Goal: Task Accomplishment & Management: Use online tool/utility

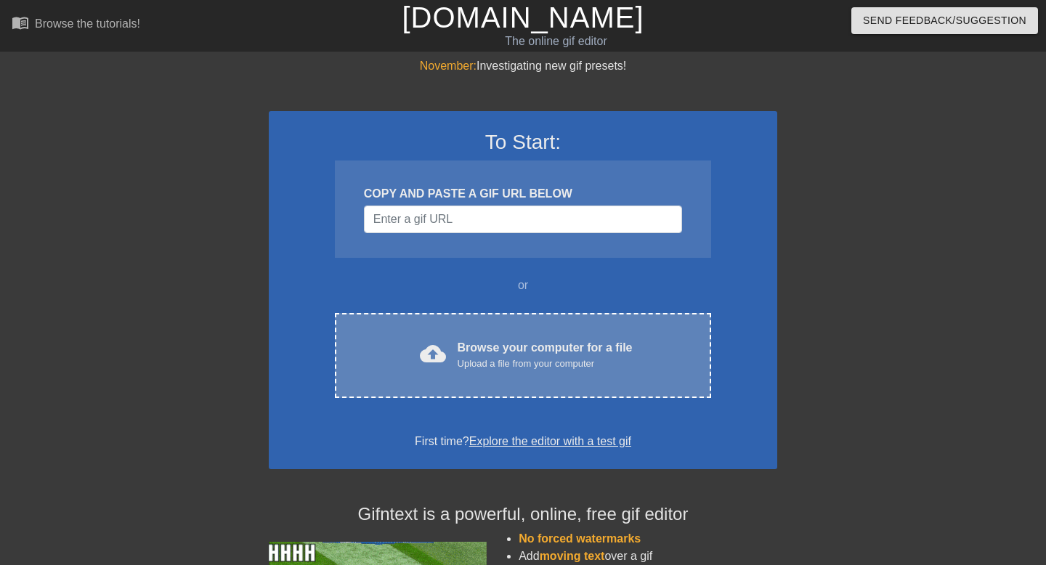
click at [484, 361] on div "Upload a file from your computer" at bounding box center [545, 364] width 175 height 15
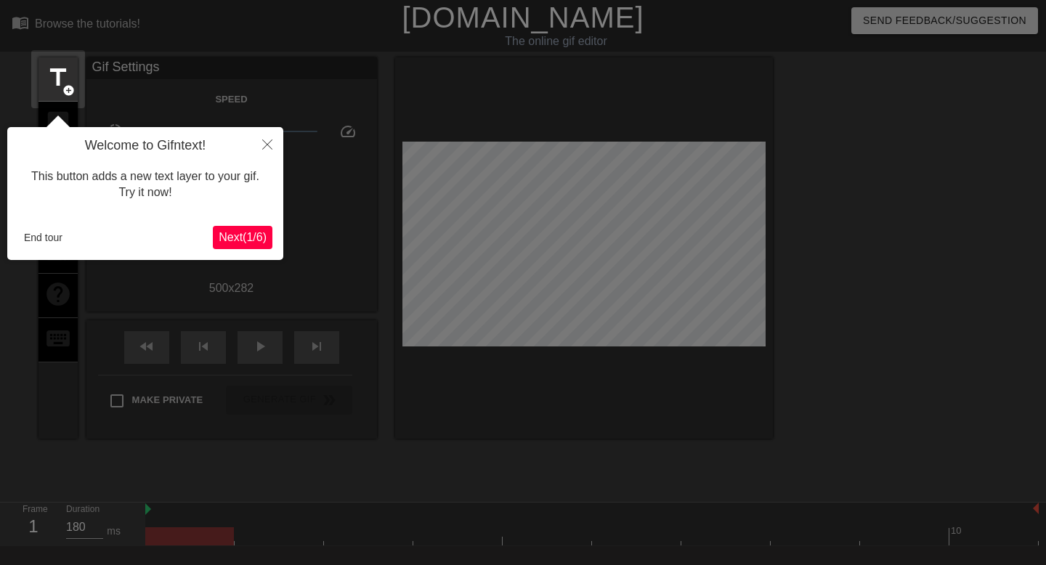
scroll to position [36, 0]
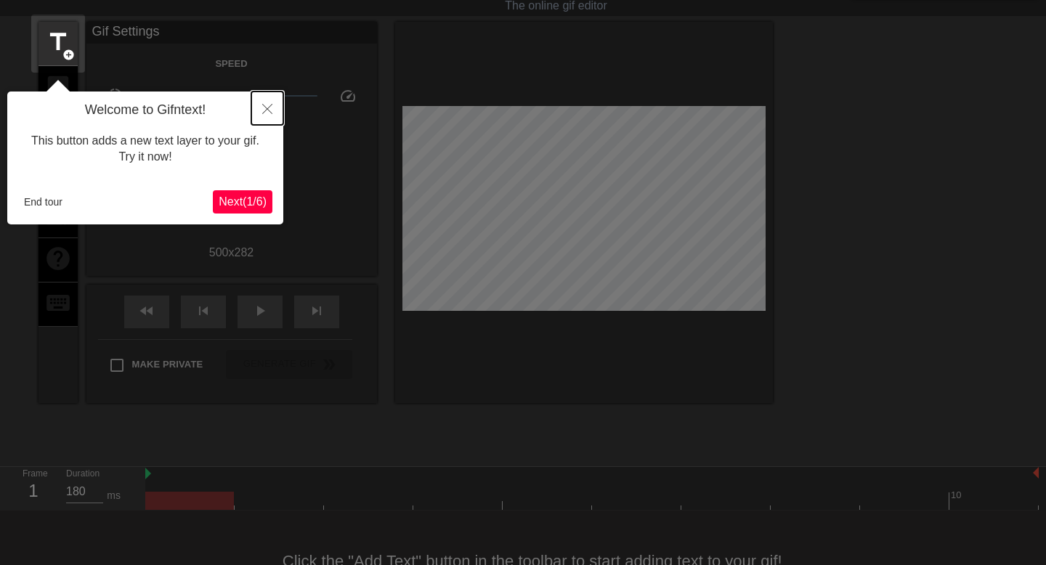
click at [266, 95] on button "Close" at bounding box center [267, 108] width 32 height 33
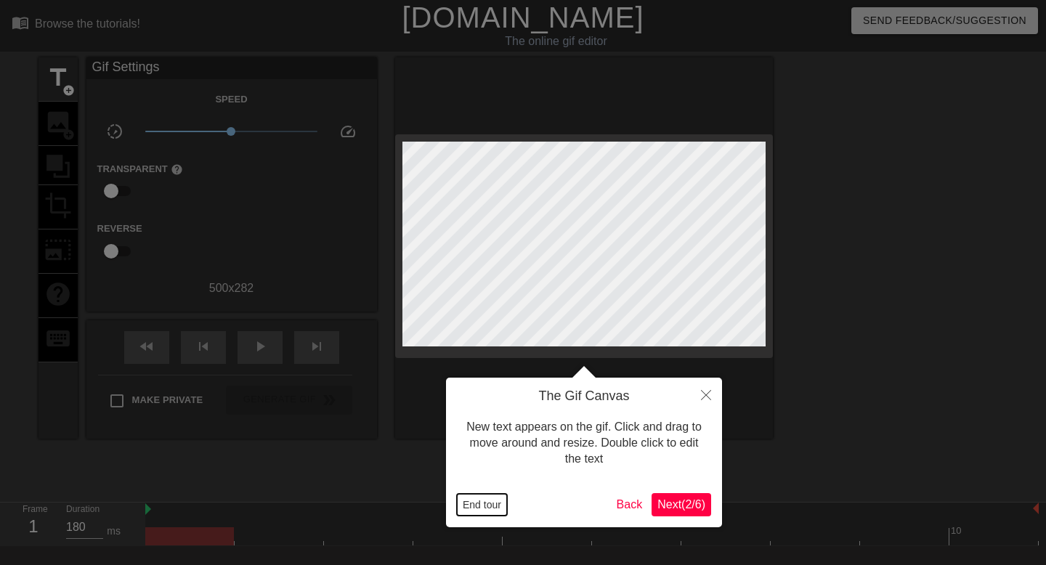
click at [487, 496] on button "End tour" at bounding box center [482, 505] width 50 height 22
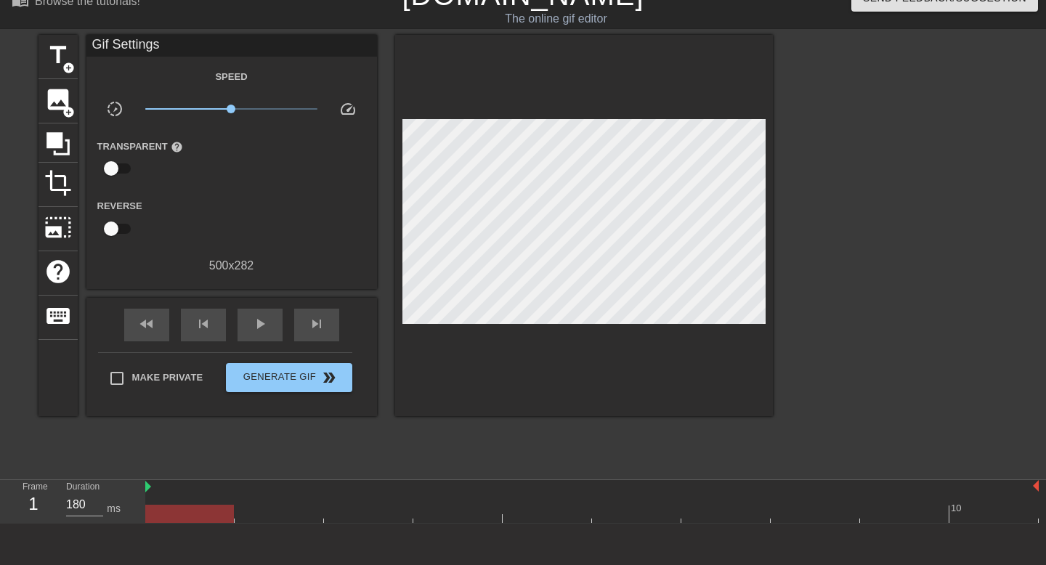
scroll to position [2, 0]
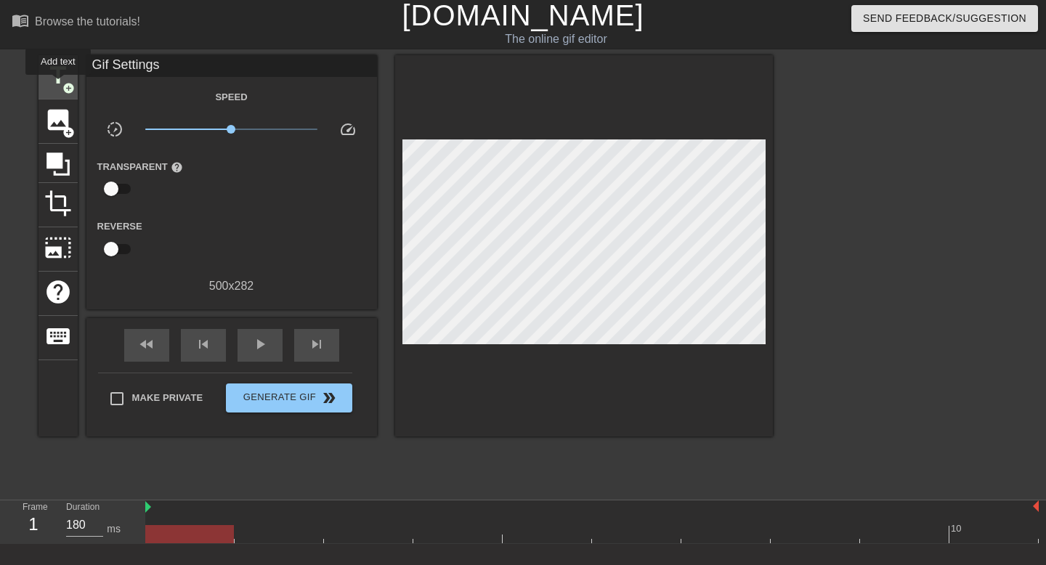
click at [59, 85] on span "title" at bounding box center [58, 76] width 28 height 28
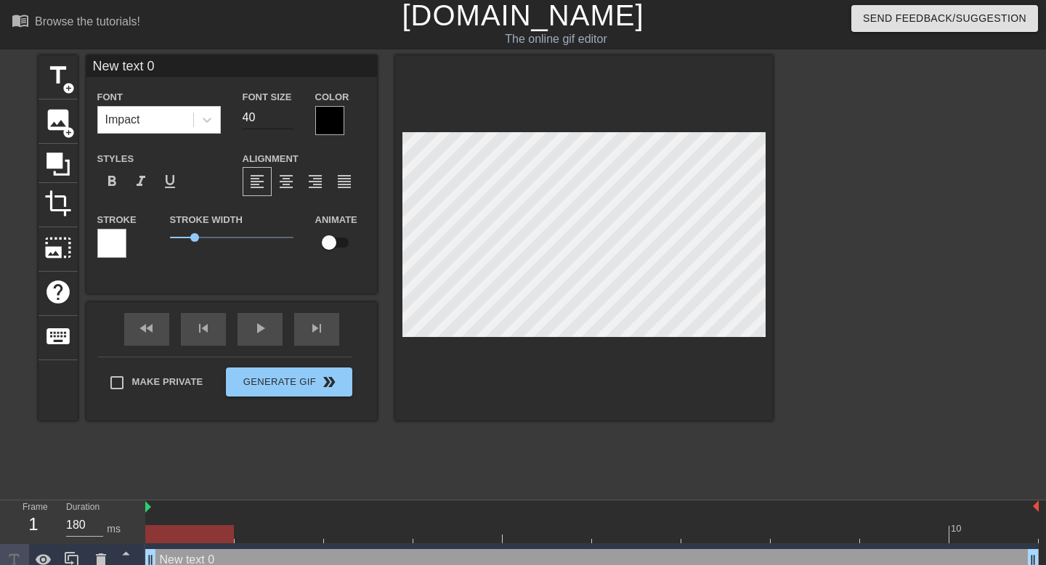
click at [259, 115] on input "40" at bounding box center [268, 117] width 51 height 23
type input "18"
type input "A"
type textarea "A"
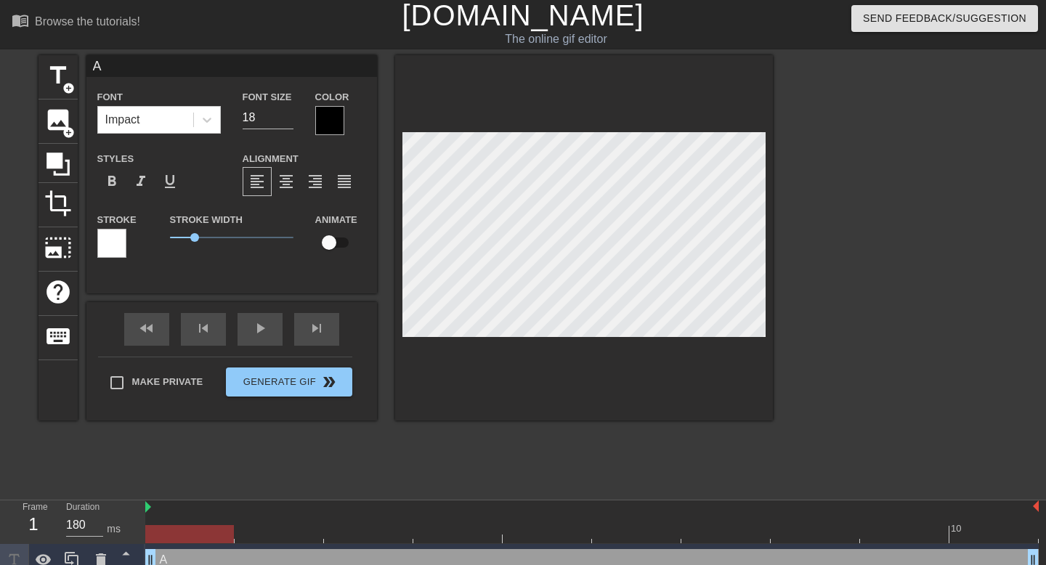
type input "AL"
type textarea "AL"
type input "ALE"
type textarea "ALE"
type input "[PERSON_NAME]"
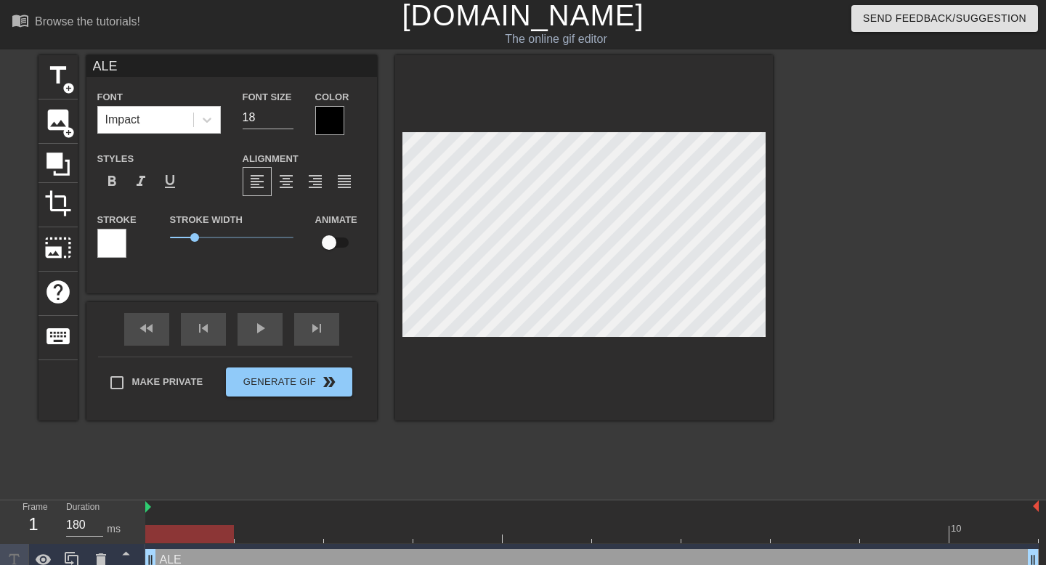
type textarea "[PERSON_NAME]"
type input "ALEXI"
type textarea "ALEXI"
type input "[PERSON_NAME]"
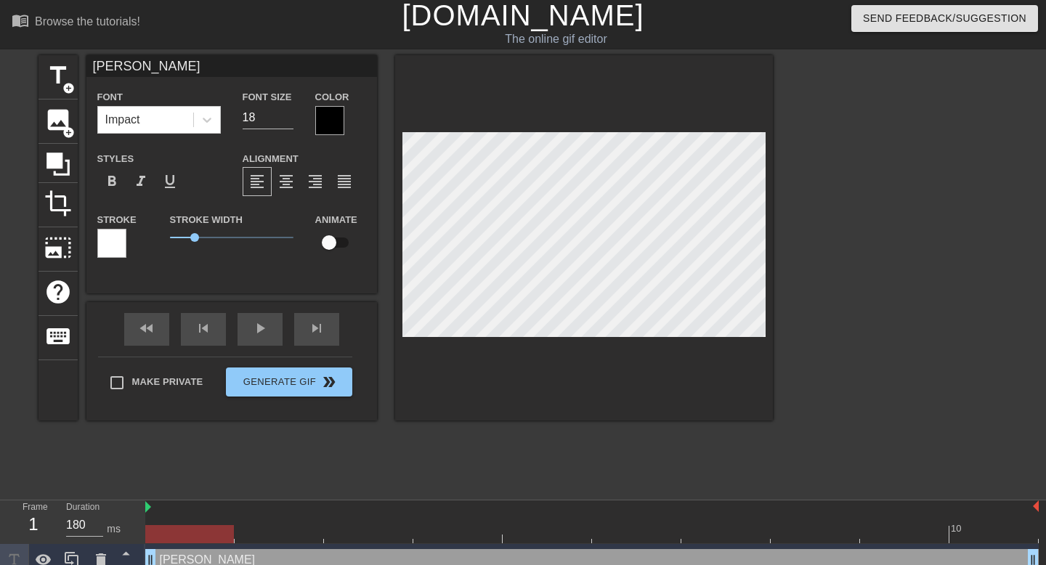
type textarea "[PERSON_NAME]"
click at [334, 109] on div at bounding box center [329, 120] width 29 height 29
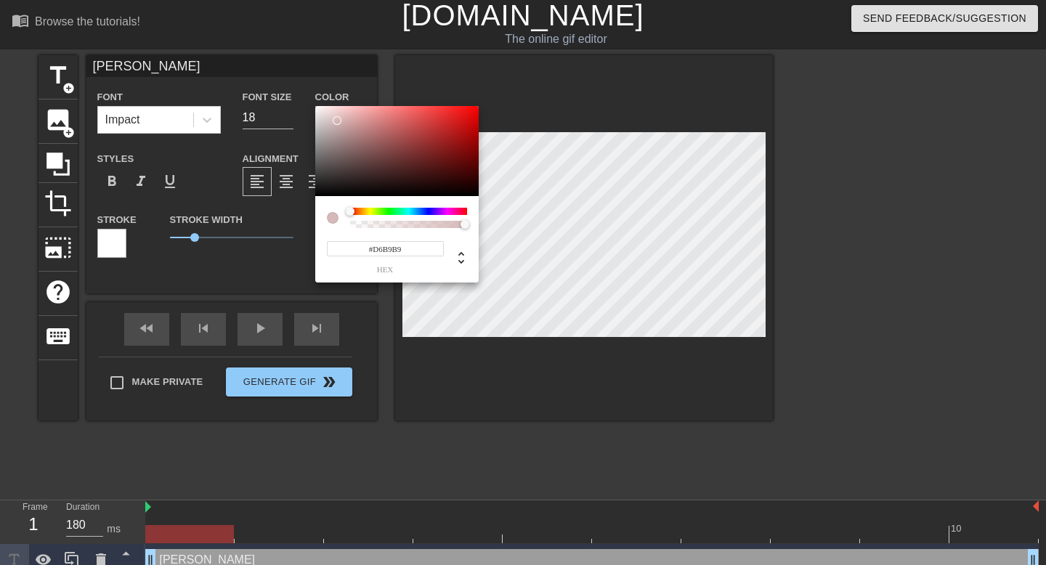
click at [332, 115] on div at bounding box center [396, 151] width 163 height 90
type input "#FFFFFF"
drag, startPoint x: 329, startPoint y: 124, endPoint x: 303, endPoint y: 92, distance: 41.3
click at [303, 92] on div "#FFFFFF hex" at bounding box center [523, 282] width 1046 height 565
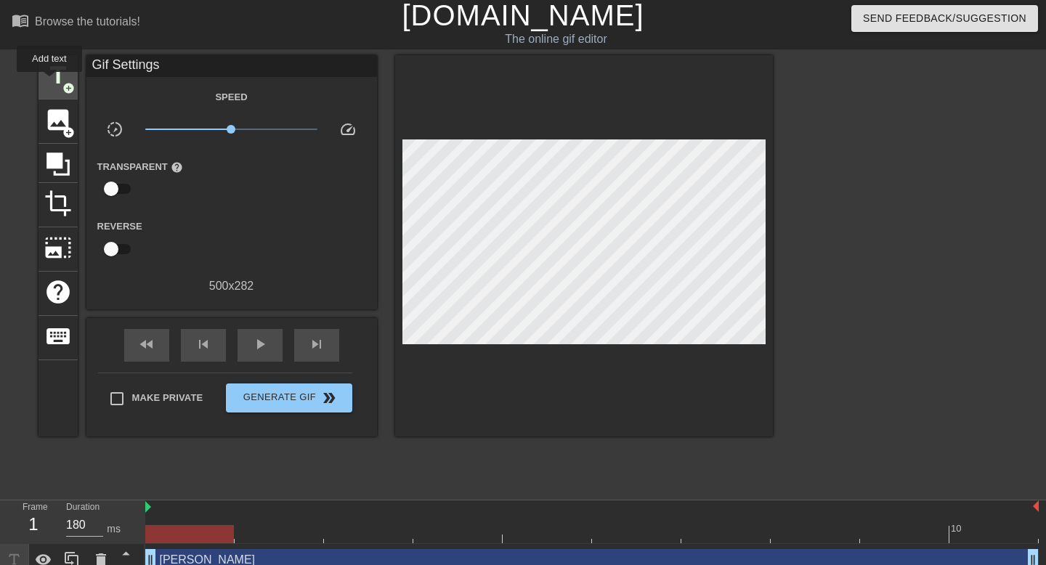
click at [53, 78] on span "title" at bounding box center [58, 76] width 28 height 28
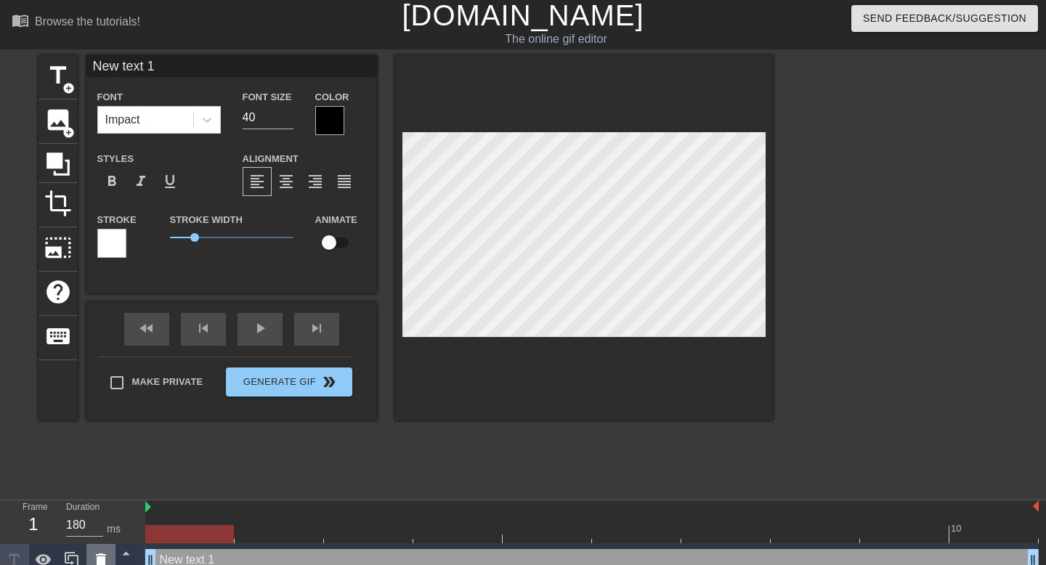
click at [102, 560] on icon at bounding box center [101, 559] width 10 height 13
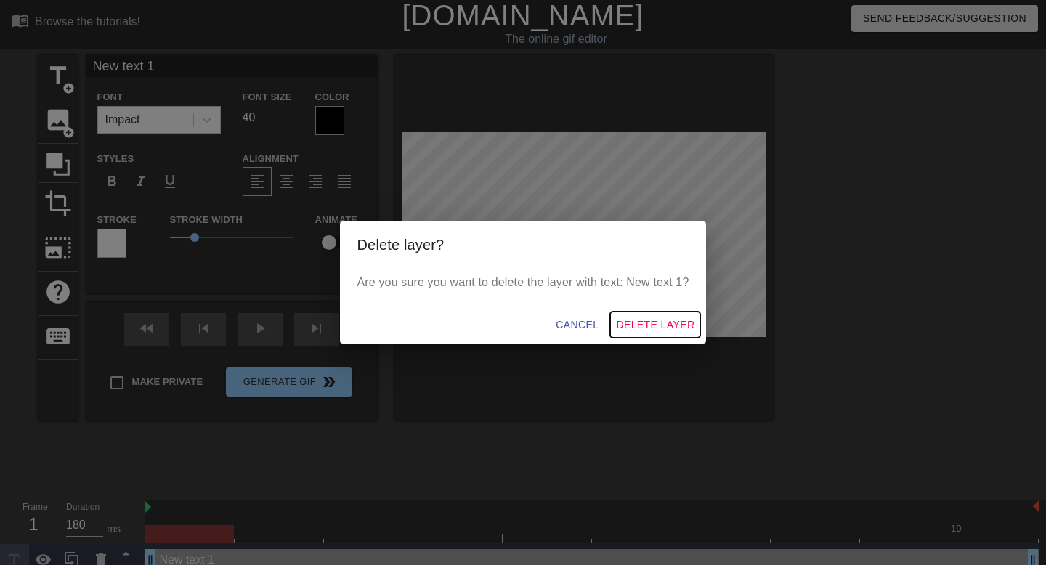
click at [626, 320] on span "Delete Layer" at bounding box center [655, 325] width 78 height 18
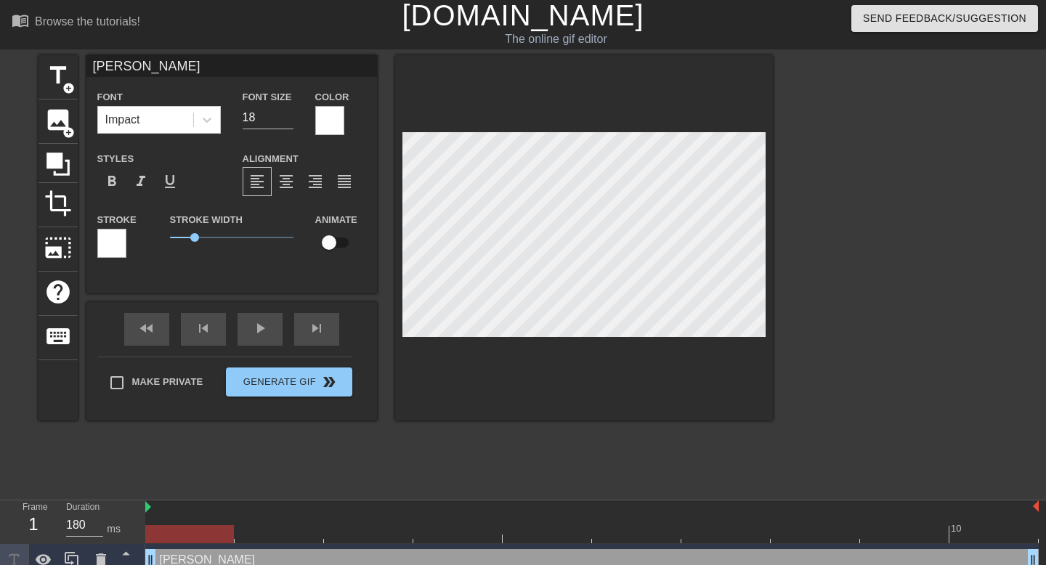
click at [117, 253] on div at bounding box center [111, 243] width 29 height 29
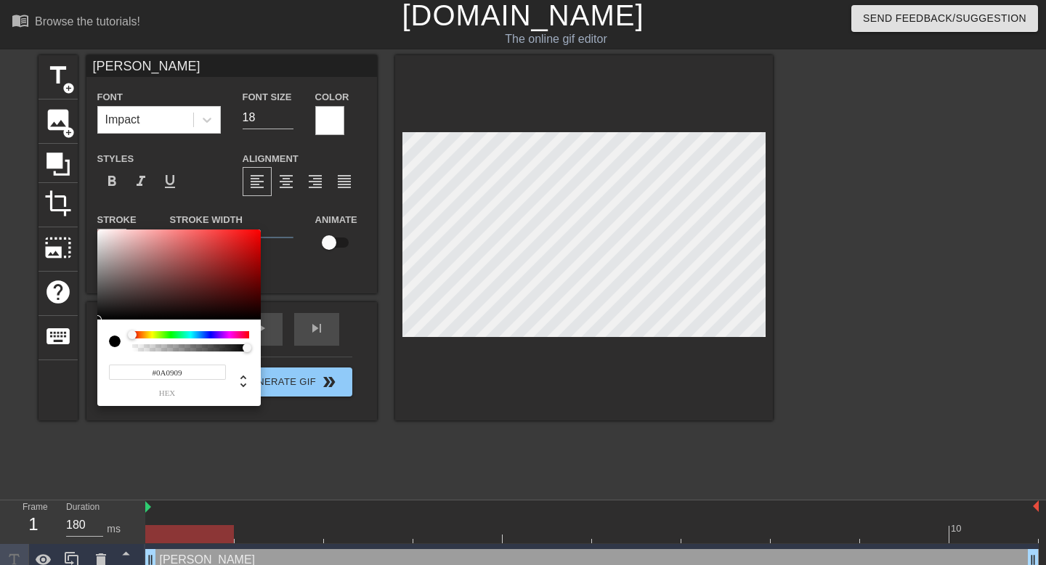
type input "#000000"
drag, startPoint x: 121, startPoint y: 262, endPoint x: 100, endPoint y: 325, distance: 66.6
click at [100, 325] on div "#000000 hex" at bounding box center [178, 318] width 163 height 176
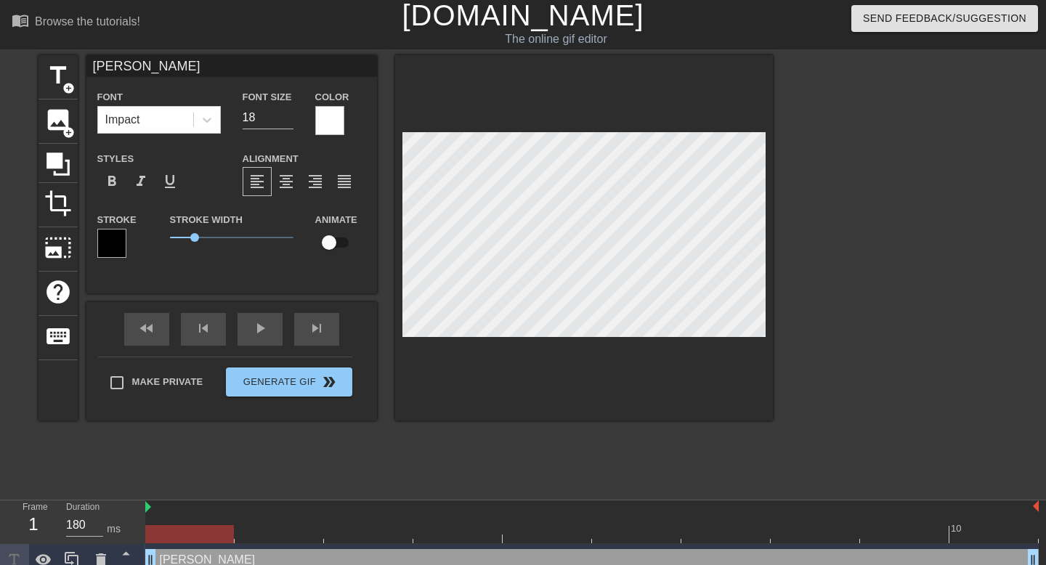
click at [192, 145] on div "Font Impact Font Size 18 Color Styles format_bold format_italic format_underlin…" at bounding box center [231, 179] width 269 height 183
click at [190, 236] on span "0.8" at bounding box center [189, 237] width 9 height 9
click at [897, 283] on div at bounding box center [899, 273] width 218 height 436
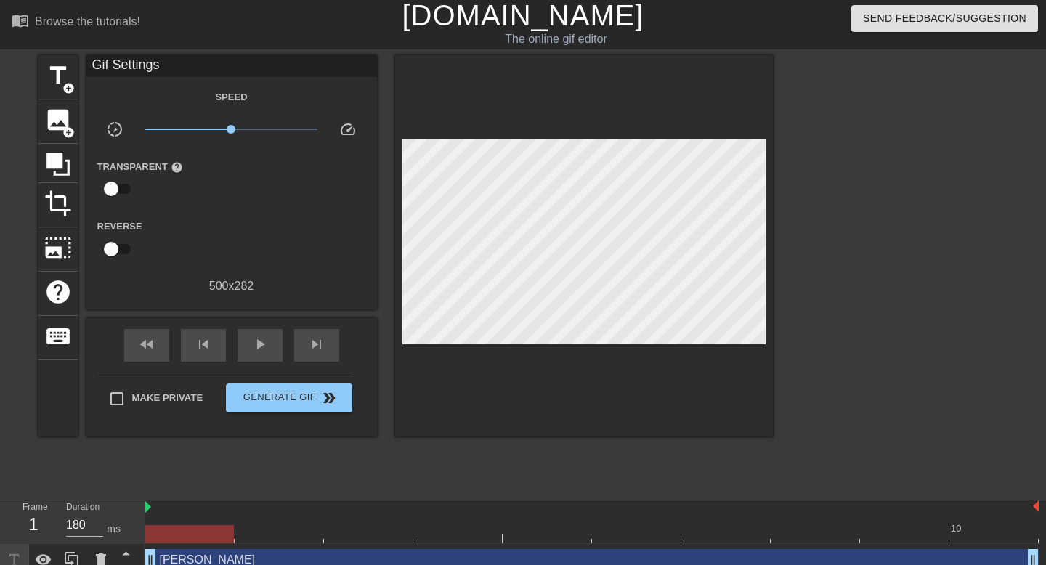
click at [900, 266] on div at bounding box center [899, 273] width 218 height 436
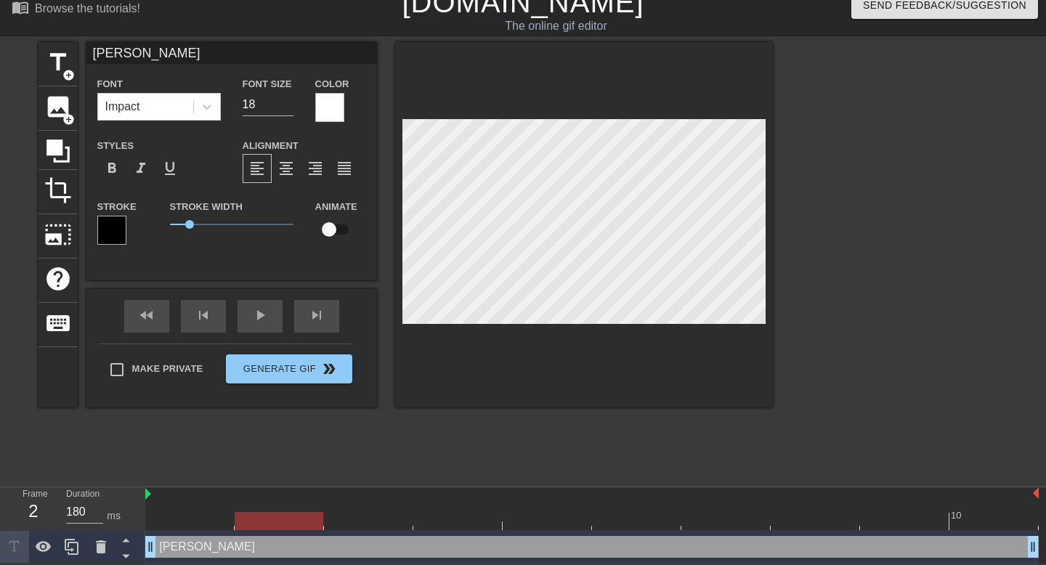
type input "ALdEXIS"
type textarea "ALdEXIS"
type input "[PERSON_NAME]"
type textarea "[PERSON_NAME]"
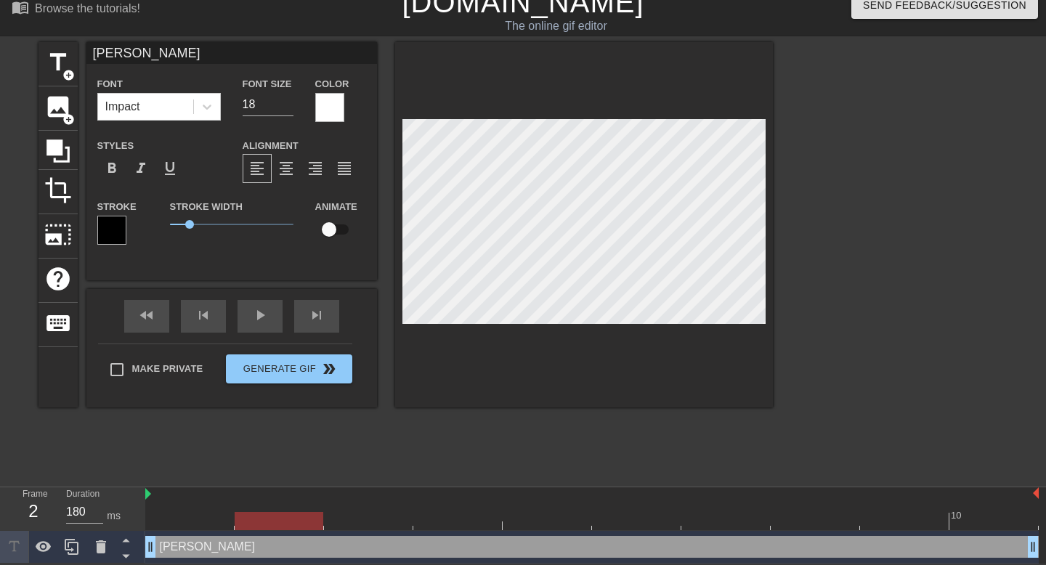
click at [593, 460] on div "title add_circle image add_circle crop photo_size_select_large help keyboard AL…" at bounding box center [405, 260] width 734 height 436
click at [550, 488] on div at bounding box center [591, 494] width 893 height 15
click at [556, 443] on div "title add_circle image add_circle crop photo_size_select_large help keyboard AL…" at bounding box center [405, 260] width 734 height 436
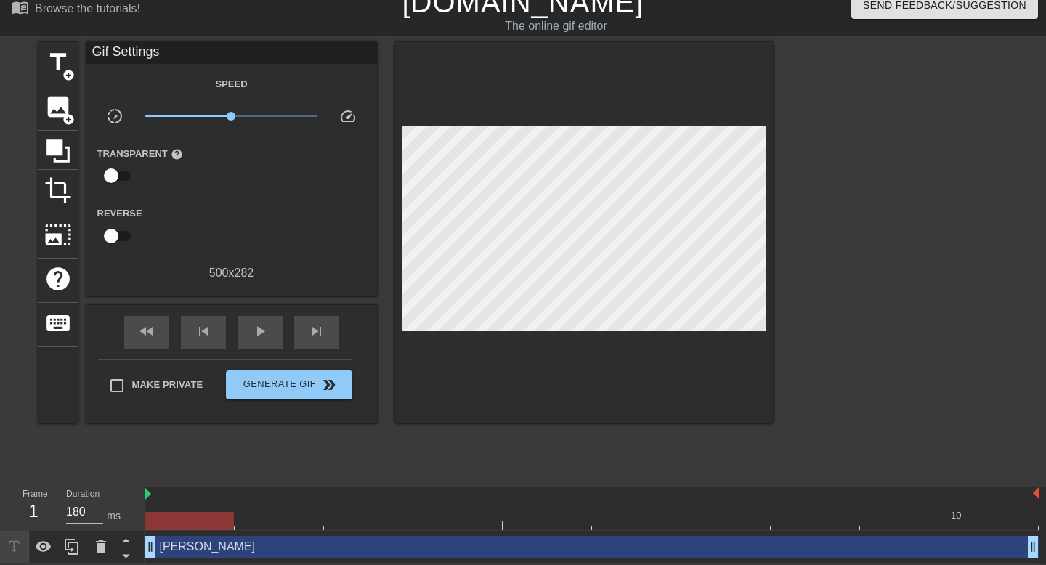
click at [818, 378] on div at bounding box center [899, 260] width 218 height 436
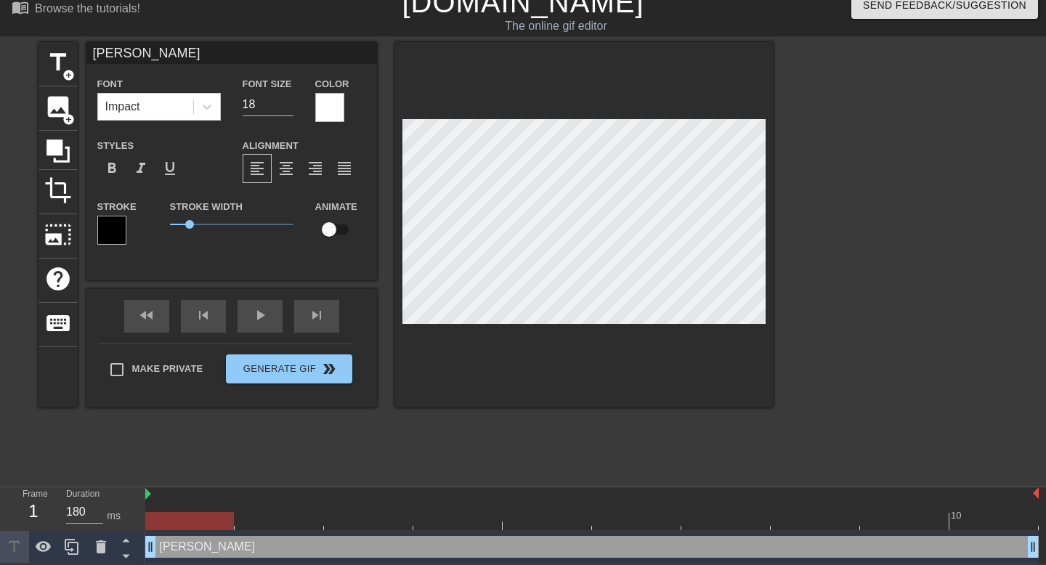
click at [417, 410] on div "title add_circle image add_circle crop photo_size_select_large help keyboard AL…" at bounding box center [405, 260] width 734 height 436
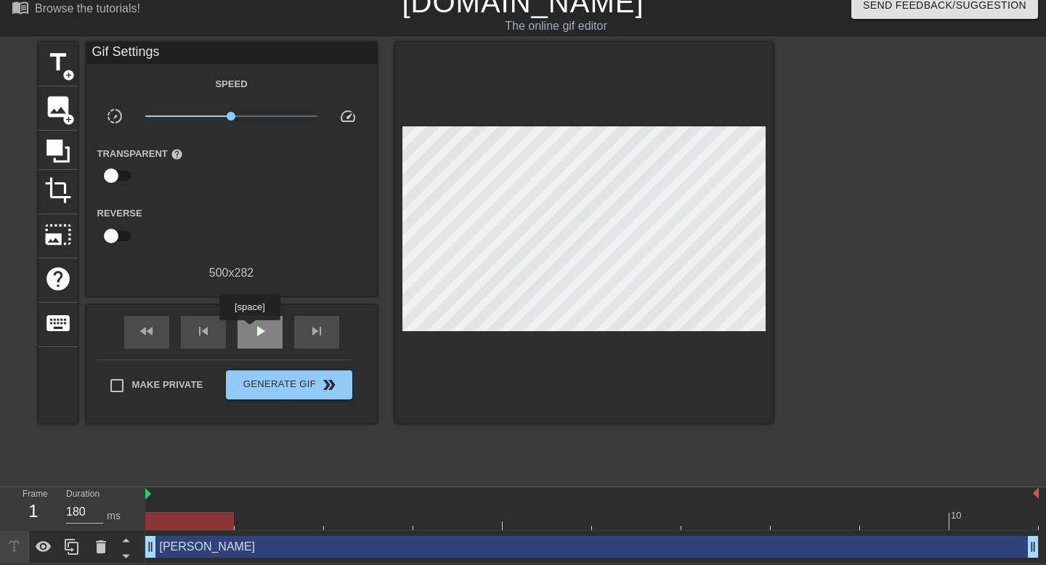
click at [251, 330] on span "play_arrow" at bounding box center [259, 330] width 17 height 17
click at [251, 330] on span "pause" at bounding box center [259, 330] width 17 height 17
click at [251, 330] on span "play_arrow" at bounding box center [259, 330] width 17 height 17
click at [251, 330] on span "pause" at bounding box center [259, 330] width 17 height 17
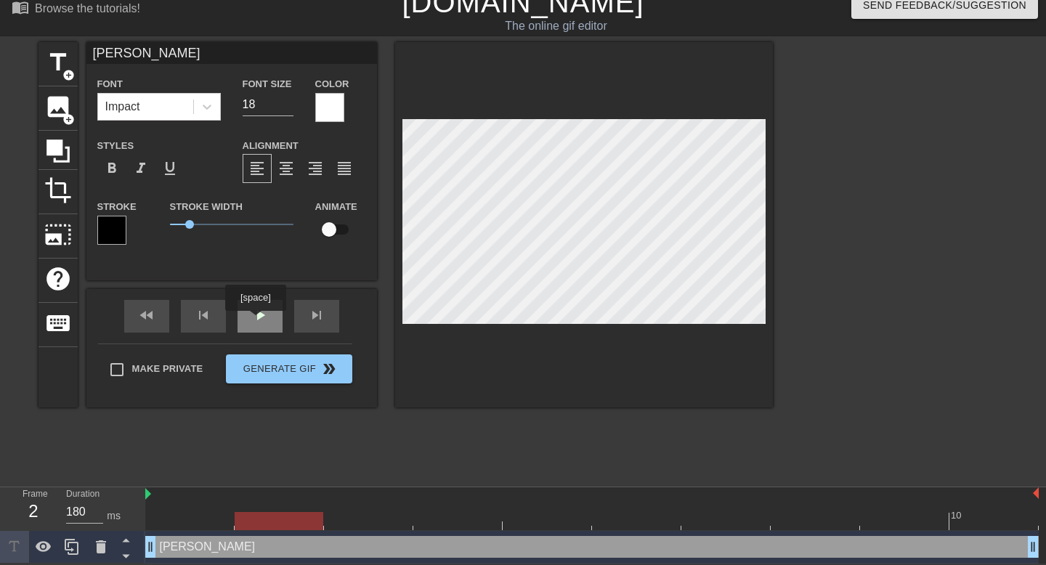
click at [264, 321] on span "play_arrow" at bounding box center [259, 315] width 17 height 17
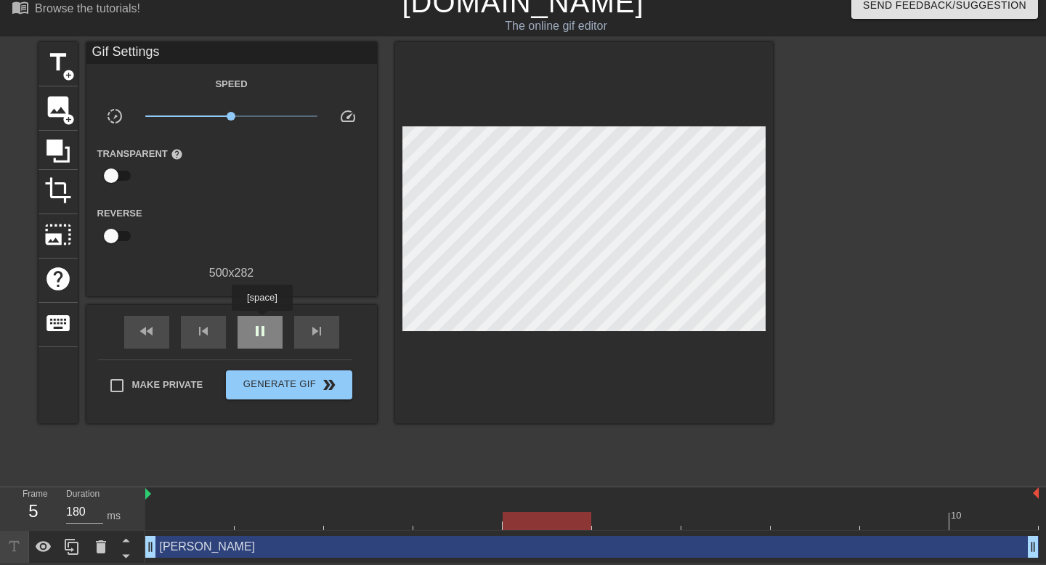
click at [264, 322] on span "pause" at bounding box center [259, 330] width 17 height 17
click at [476, 444] on div "title add_circle image add_circle crop photo_size_select_large help keyboard Gi…" at bounding box center [405, 260] width 734 height 436
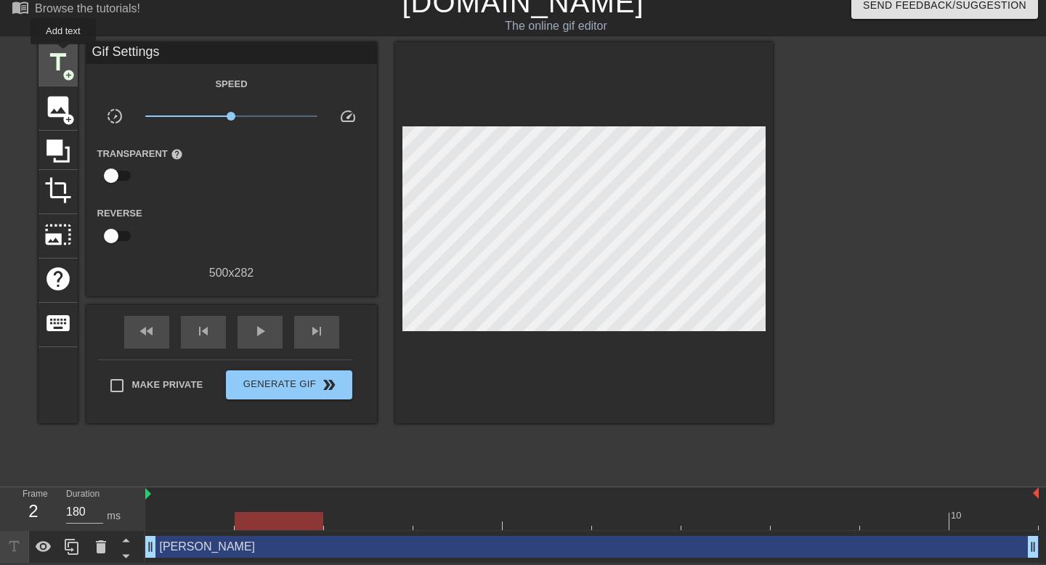
click at [63, 54] on span "title" at bounding box center [58, 63] width 28 height 28
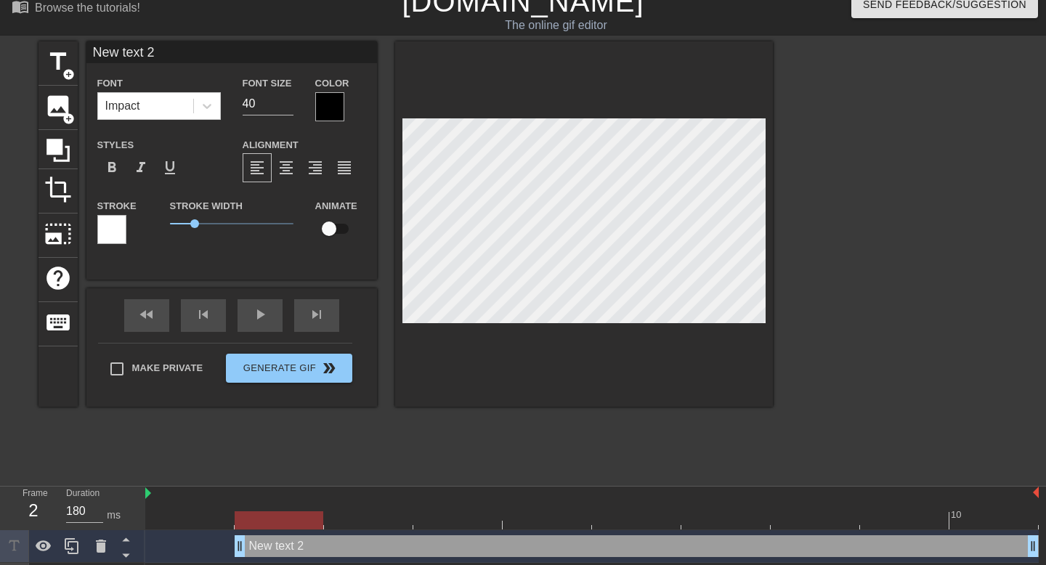
type input "A"
type textarea "A"
type input "Al"
type textarea "Al"
type input "Ale"
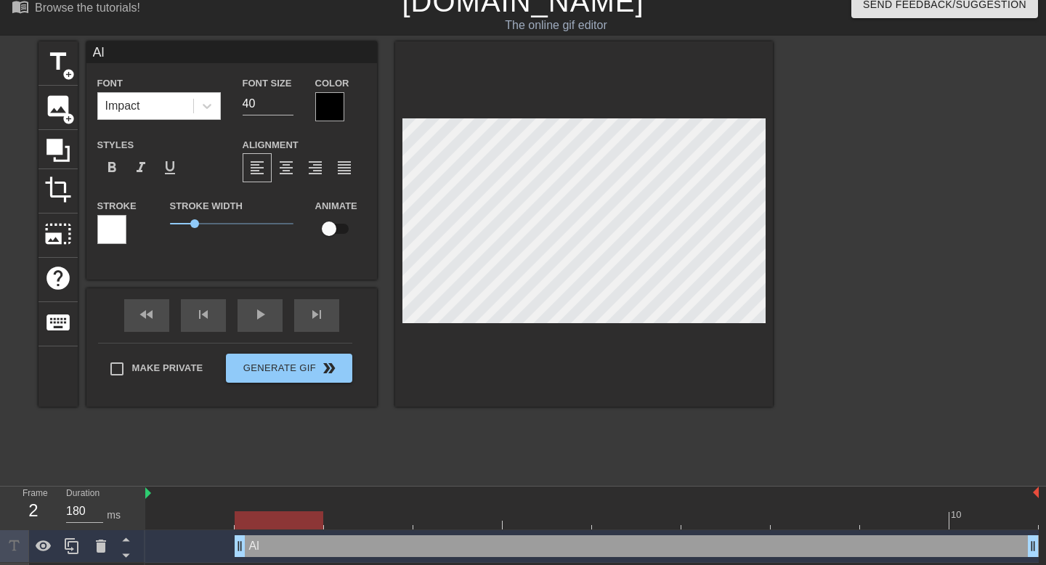
type textarea "Ale"
type input "[PERSON_NAME]"
type textarea "[PERSON_NAME]"
type input "Ale"
type textarea "Ale"
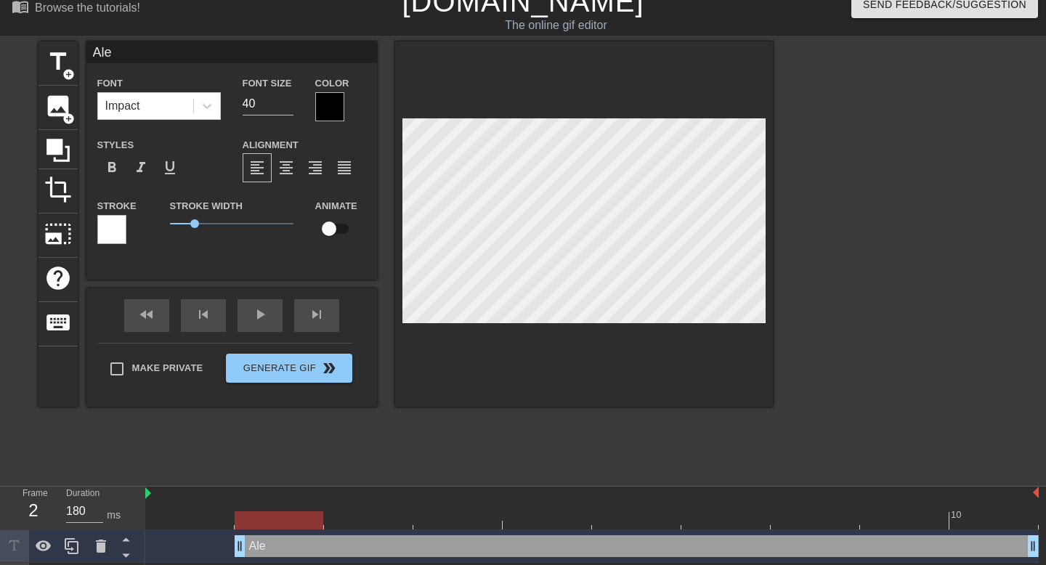
type input "Al"
type textarea "Al"
type input "A"
type textarea "A"
type input "A"
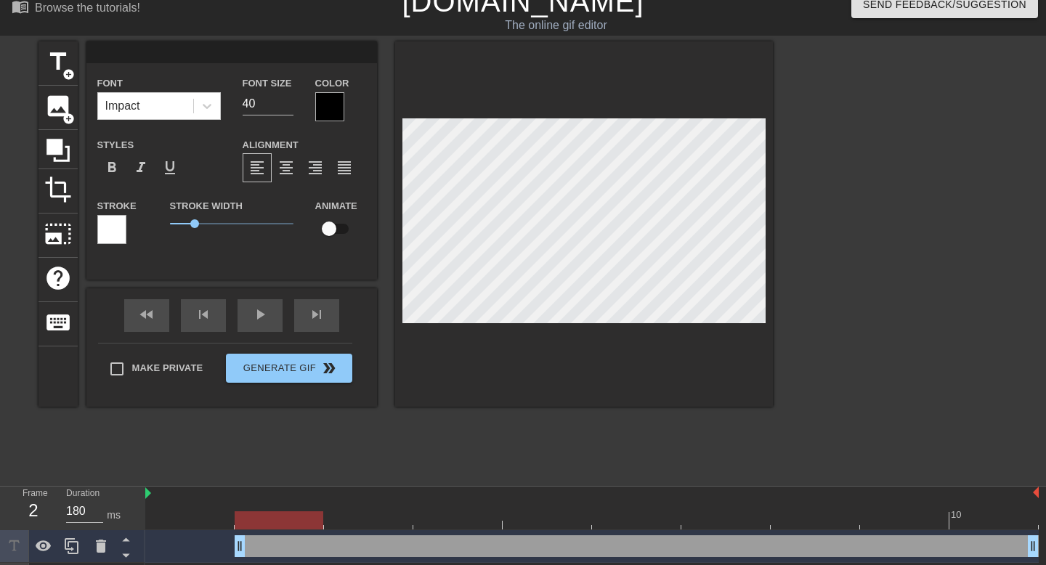
type textarea "A"
type input "AL"
type textarea "AL"
type input "ALE"
type textarea "ALE"
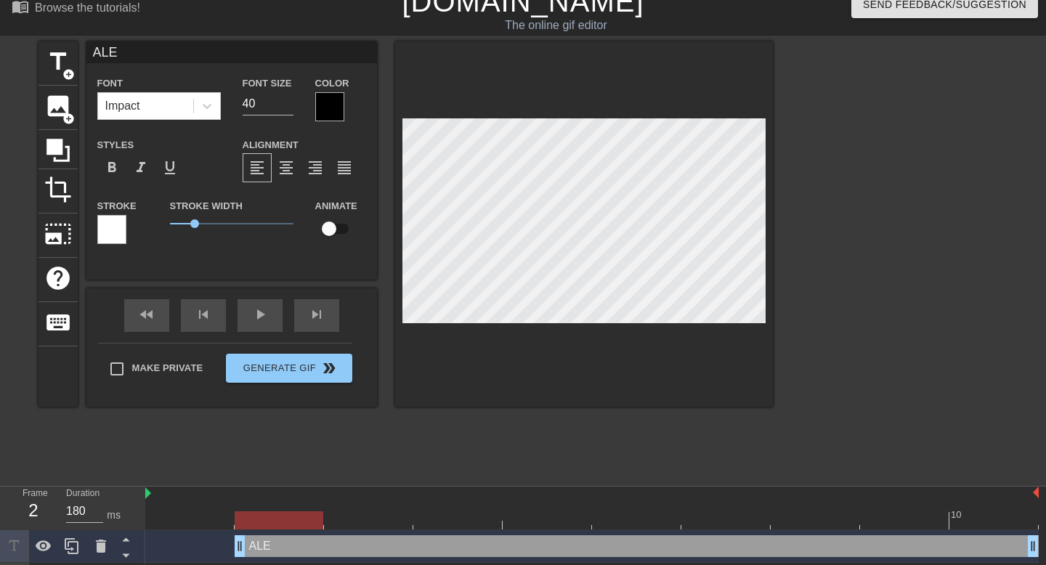
type input "[PERSON_NAME]"
type textarea "[PERSON_NAME]"
type input "ALEXI"
type textarea "ALEXI"
type input "[PERSON_NAME]"
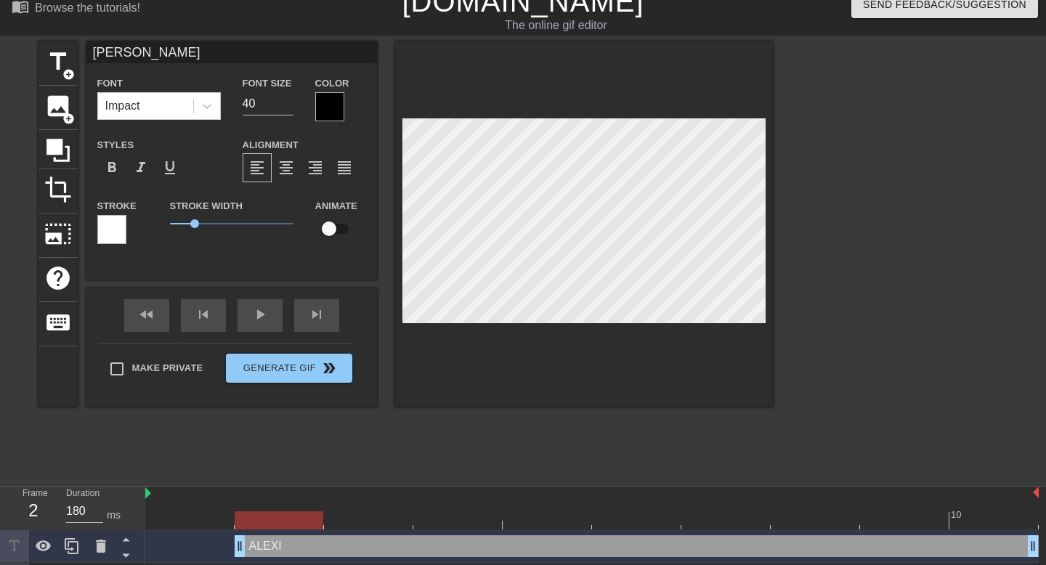
scroll to position [0, 1]
type textarea "[PERSON_NAME]"
click at [279, 96] on input "40" at bounding box center [268, 103] width 51 height 23
type input "18"
click at [328, 100] on div at bounding box center [329, 106] width 29 height 29
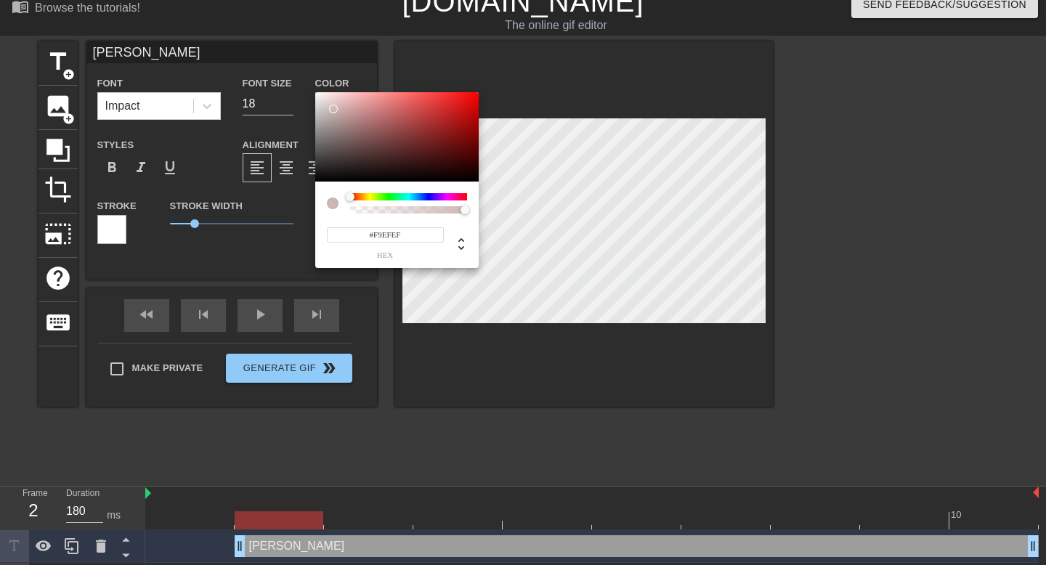
type input "#FFFFFF"
drag, startPoint x: 333, startPoint y: 110, endPoint x: 309, endPoint y: 76, distance: 42.1
click at [309, 76] on div "#FFFFFF hex" at bounding box center [523, 282] width 1046 height 565
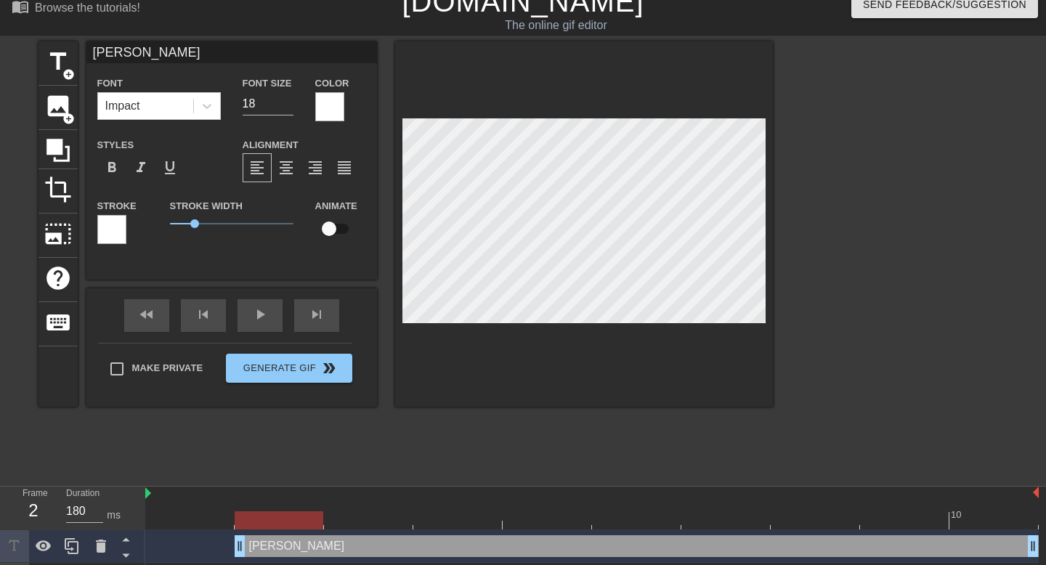
click at [110, 226] on div at bounding box center [111, 229] width 29 height 29
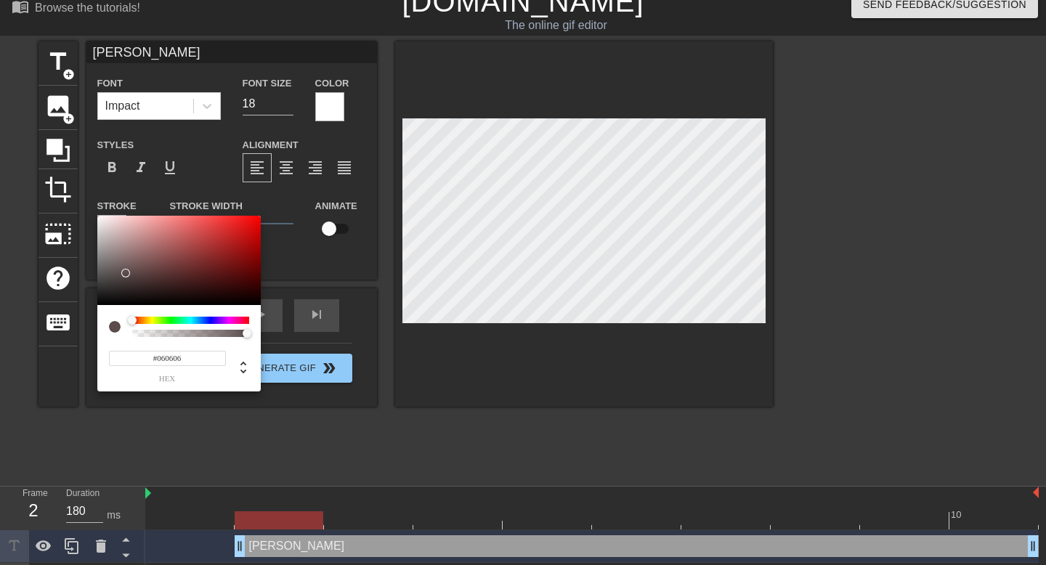
type input "#000000"
drag, startPoint x: 147, startPoint y: 266, endPoint x: 61, endPoint y: 312, distance: 97.2
click at [61, 312] on div "#000000 hex" at bounding box center [523, 282] width 1046 height 565
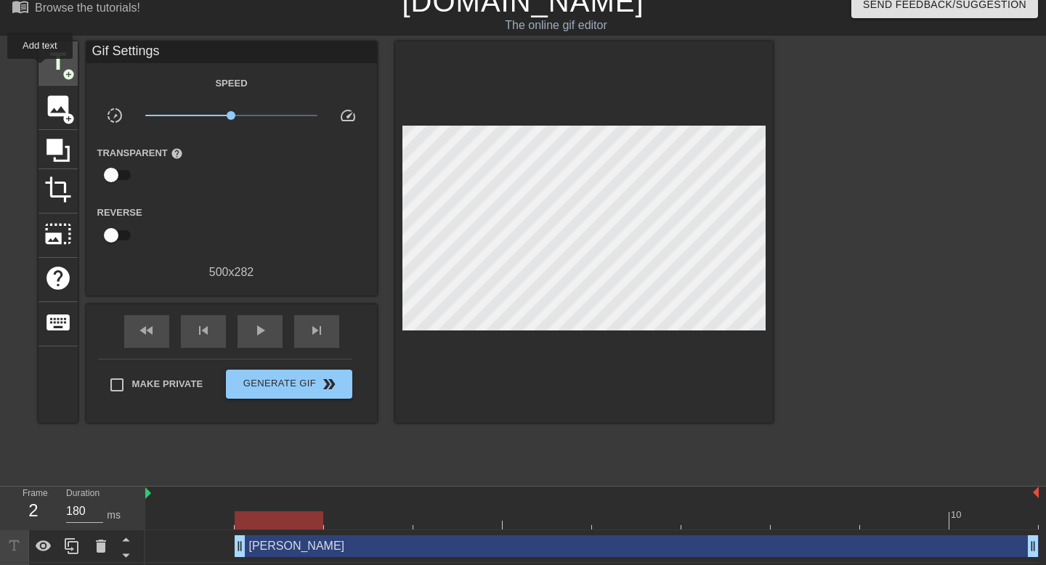
click at [41, 69] on div "title add_circle" at bounding box center [57, 63] width 39 height 44
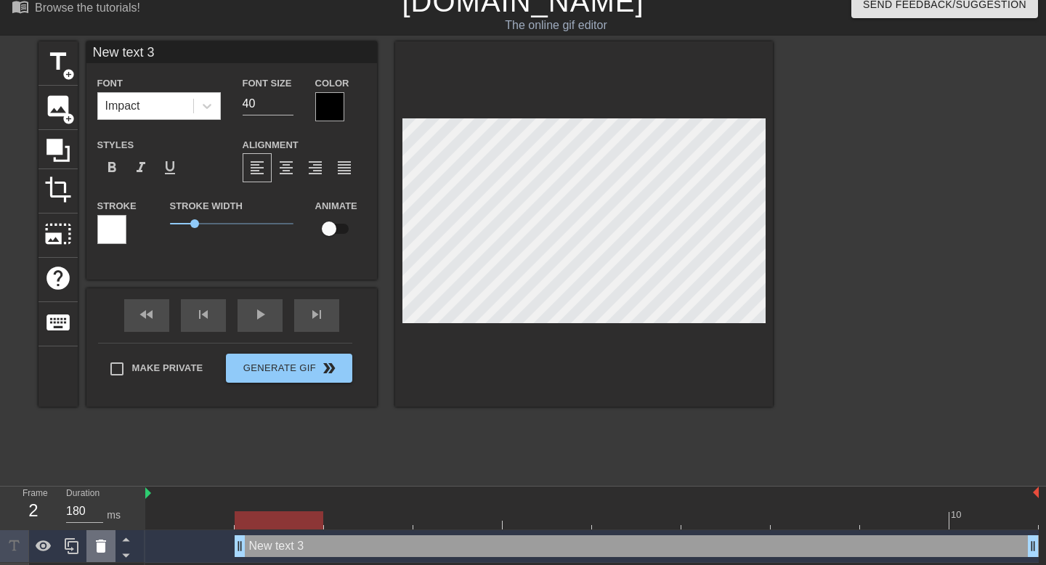
click at [95, 543] on icon at bounding box center [100, 545] width 17 height 17
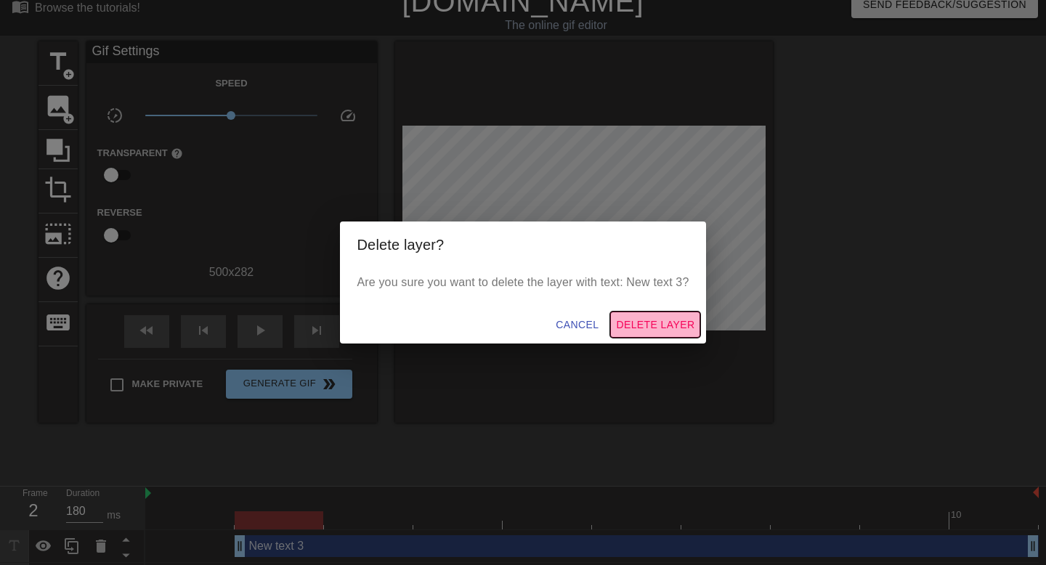
click at [639, 321] on span "Delete Layer" at bounding box center [655, 325] width 78 height 18
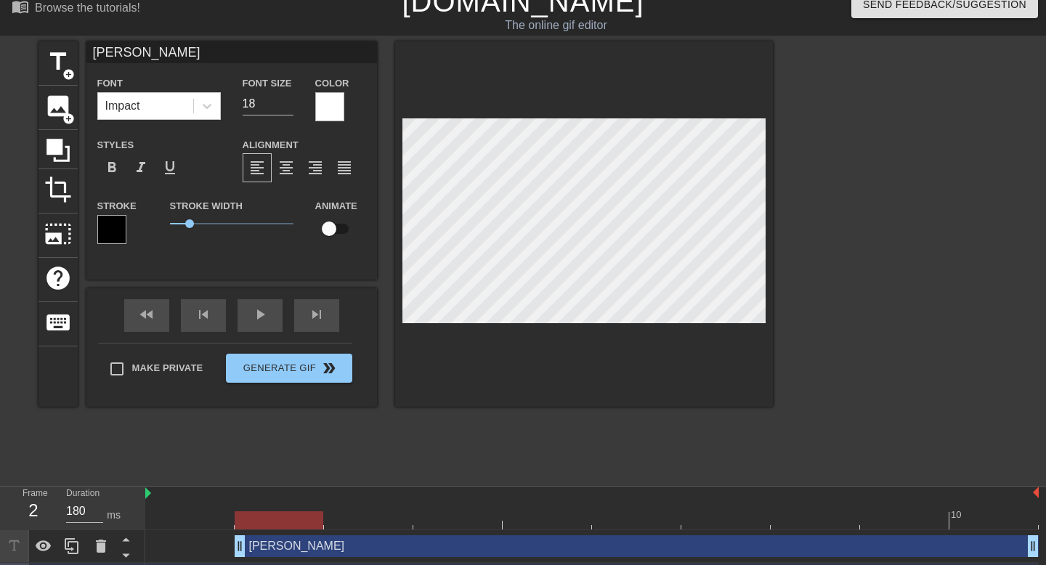
click at [325, 232] on input "checkbox" at bounding box center [329, 229] width 83 height 28
checkbox input "false"
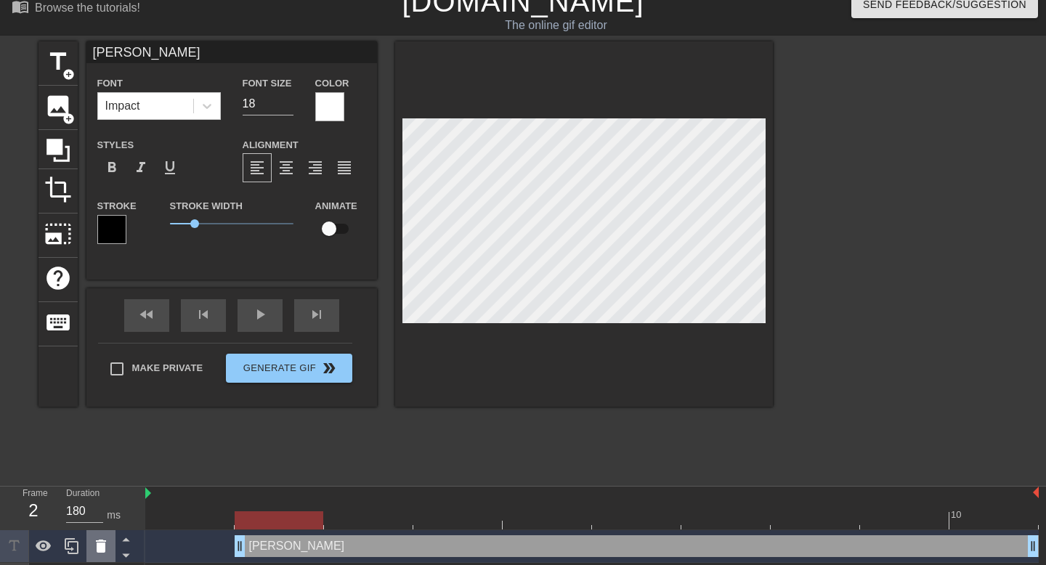
click at [91, 549] on div at bounding box center [100, 546] width 29 height 32
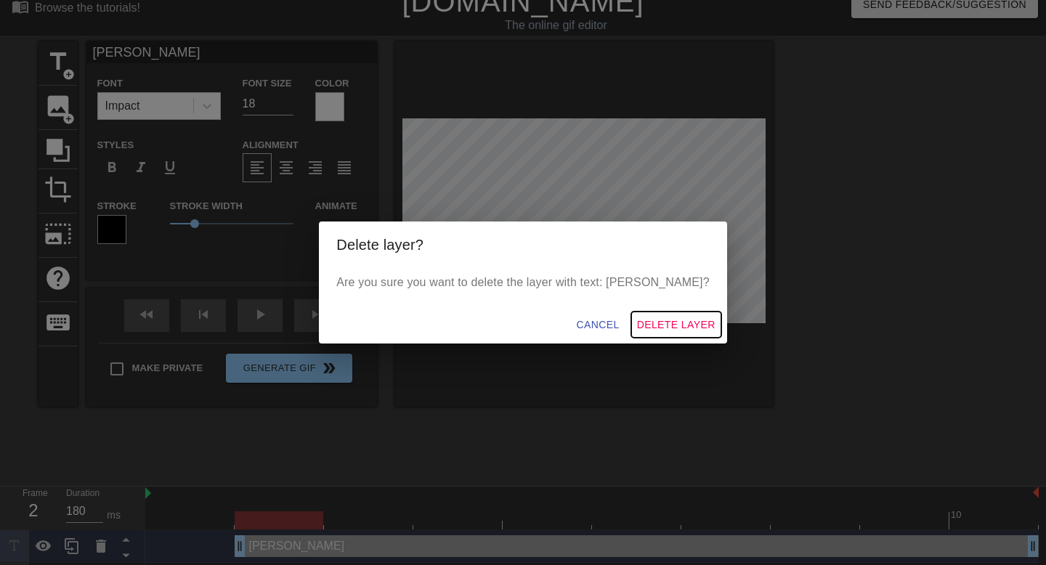
click at [645, 326] on span "Delete Layer" at bounding box center [676, 325] width 78 height 18
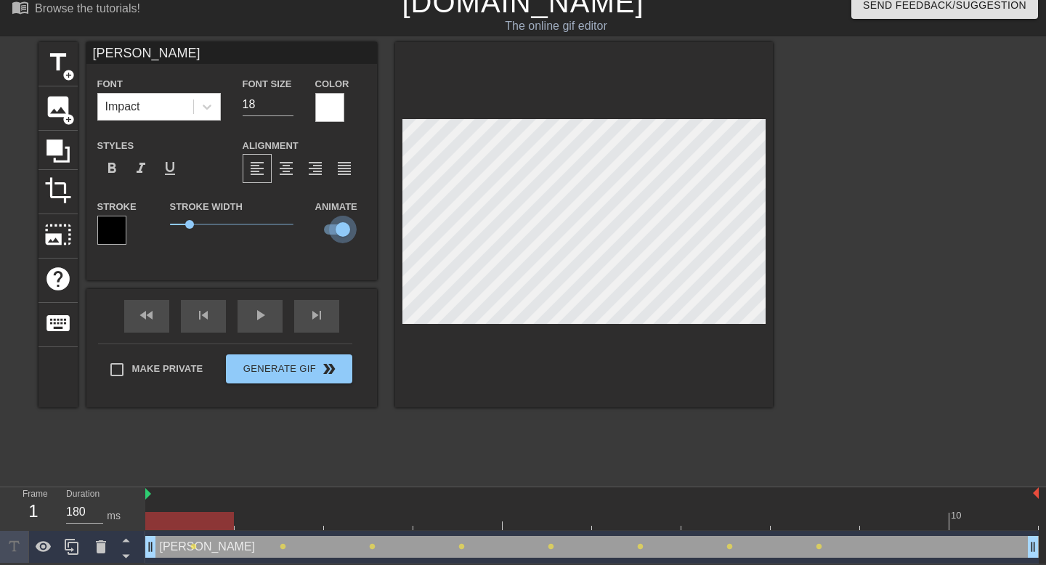
click at [336, 236] on input "checkbox" at bounding box center [342, 230] width 83 height 28
checkbox input "false"
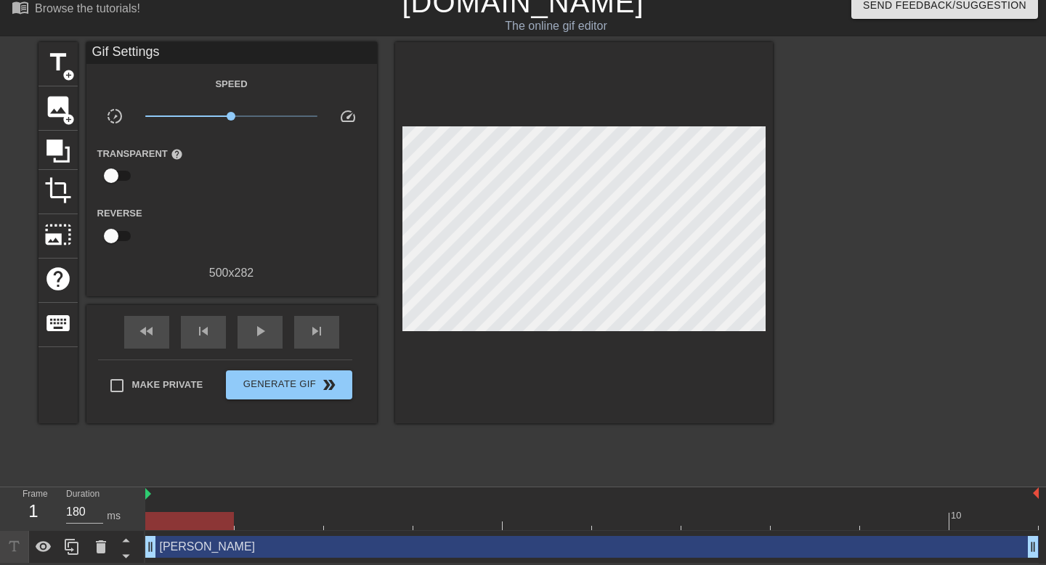
click at [207, 432] on div "title add_circle image add_circle crop photo_size_select_large help keyboard Gi…" at bounding box center [405, 260] width 734 height 436
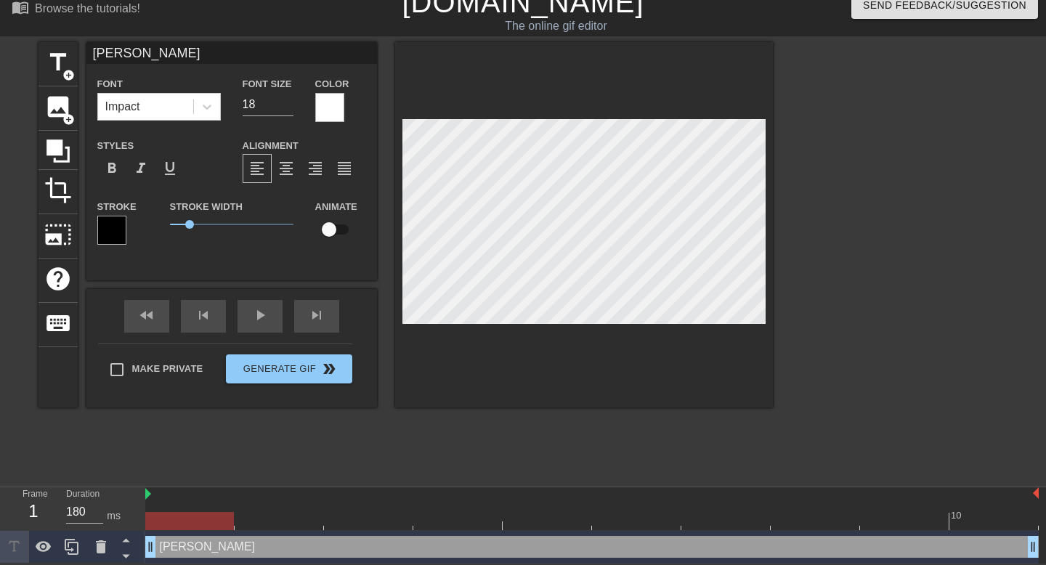
click at [330, 225] on input "checkbox" at bounding box center [329, 230] width 83 height 28
checkbox input "true"
click at [253, 487] on div at bounding box center [591, 494] width 893 height 15
click at [296, 252] on div "Stroke Width 0.8" at bounding box center [231, 228] width 145 height 60
click at [284, 247] on div "Stroke Width 0.8" at bounding box center [231, 228] width 145 height 60
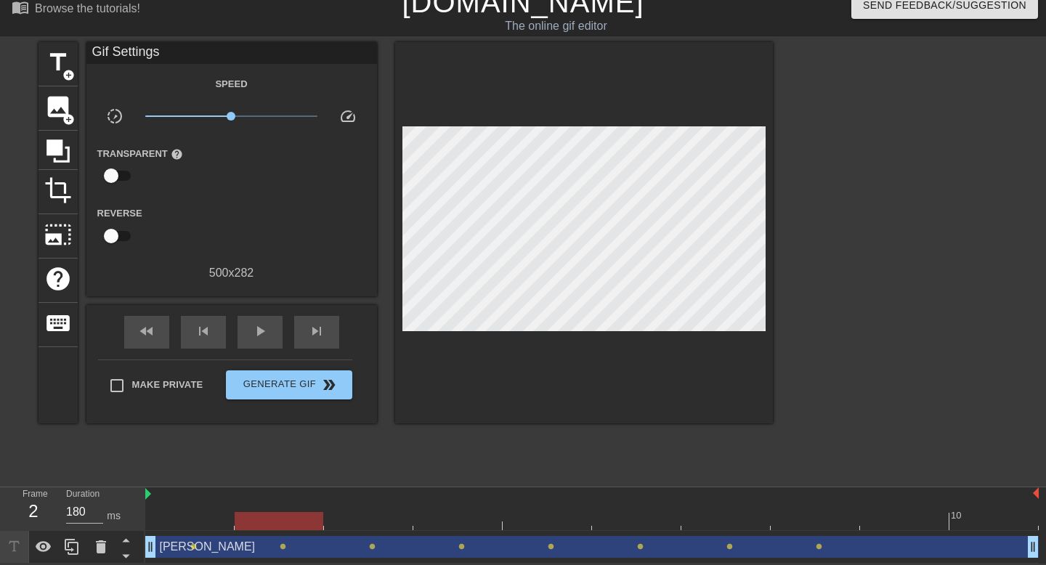
click at [137, 365] on div "Make Private Generate Gif double_arrow" at bounding box center [225, 388] width 254 height 57
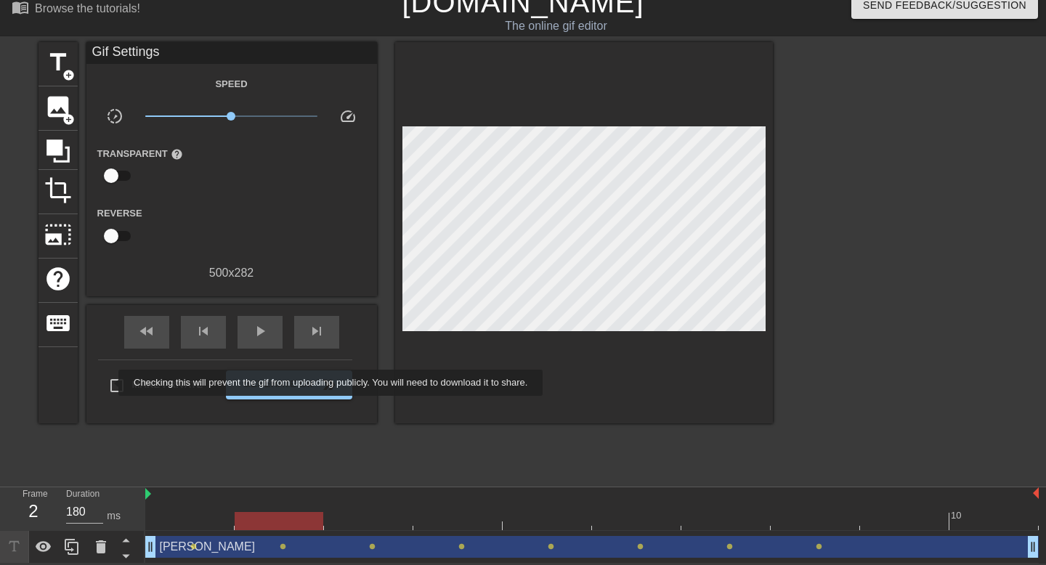
click at [110, 383] on input "Make Private" at bounding box center [117, 385] width 31 height 31
checkbox input "true"
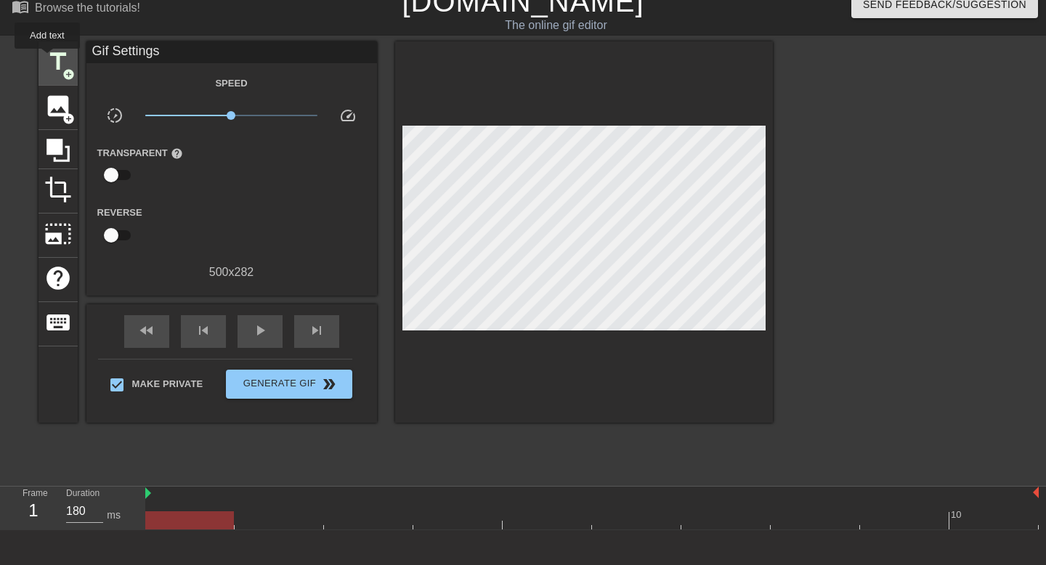
click at [48, 59] on span "title" at bounding box center [58, 62] width 28 height 28
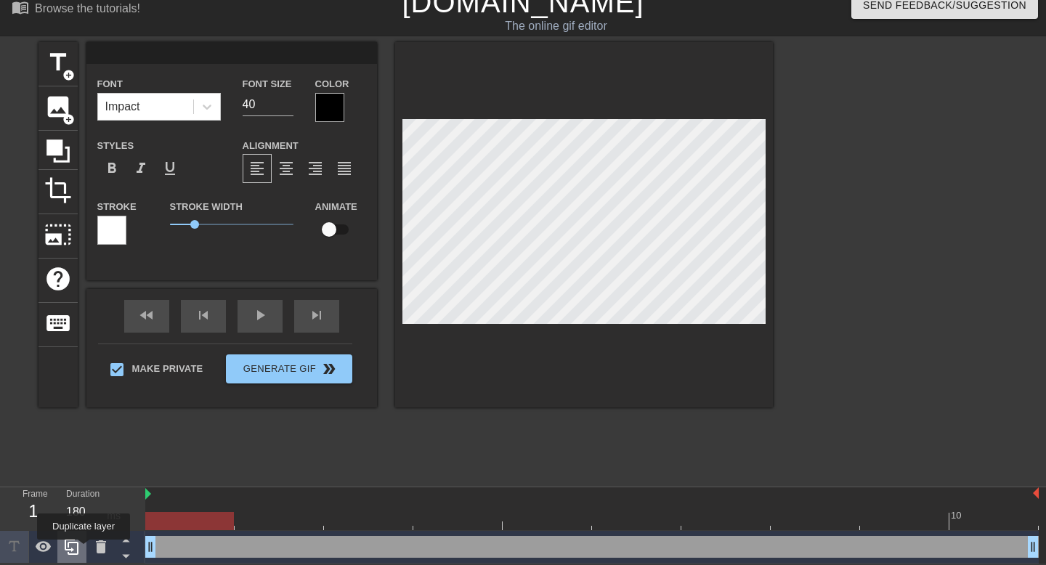
click at [85, 550] on div at bounding box center [71, 547] width 29 height 32
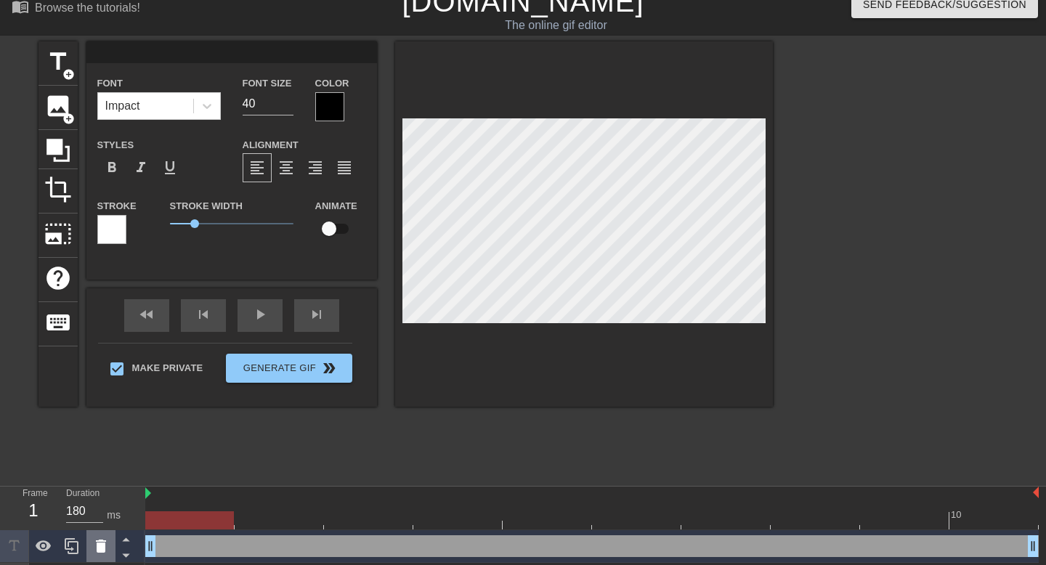
click at [96, 549] on icon at bounding box center [100, 545] width 17 height 17
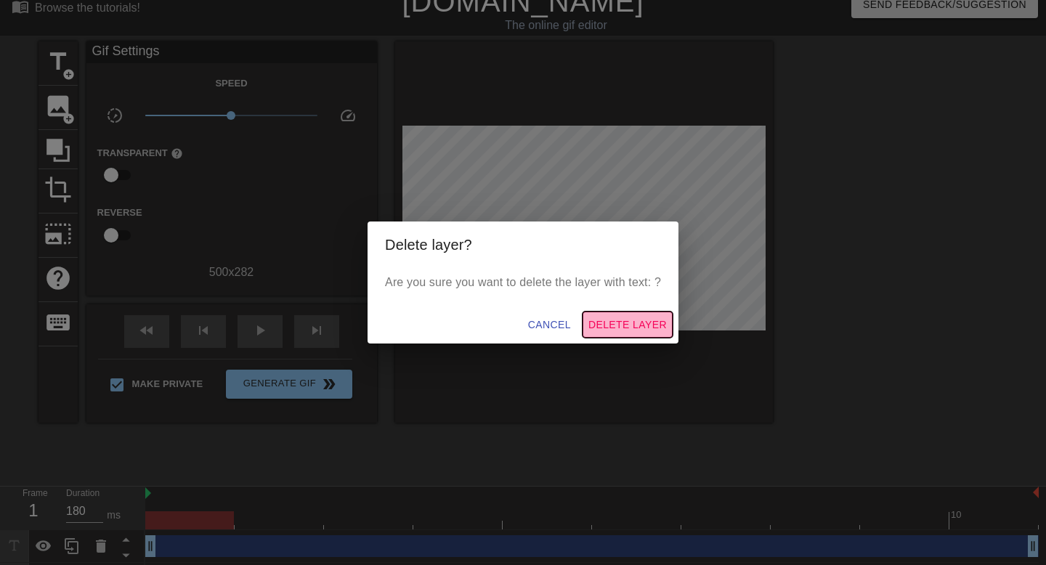
click at [638, 321] on span "Delete Layer" at bounding box center [627, 325] width 78 height 18
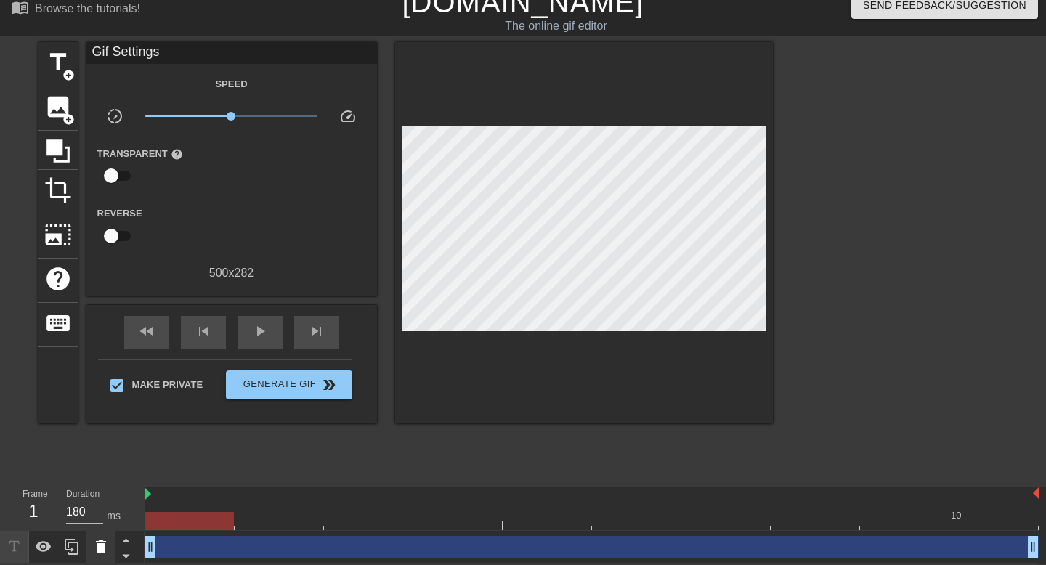
click at [102, 545] on icon at bounding box center [101, 546] width 10 height 13
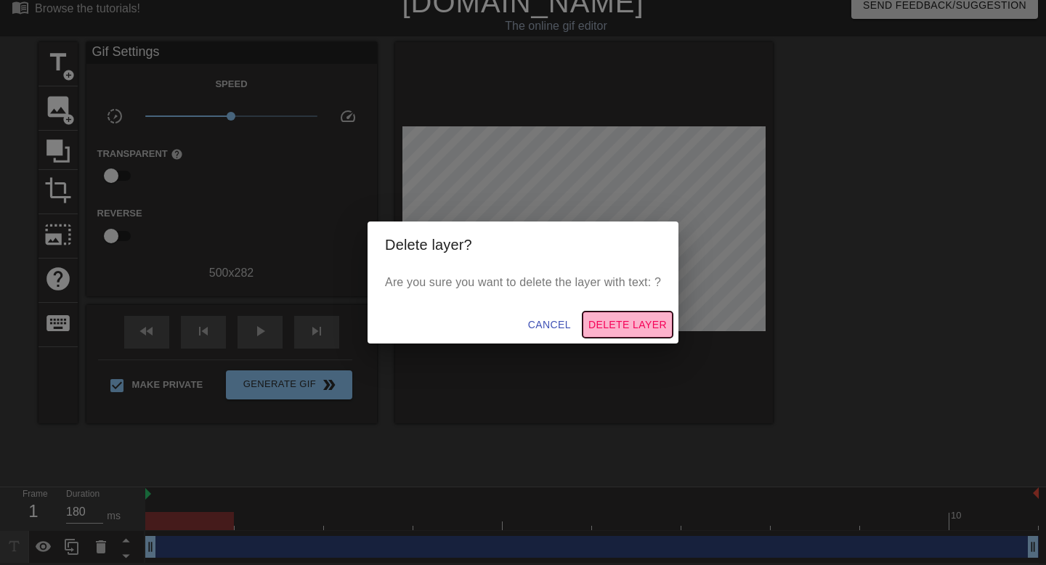
click at [611, 314] on button "Delete Layer" at bounding box center [627, 325] width 90 height 27
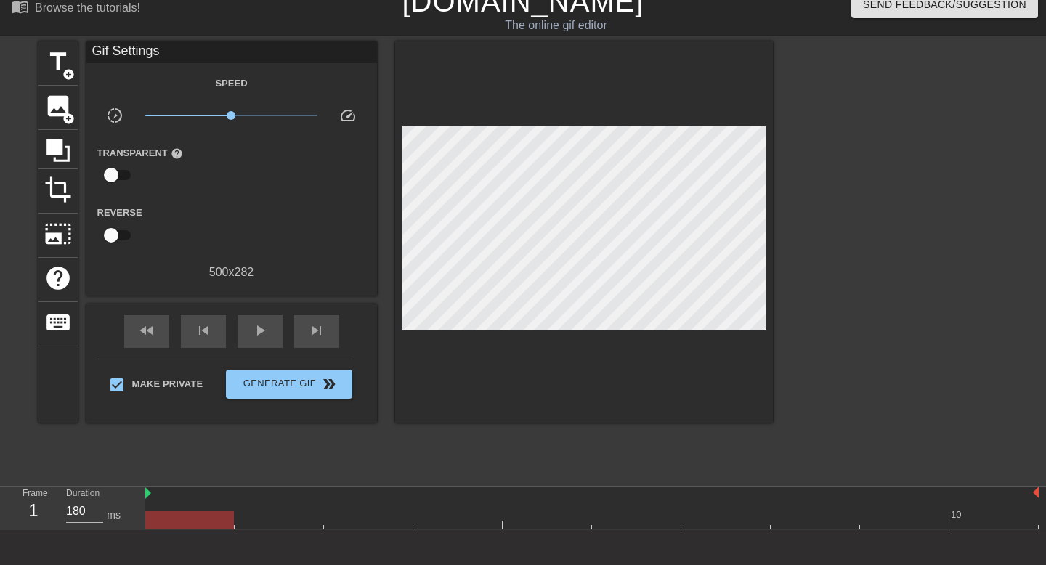
click at [176, 500] on div at bounding box center [591, 494] width 893 height 15
click at [53, 66] on span "title" at bounding box center [58, 62] width 28 height 28
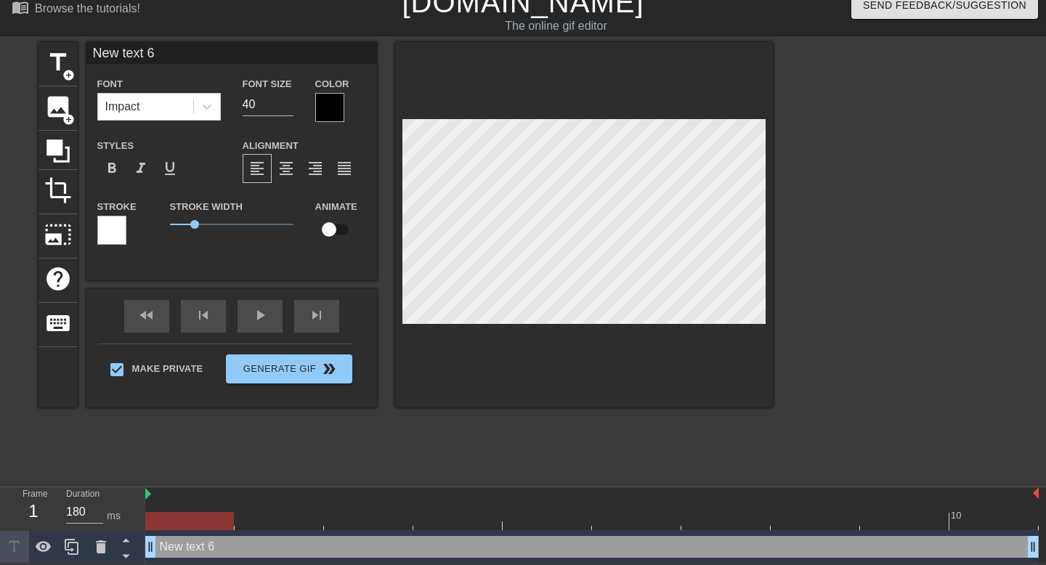
type input "A"
type textarea "A"
type input "AL"
type textarea "AL"
type input "ALE"
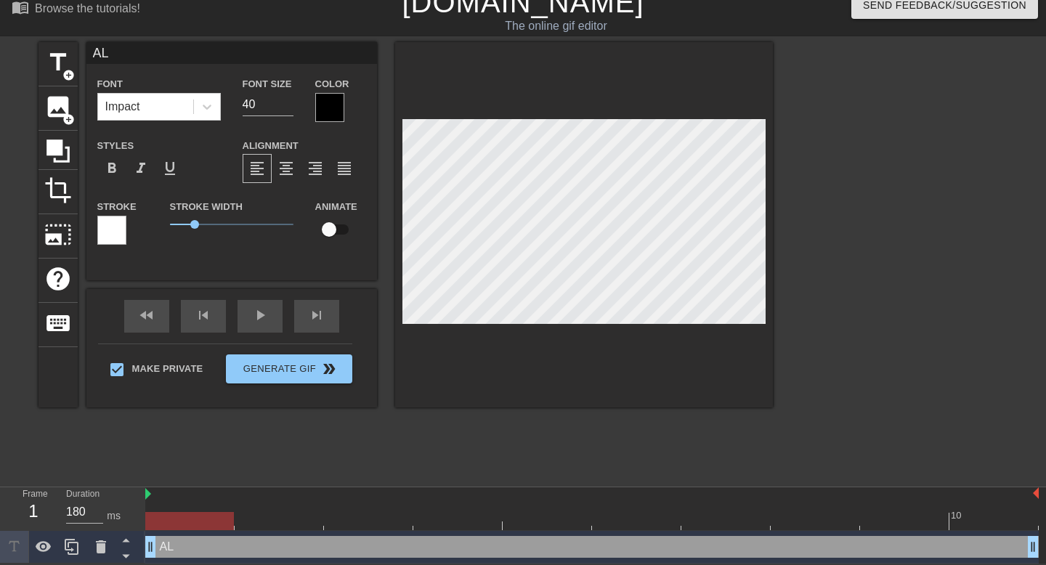
type textarea "ALE"
type input "[PERSON_NAME]"
type textarea "[PERSON_NAME]"
type input "ALEXI"
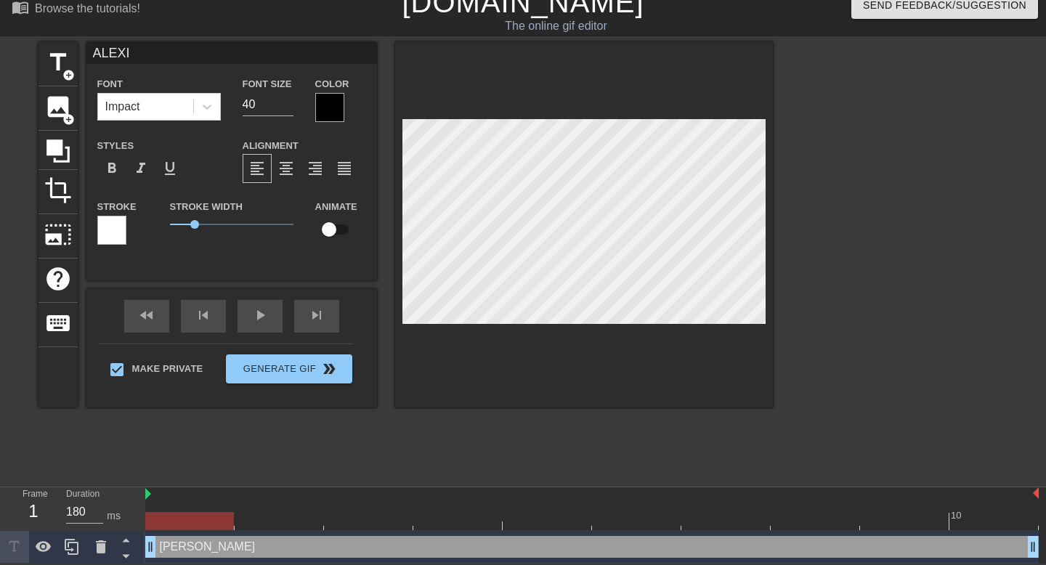
type textarea "ALEXI"
type input "[PERSON_NAME]"
type textarea "[PERSON_NAME]"
click at [113, 219] on div at bounding box center [111, 230] width 29 height 29
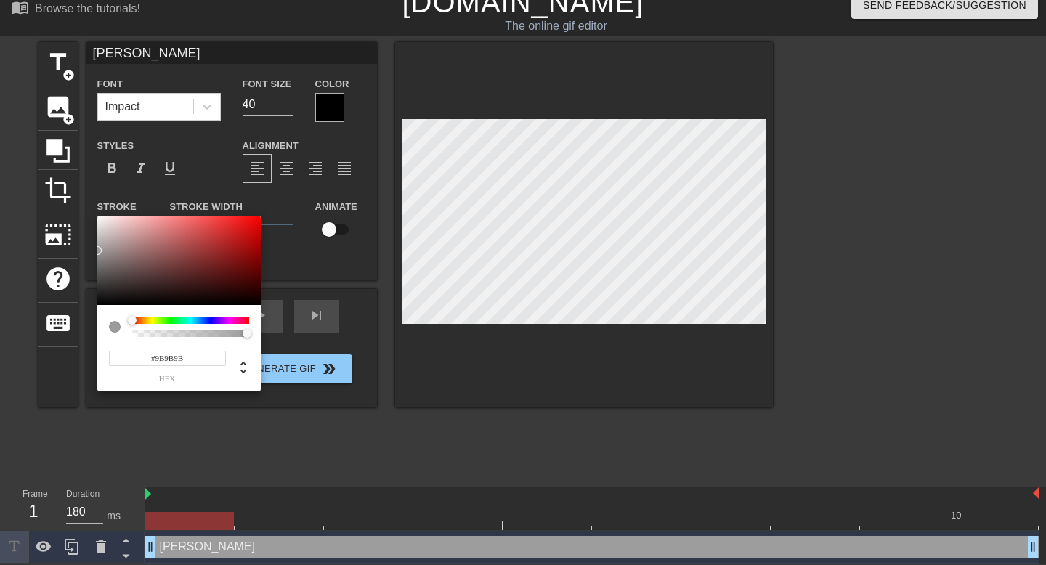
type input "#000000"
drag, startPoint x: 129, startPoint y: 224, endPoint x: 91, endPoint y: 309, distance: 92.3
click at [91, 309] on div "#000000 hex" at bounding box center [523, 282] width 1046 height 565
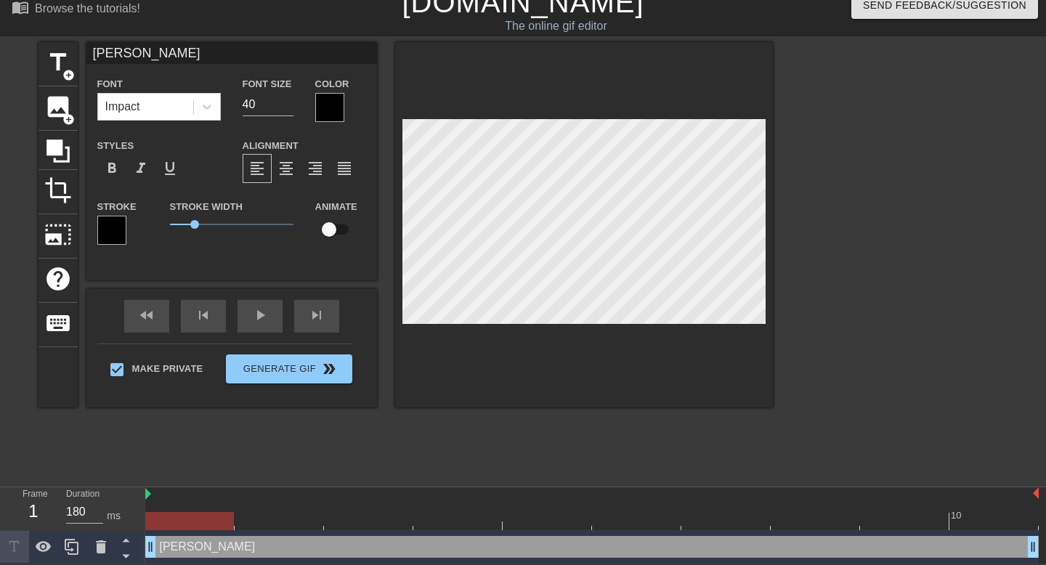
click at [325, 105] on div at bounding box center [329, 107] width 29 height 29
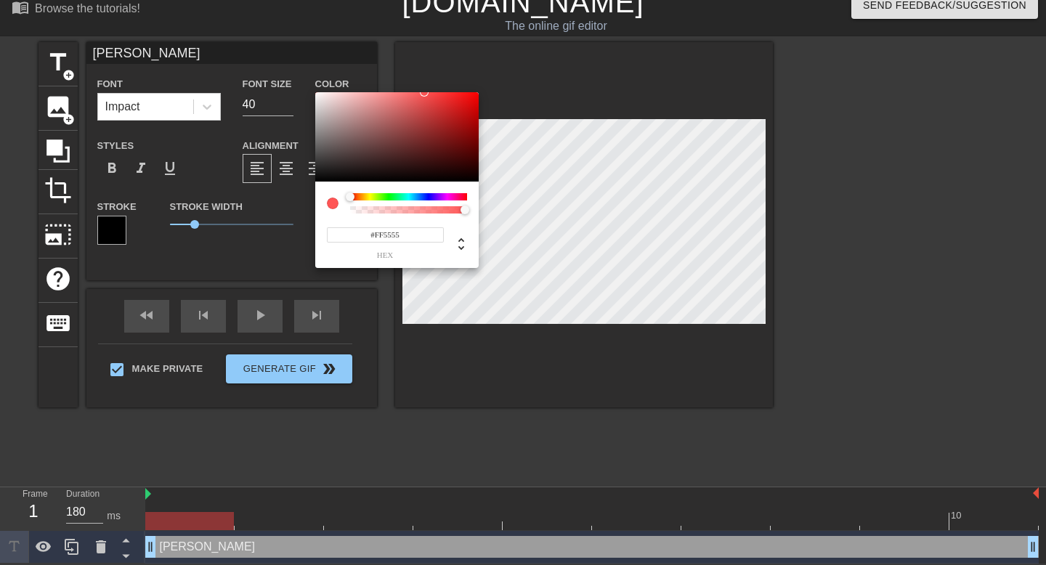
type input "#FFFFFF"
drag, startPoint x: 333, startPoint y: 137, endPoint x: 308, endPoint y: 85, distance: 57.2
click at [308, 85] on div "#FFFFFF hex" at bounding box center [523, 282] width 1046 height 565
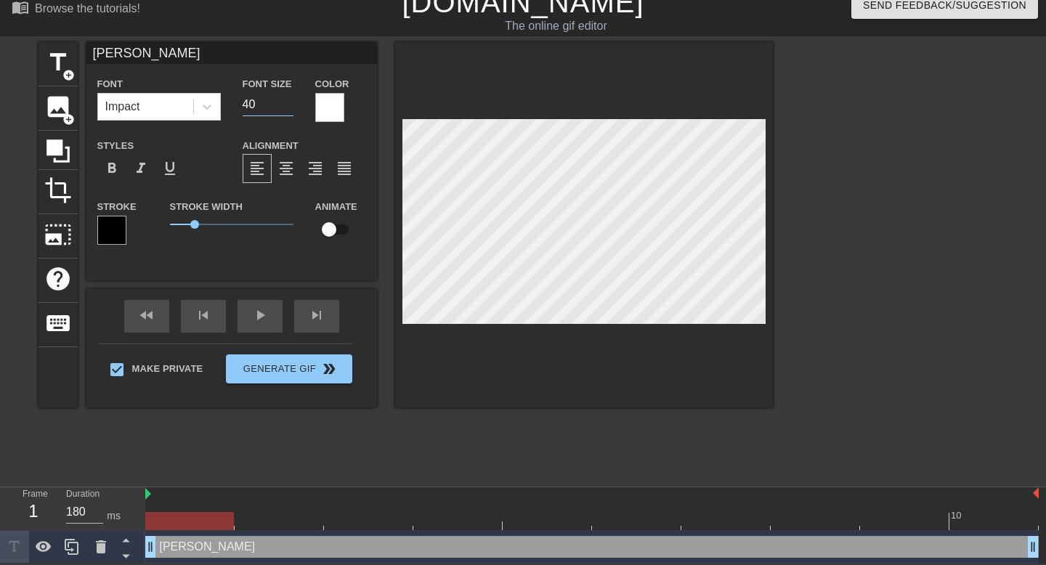
click at [256, 102] on input "40" at bounding box center [268, 104] width 51 height 23
type input "18"
click at [495, 476] on div "title add_circle image add_circle crop photo_size_select_large help keyboard AL…" at bounding box center [405, 260] width 734 height 436
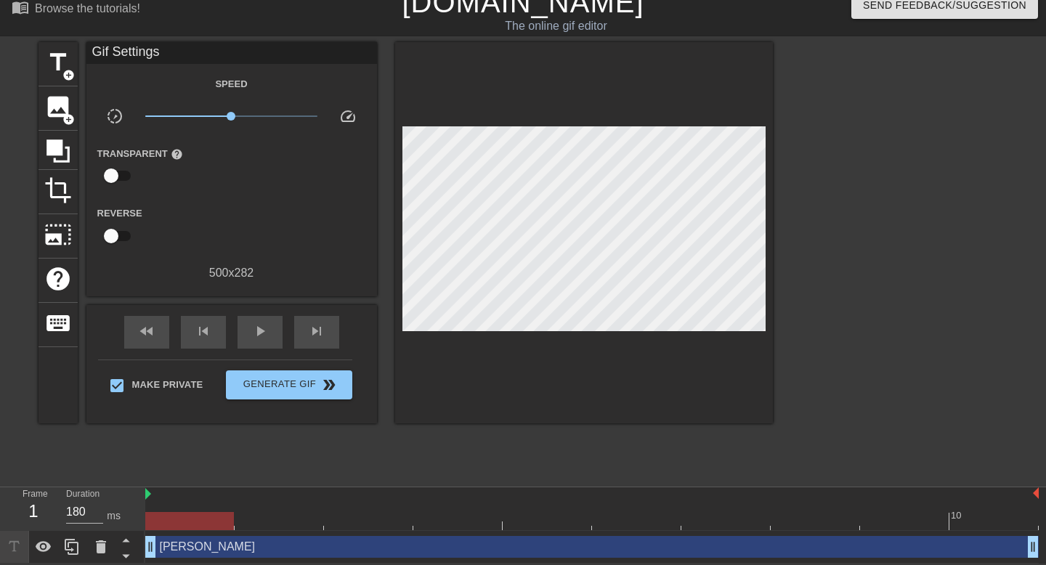
click at [500, 476] on div "title add_circle image add_circle crop photo_size_select_large help keyboard Gi…" at bounding box center [405, 260] width 734 height 436
click at [106, 172] on input "checkbox" at bounding box center [111, 176] width 83 height 28
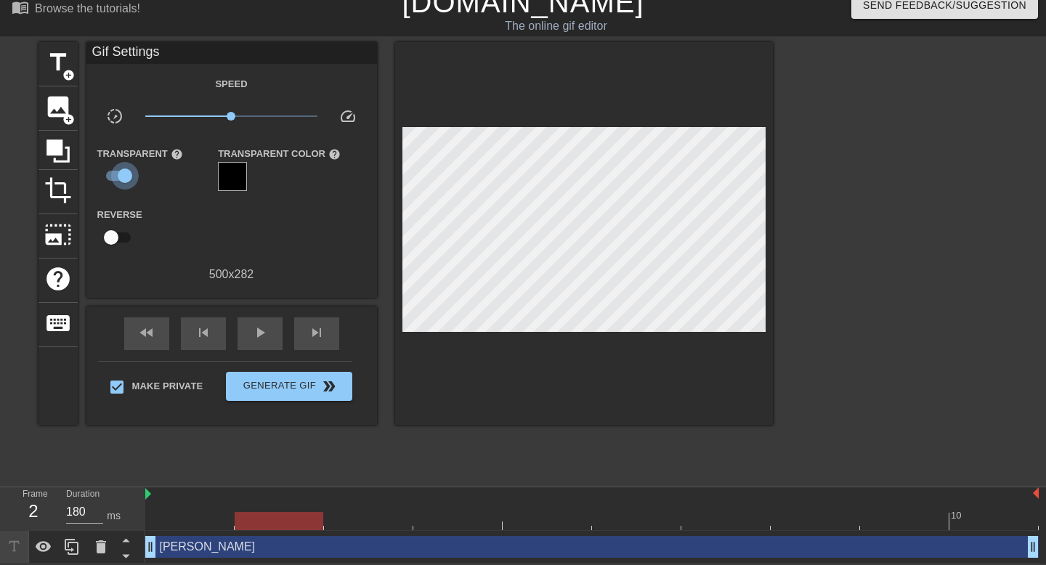
click at [118, 172] on input "checkbox" at bounding box center [125, 176] width 83 height 28
checkbox input "false"
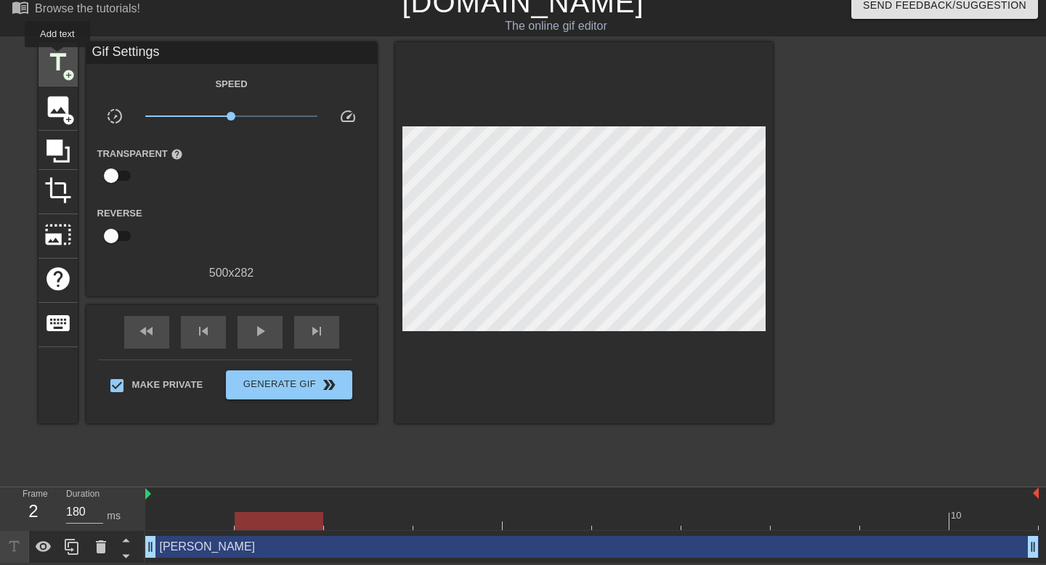
click at [58, 57] on span "title" at bounding box center [58, 63] width 28 height 28
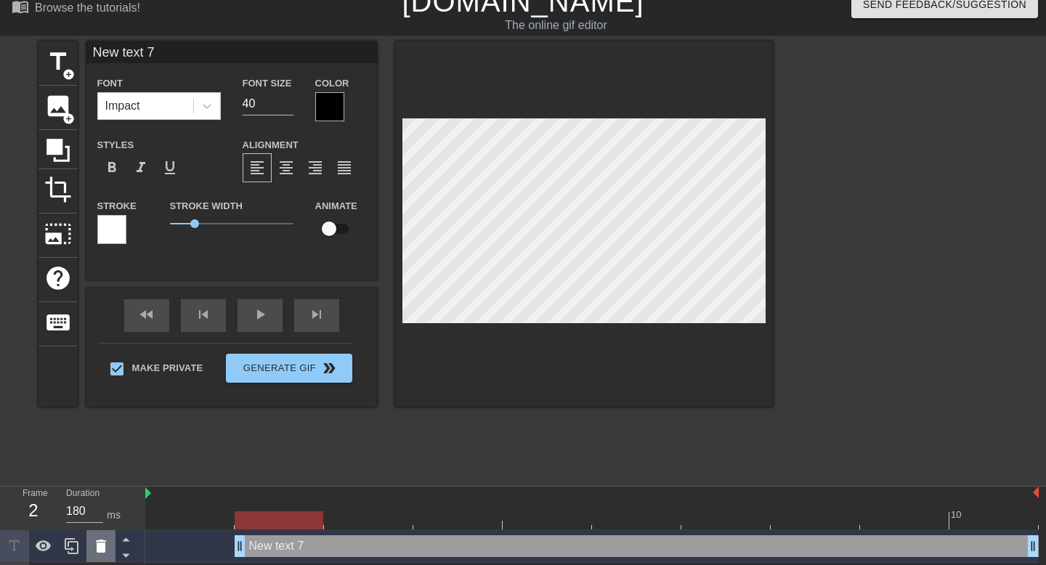
click at [93, 556] on div at bounding box center [100, 546] width 29 height 32
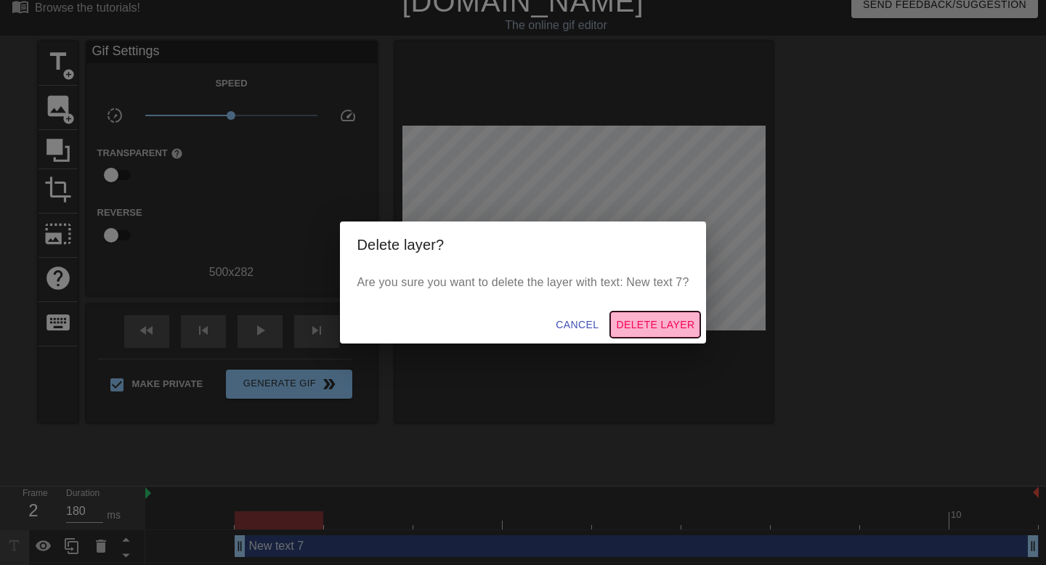
click at [683, 325] on span "Delete Layer" at bounding box center [655, 325] width 78 height 18
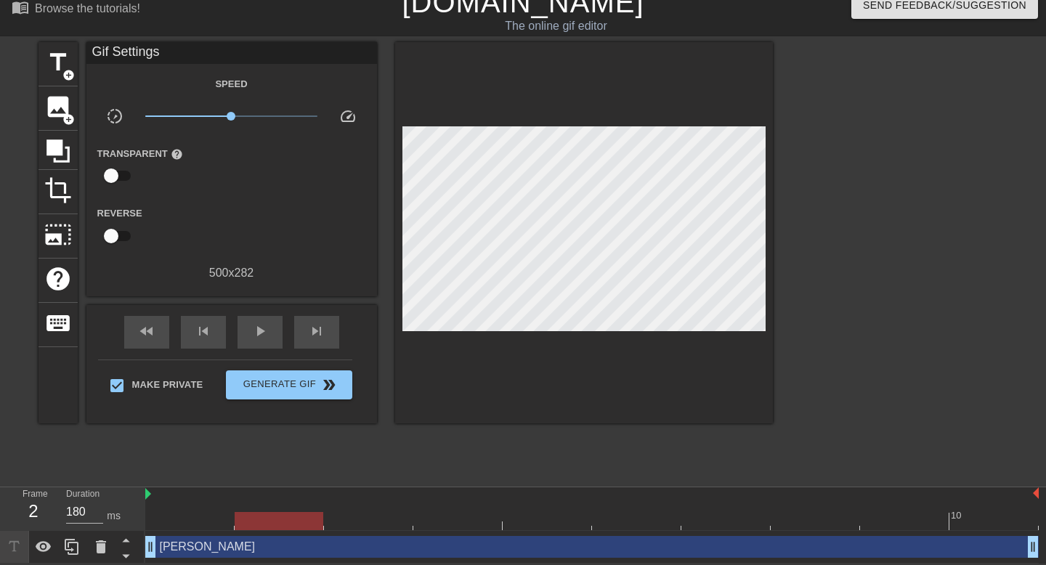
click at [341, 442] on div "title add_circle image add_circle crop photo_size_select_large help keyboard Gi…" at bounding box center [405, 260] width 734 height 436
click at [210, 544] on div "[PERSON_NAME] drag_handle drag_handle" at bounding box center [591, 547] width 893 height 22
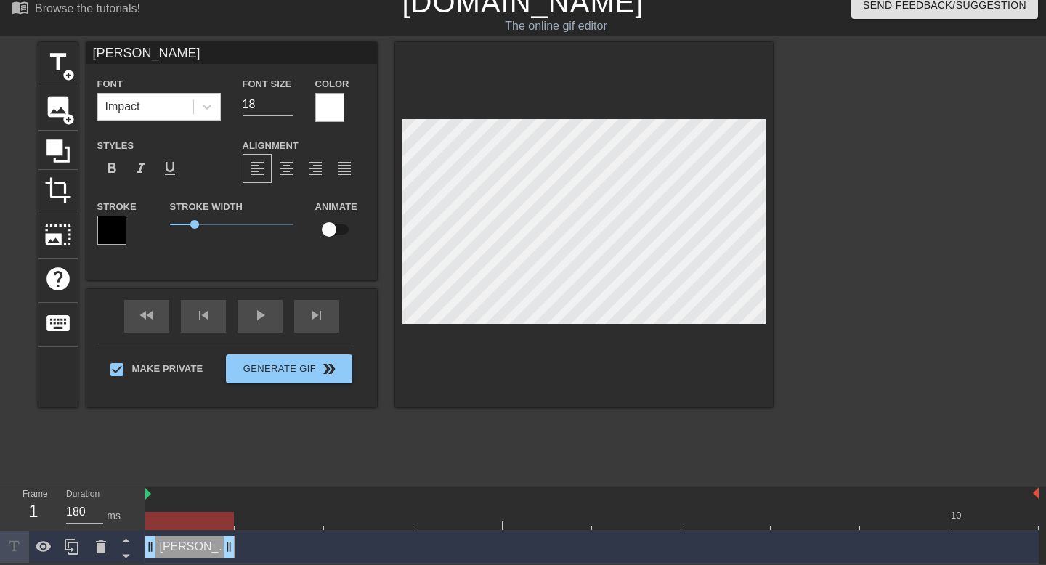
drag, startPoint x: 1036, startPoint y: 548, endPoint x: 213, endPoint y: 544, distance: 823.6
click at [269, 456] on div "title add_circle image add_circle crop photo_size_select_large help keyboard AL…" at bounding box center [405, 260] width 734 height 436
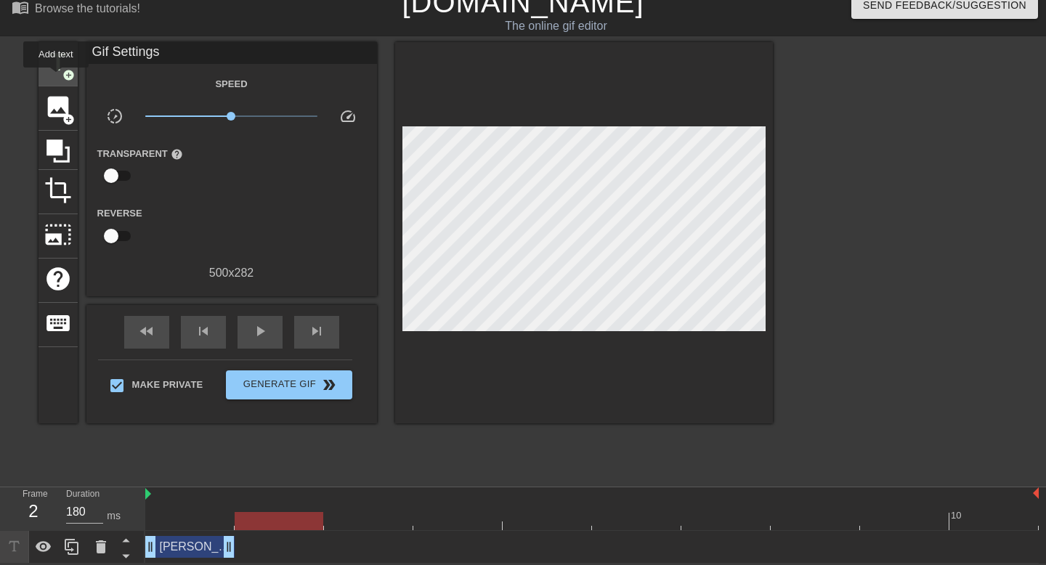
click at [56, 76] on div "title add_circle" at bounding box center [57, 64] width 39 height 44
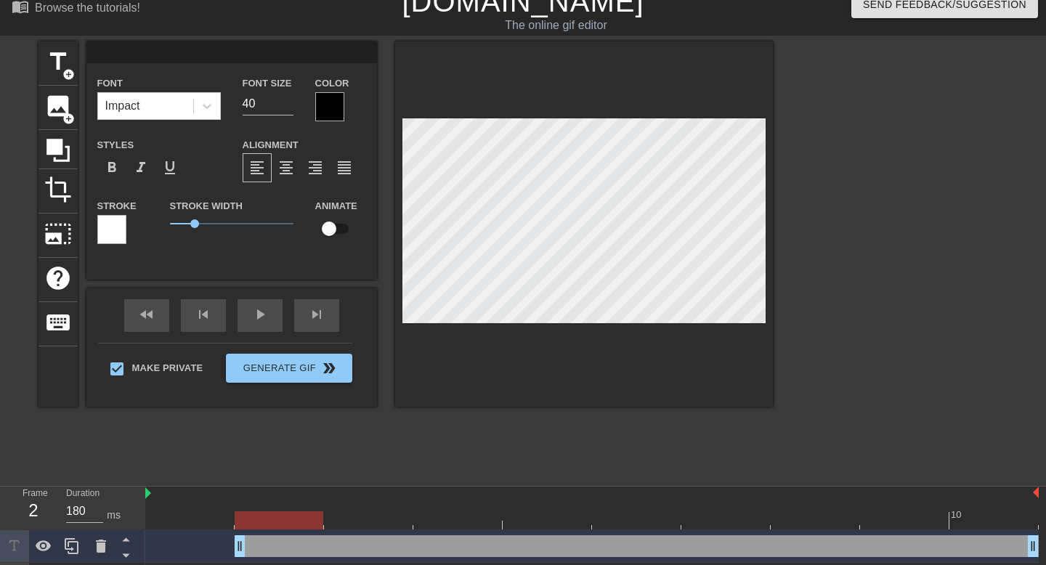
type input "A"
type textarea "A"
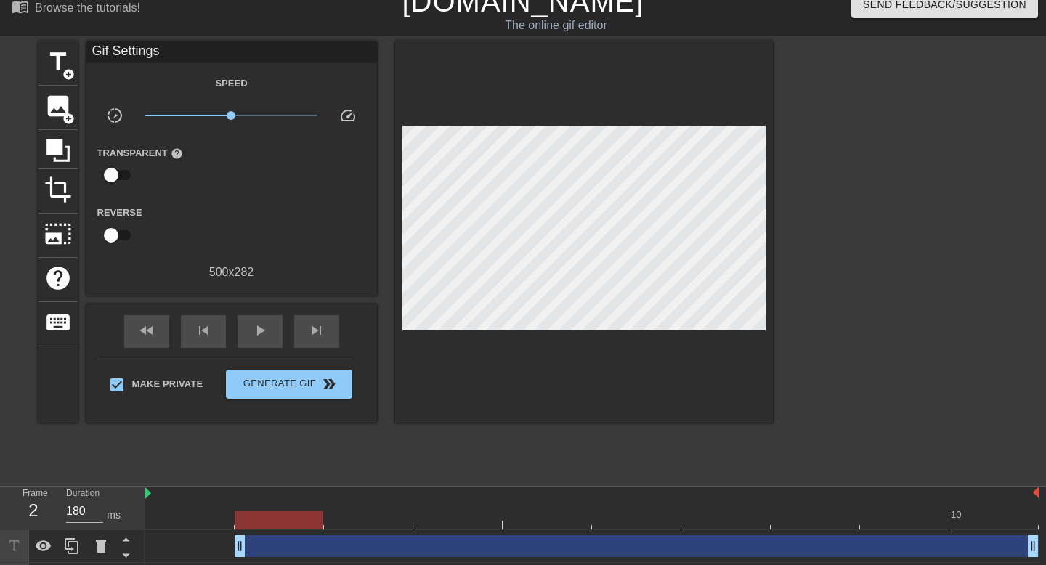
click at [490, 406] on div "title add_circle image add_circle crop photo_size_select_large help keyboard Gi…" at bounding box center [405, 259] width 734 height 436
click at [435, 458] on div "title add_circle image add_circle crop photo_size_select_large help keyboard Gi…" at bounding box center [405, 259] width 734 height 436
click at [285, 548] on div "drag_handle drag_handle" at bounding box center [637, 546] width 804 height 22
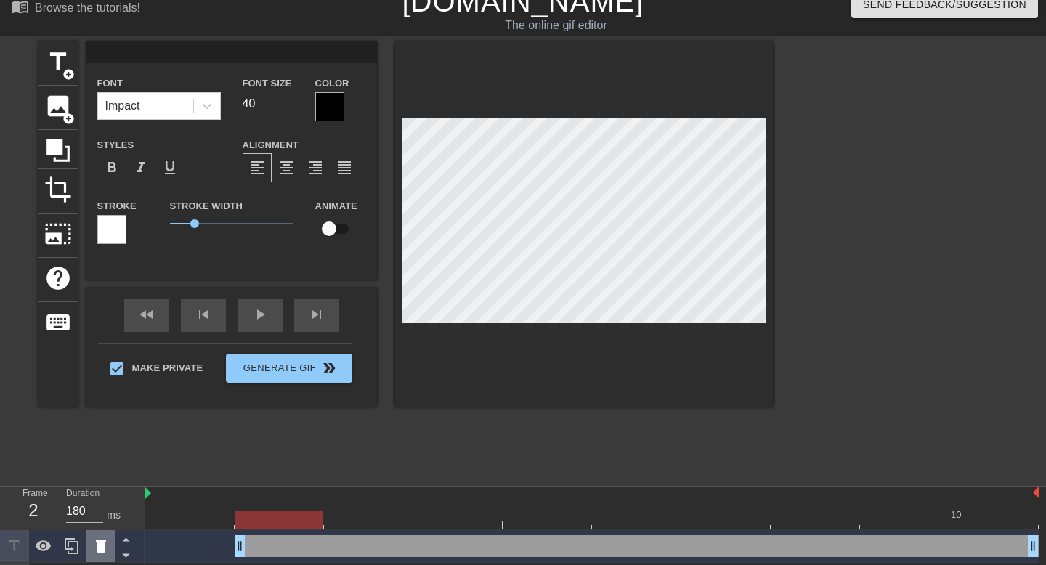
click at [94, 551] on icon at bounding box center [100, 545] width 17 height 17
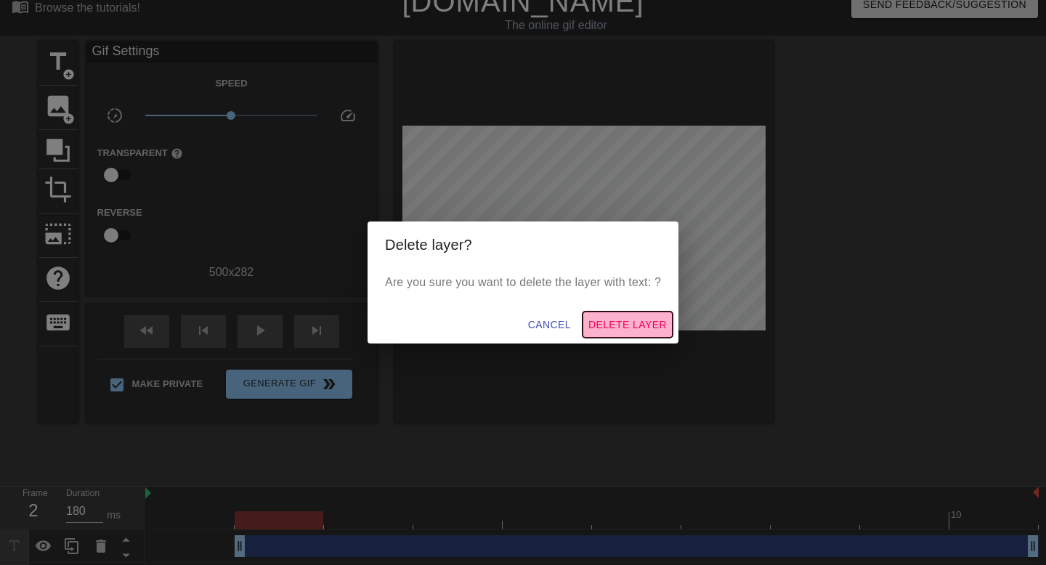
click at [657, 329] on span "Delete Layer" at bounding box center [627, 325] width 78 height 18
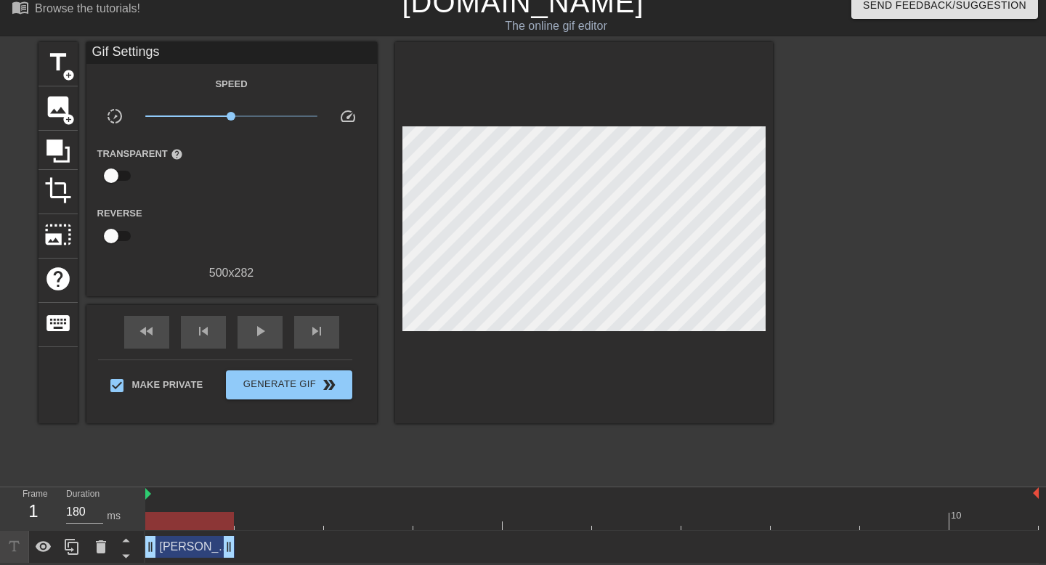
click at [214, 547] on div "[PERSON_NAME] drag_handle drag_handle" at bounding box center [189, 547] width 89 height 22
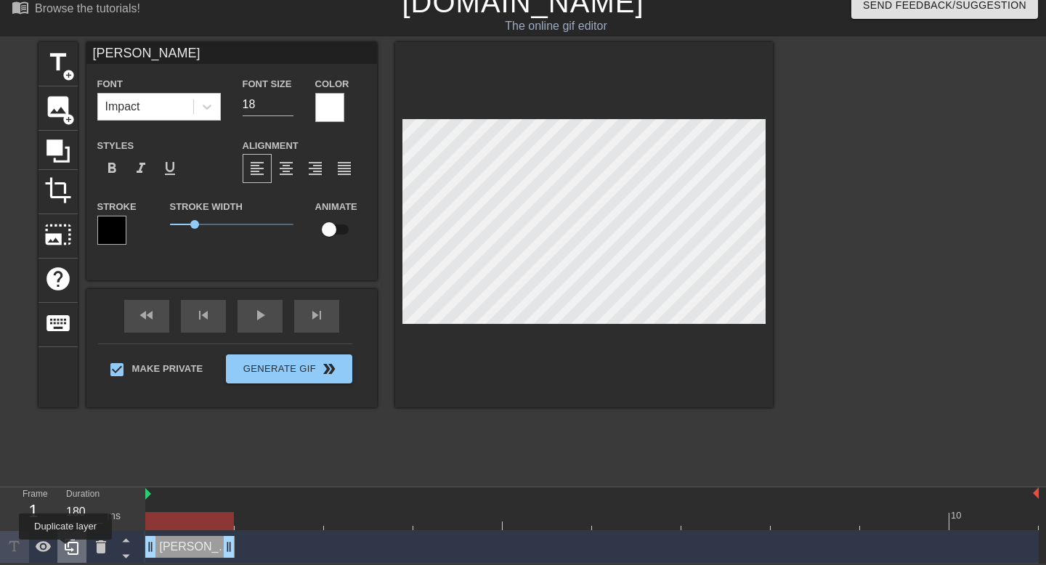
click at [67, 548] on icon at bounding box center [72, 547] width 14 height 16
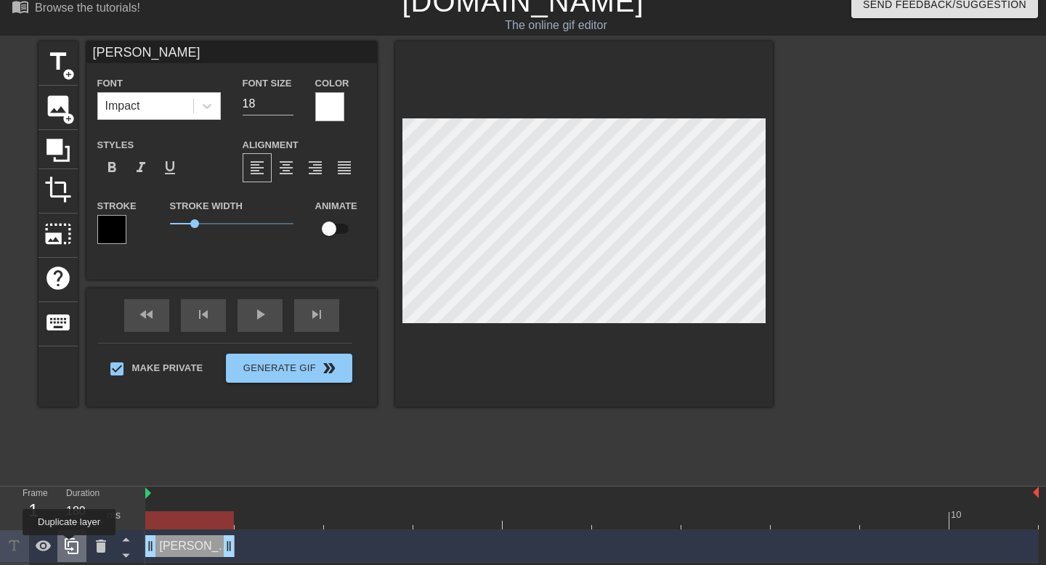
click at [70, 545] on icon at bounding box center [71, 545] width 17 height 17
click at [70, 544] on icon at bounding box center [71, 545] width 17 height 17
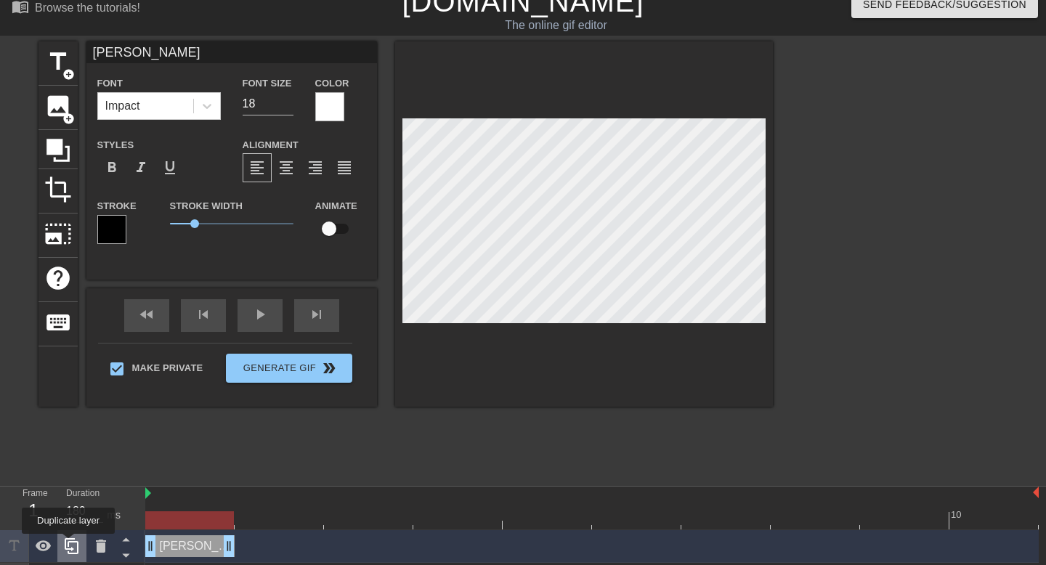
click at [70, 544] on icon at bounding box center [71, 545] width 17 height 17
drag, startPoint x: 147, startPoint y: 543, endPoint x: 249, endPoint y: 538, distance: 101.8
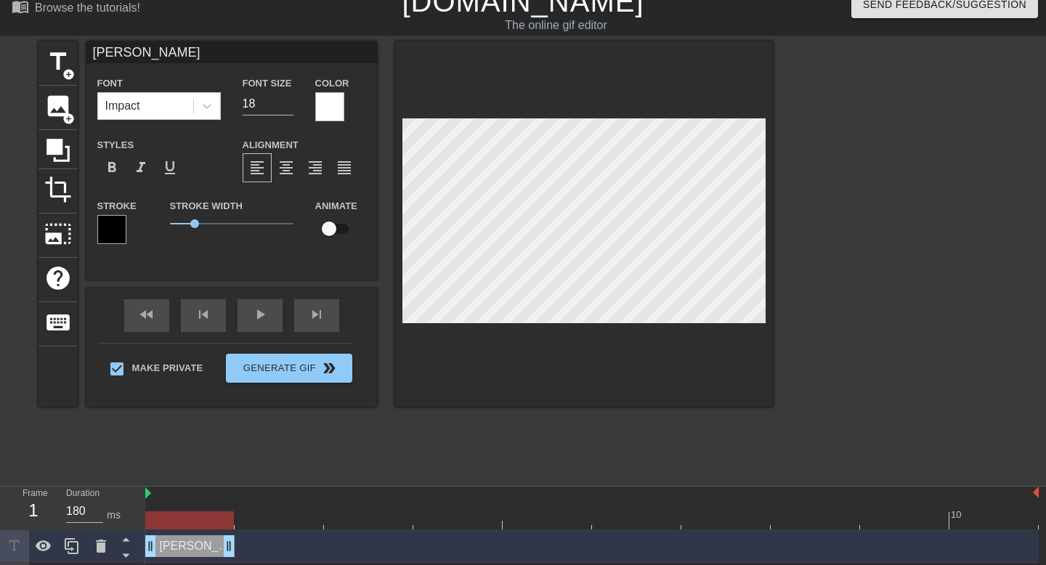
click at [249, 538] on div "[PERSON_NAME] drag_handle drag_handle" at bounding box center [591, 546] width 893 height 22
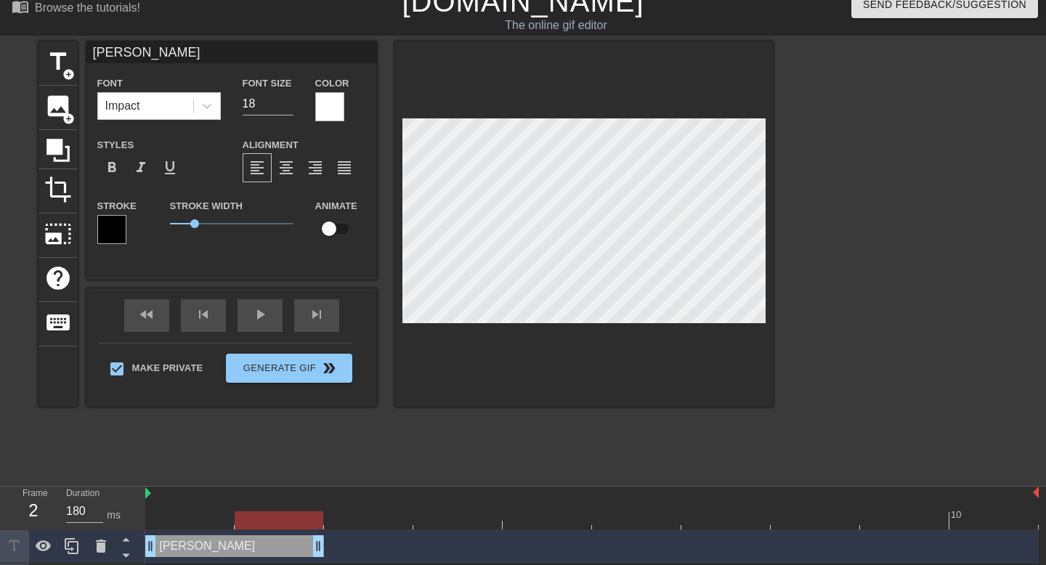
drag, startPoint x: 229, startPoint y: 542, endPoint x: 343, endPoint y: 540, distance: 114.0
click at [343, 540] on div "[PERSON_NAME] drag_handle drag_handle" at bounding box center [591, 546] width 893 height 22
drag, startPoint x: 151, startPoint y: 545, endPoint x: 224, endPoint y: 544, distance: 73.4
click at [224, 544] on div "[PERSON_NAME] drag_handle drag_handle" at bounding box center [591, 546] width 893 height 22
click at [221, 459] on div "title add_circle image add_circle crop photo_size_select_large help keyboard AL…" at bounding box center [405, 259] width 734 height 436
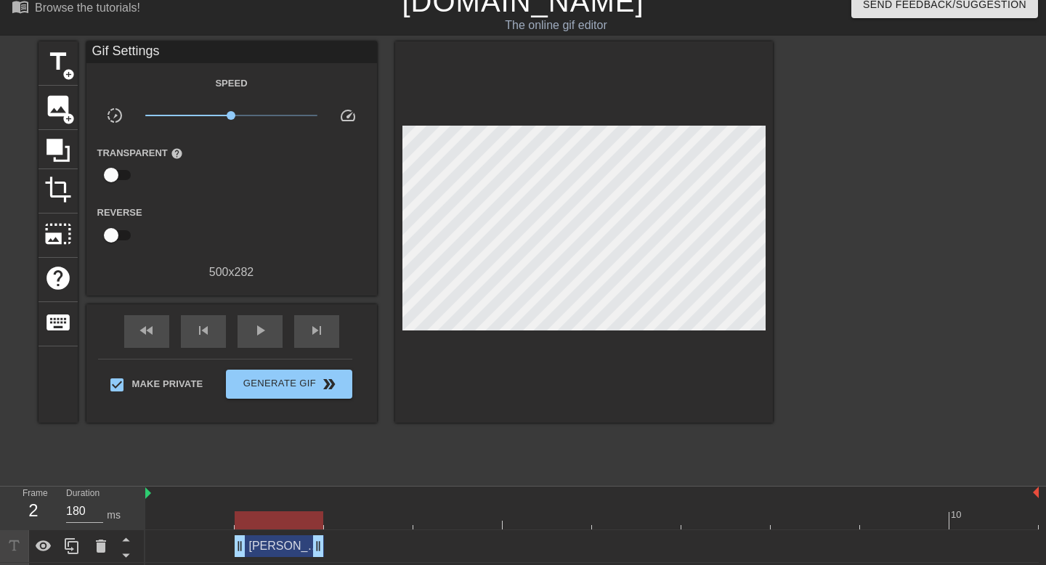
drag, startPoint x: 147, startPoint y: 495, endPoint x: 149, endPoint y: 476, distance: 19.0
click at [149, 476] on div "menu_book Browse the tutorials! [DOMAIN_NAME] The online gif editor Send Feedba…" at bounding box center [523, 437] width 1046 height 906
click at [30, 508] on div "2" at bounding box center [34, 511] width 22 height 26
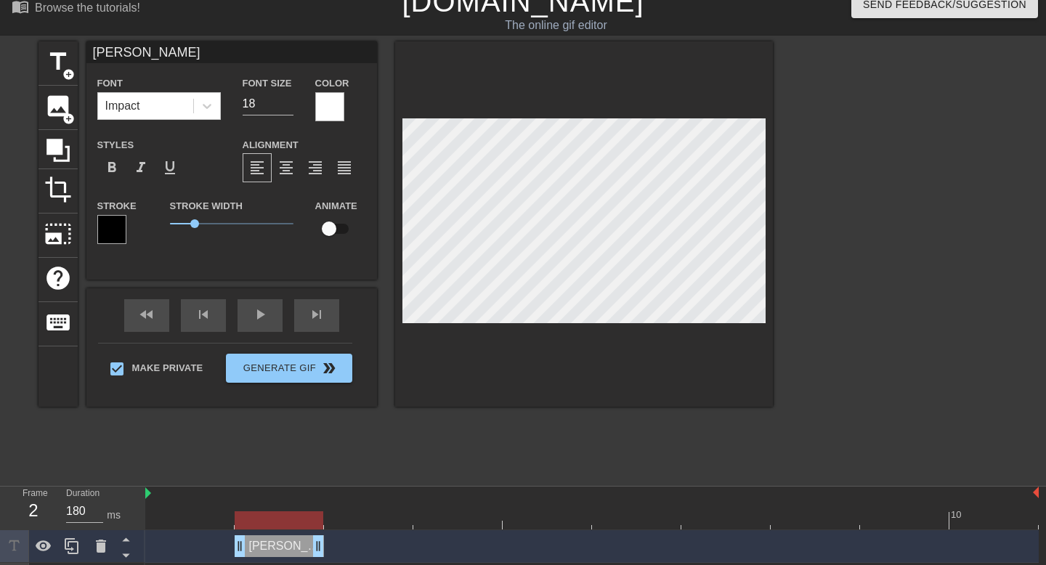
click at [513, 468] on div "title add_circle image add_circle crop photo_size_select_large help keyboard AL…" at bounding box center [405, 259] width 734 height 436
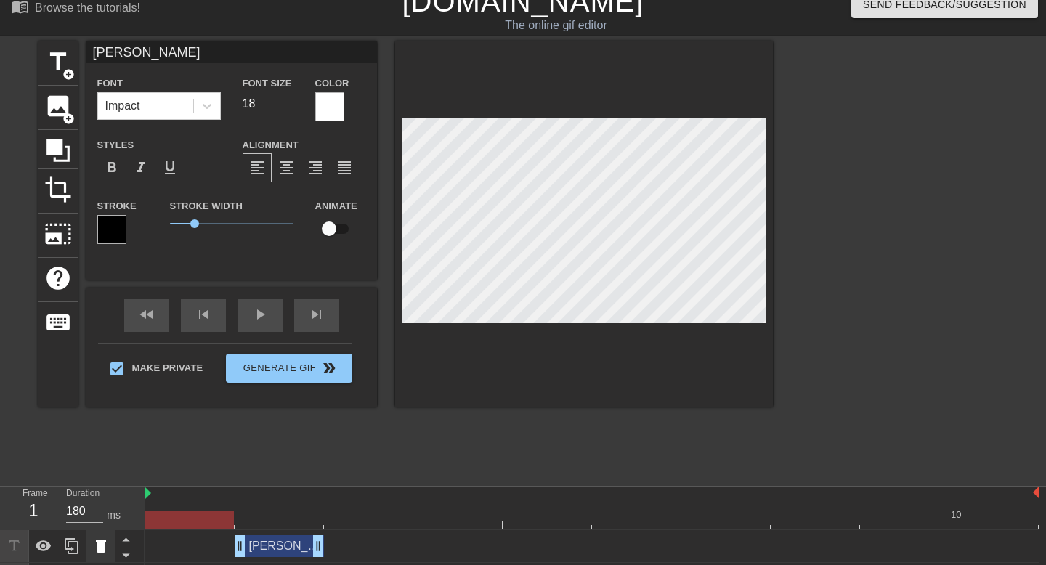
click at [100, 556] on div at bounding box center [100, 546] width 29 height 32
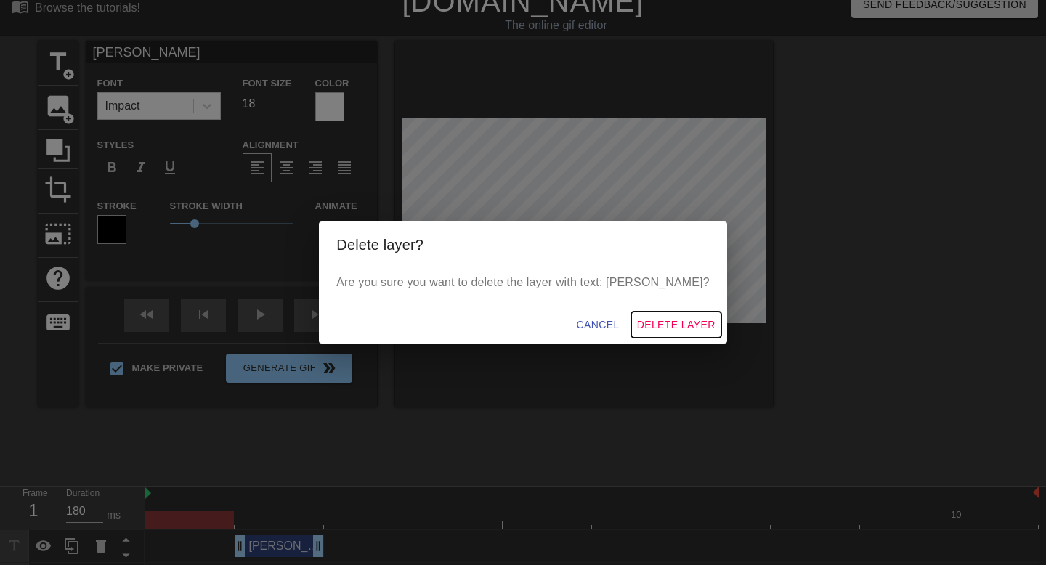
click at [637, 325] on span "Delete Layer" at bounding box center [676, 325] width 78 height 18
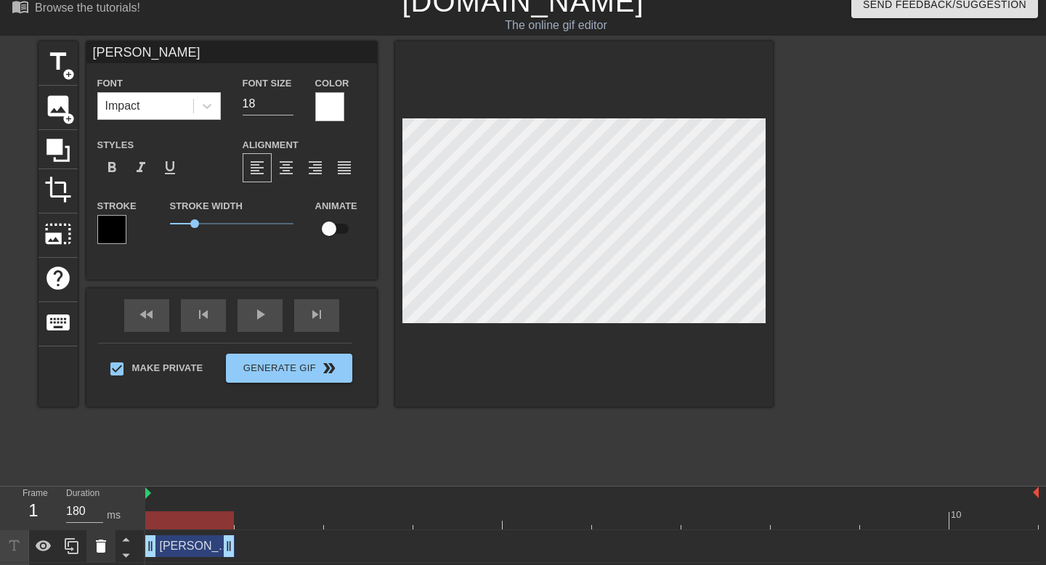
click at [107, 550] on icon at bounding box center [100, 545] width 17 height 17
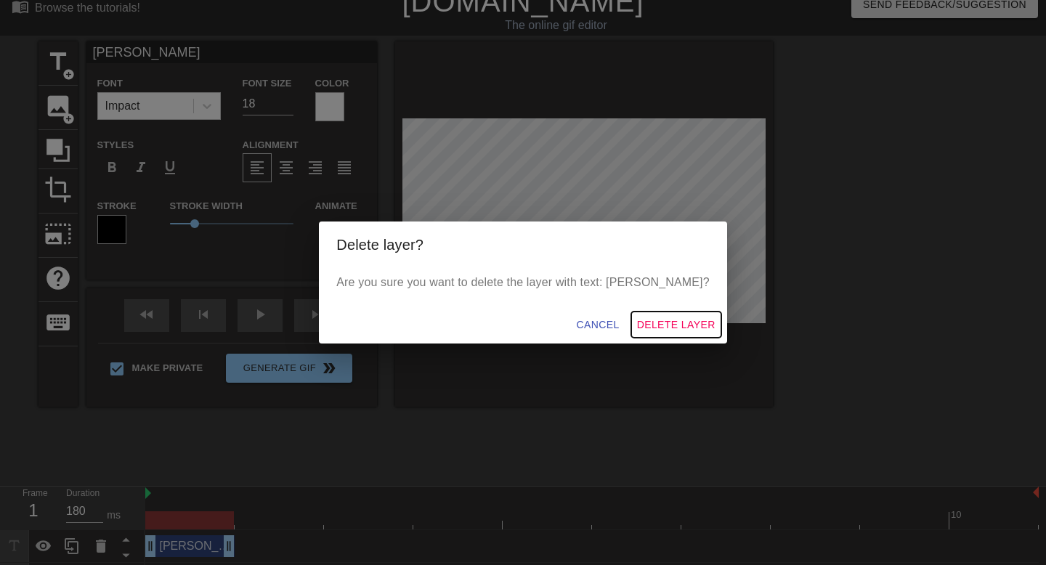
click at [637, 322] on span "Delete Layer" at bounding box center [676, 325] width 78 height 18
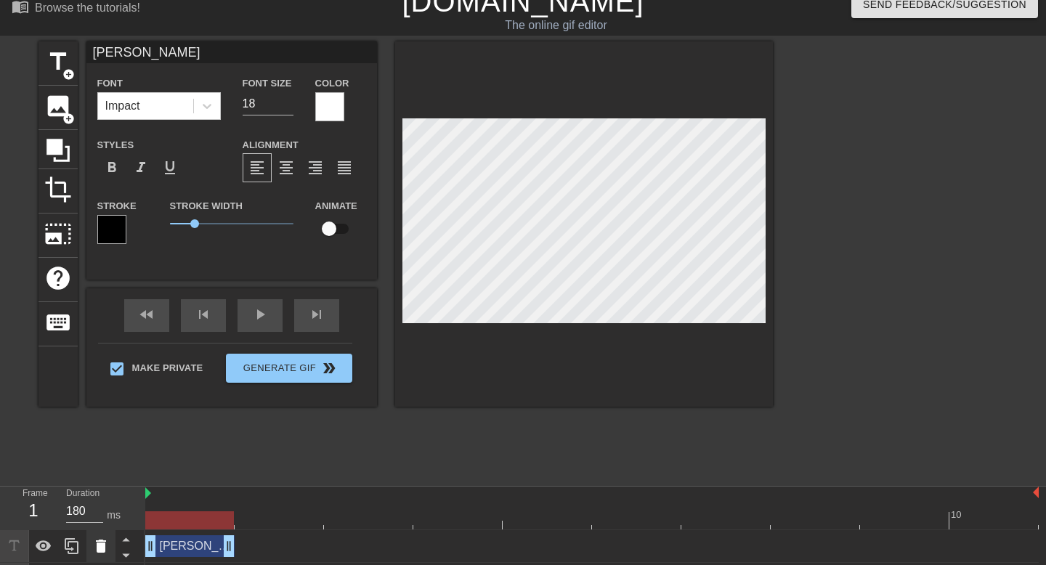
click at [99, 551] on icon at bounding box center [101, 546] width 10 height 13
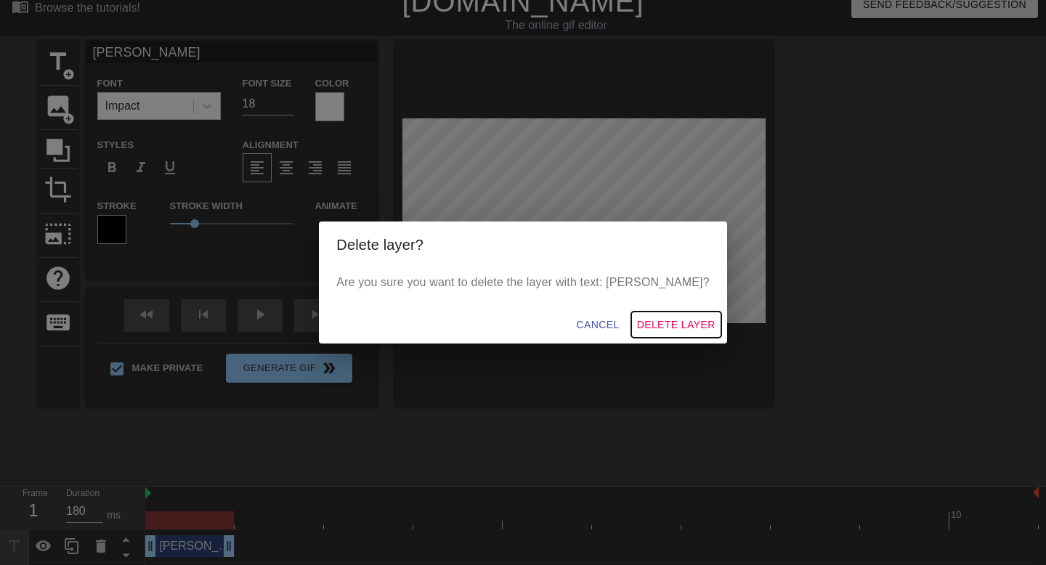
click at [641, 332] on span "Delete Layer" at bounding box center [676, 325] width 78 height 18
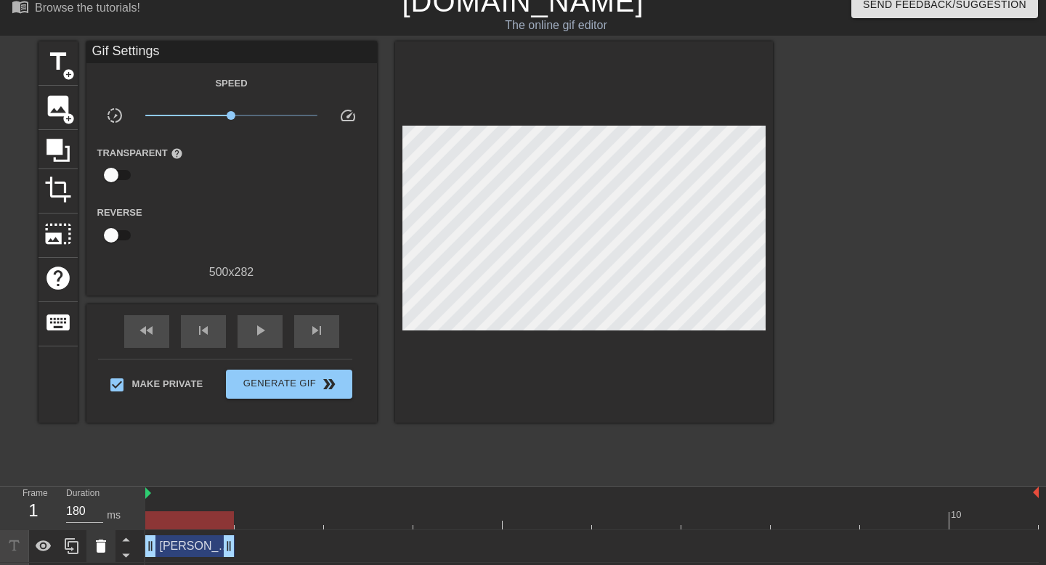
click at [105, 543] on icon at bounding box center [100, 545] width 17 height 17
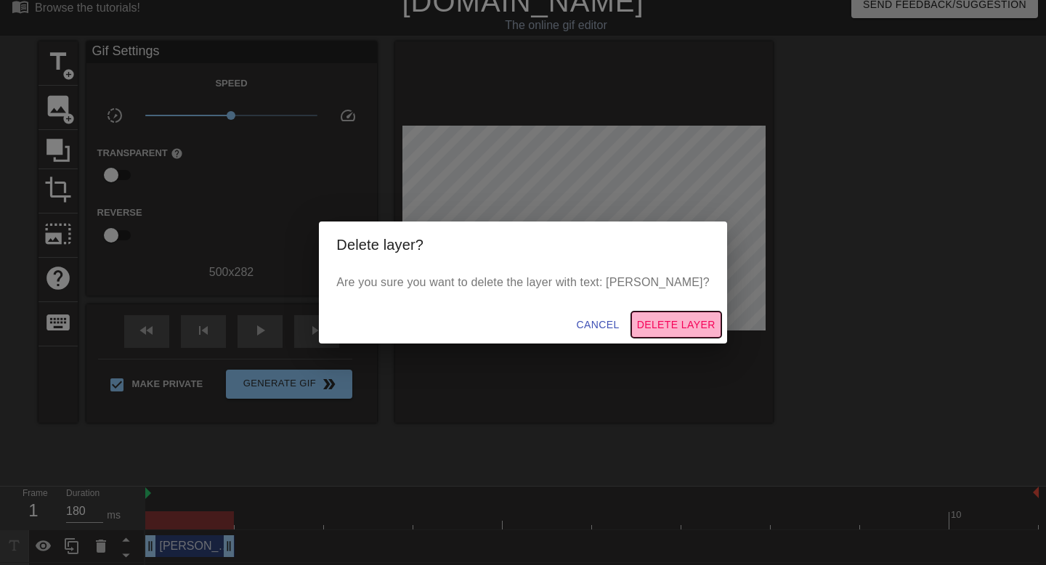
click at [655, 317] on span "Delete Layer" at bounding box center [676, 325] width 78 height 18
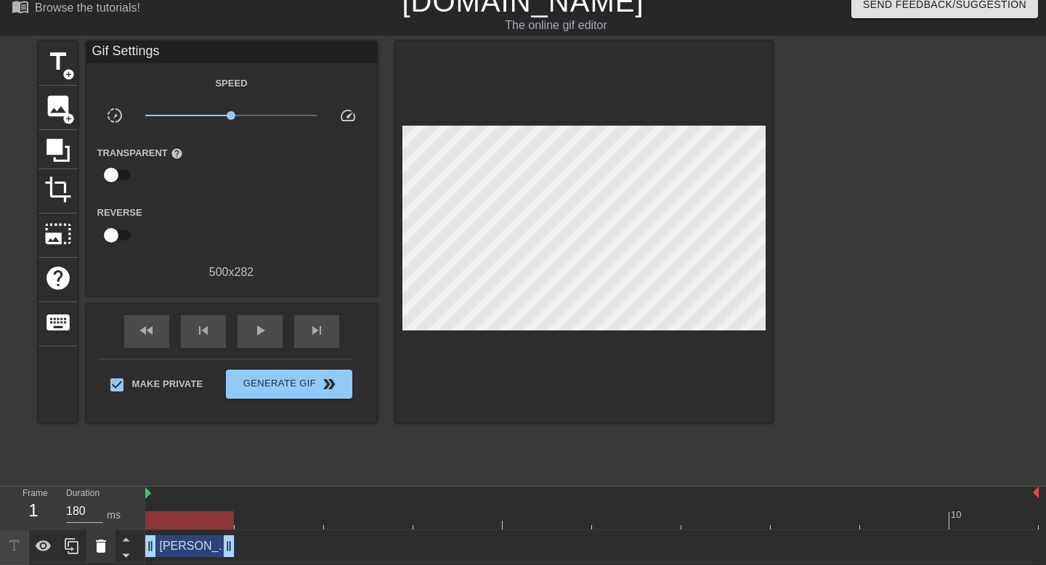
click at [105, 543] on icon at bounding box center [100, 545] width 17 height 17
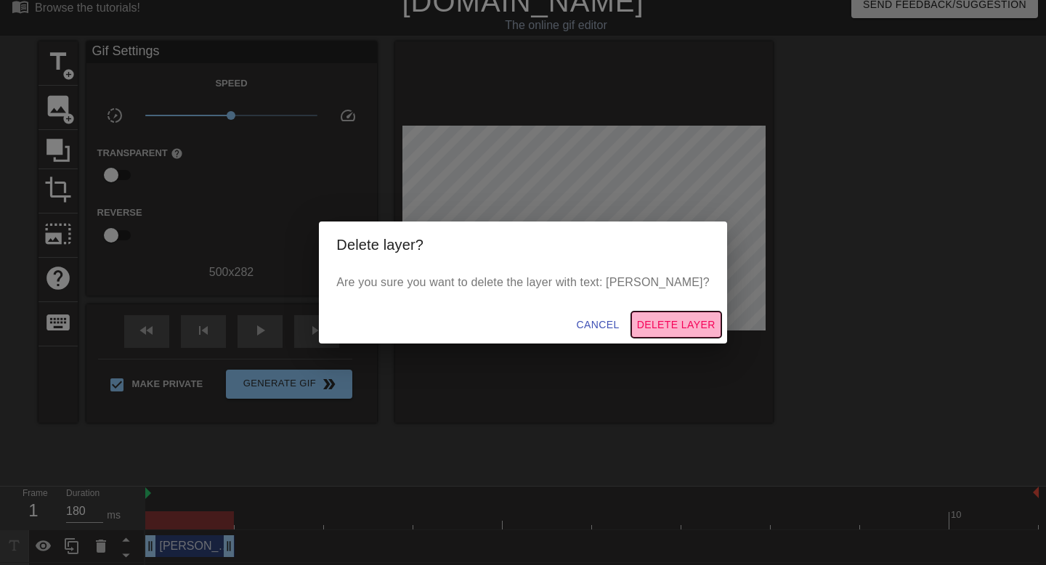
click at [637, 322] on span "Delete Layer" at bounding box center [676, 325] width 78 height 18
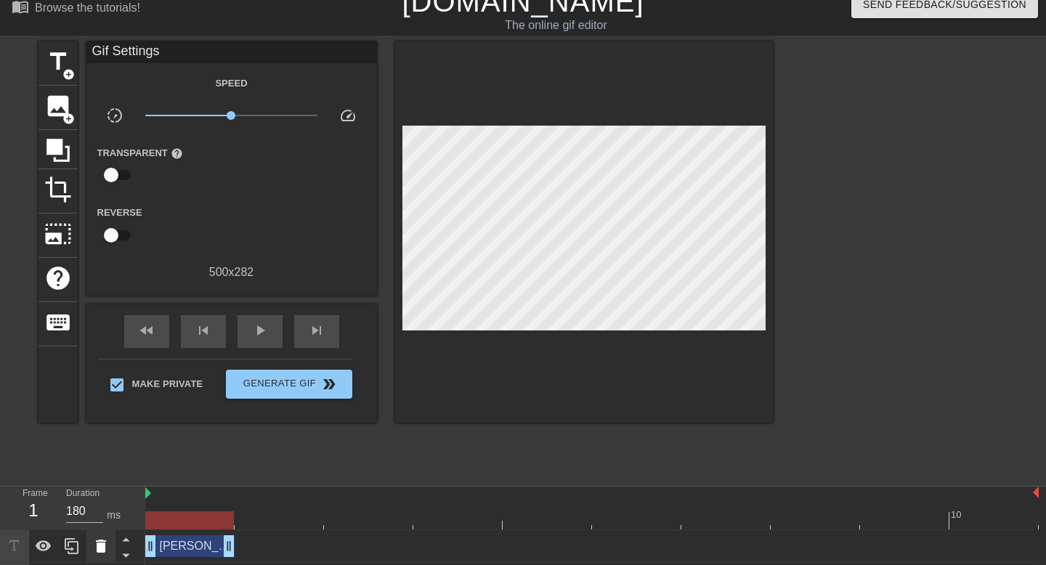
click at [108, 539] on icon at bounding box center [100, 545] width 17 height 17
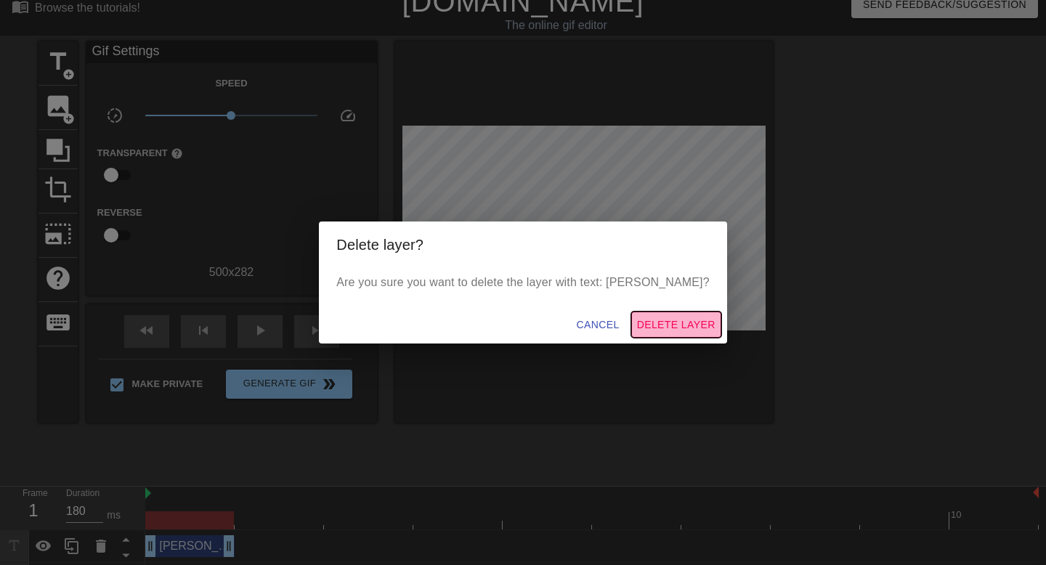
click at [637, 320] on span "Delete Layer" at bounding box center [676, 325] width 78 height 18
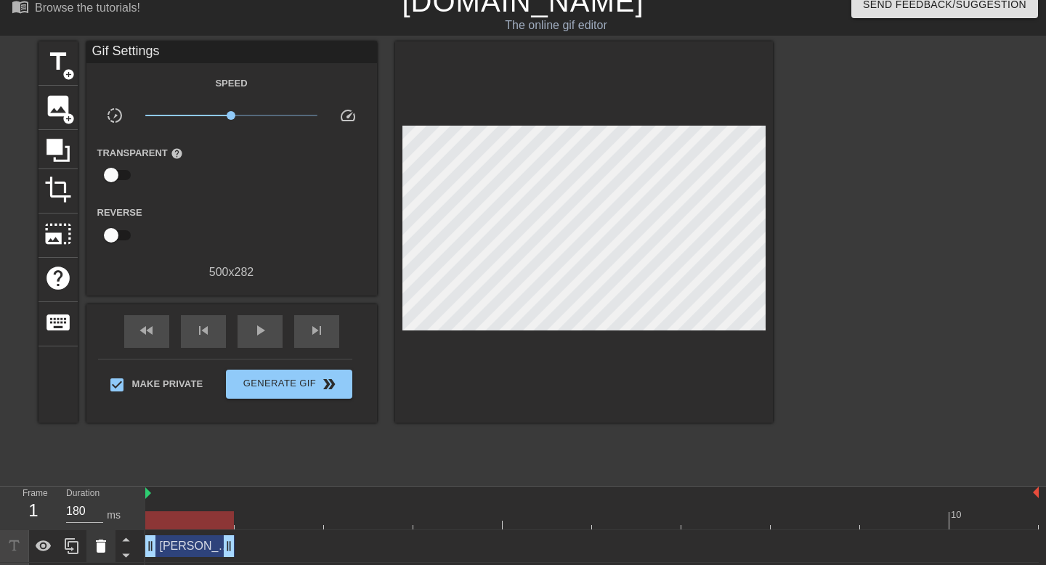
click at [98, 540] on icon at bounding box center [101, 546] width 10 height 13
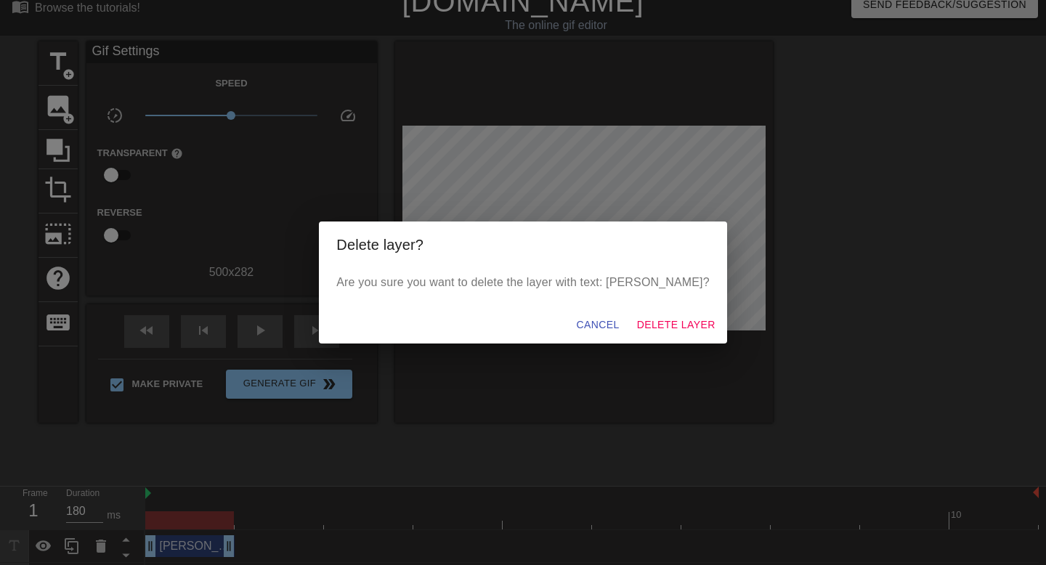
click at [641, 308] on div "Cancel Delete Layer" at bounding box center [522, 325] width 407 height 38
click at [639, 315] on button "Delete Layer" at bounding box center [676, 325] width 90 height 27
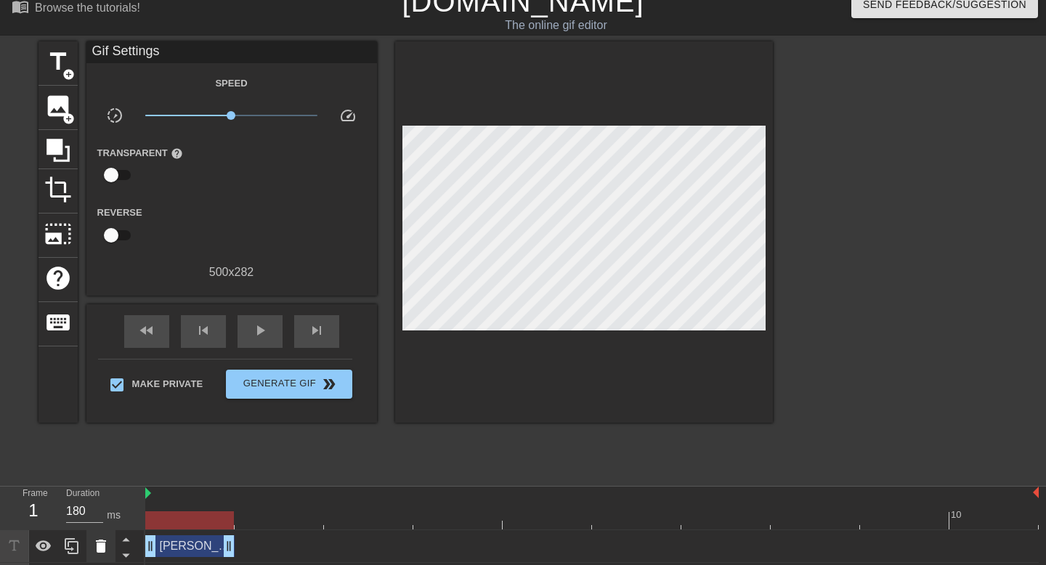
click at [99, 551] on icon at bounding box center [101, 546] width 10 height 13
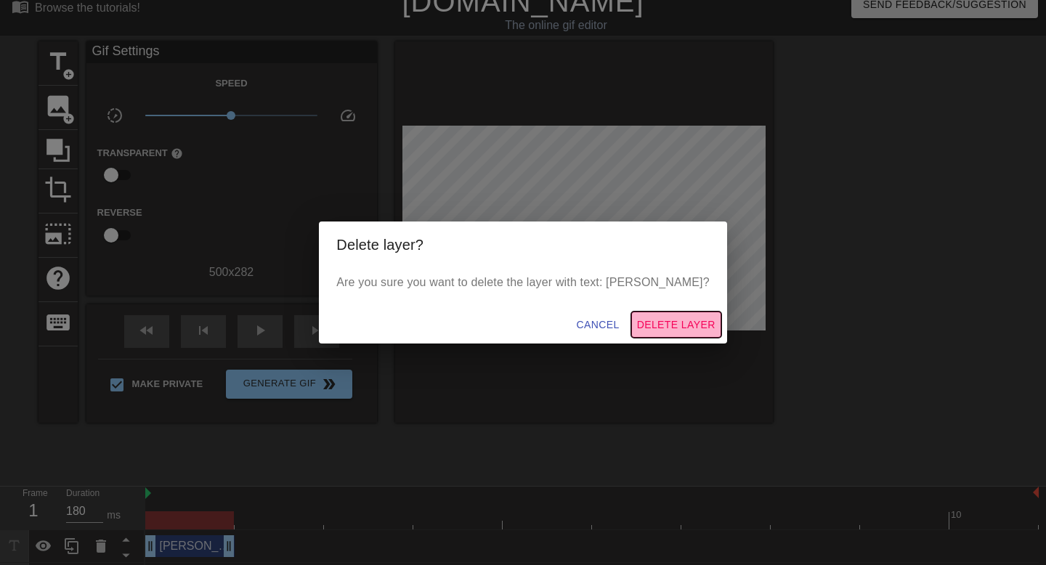
click at [661, 324] on span "Delete Layer" at bounding box center [676, 325] width 78 height 18
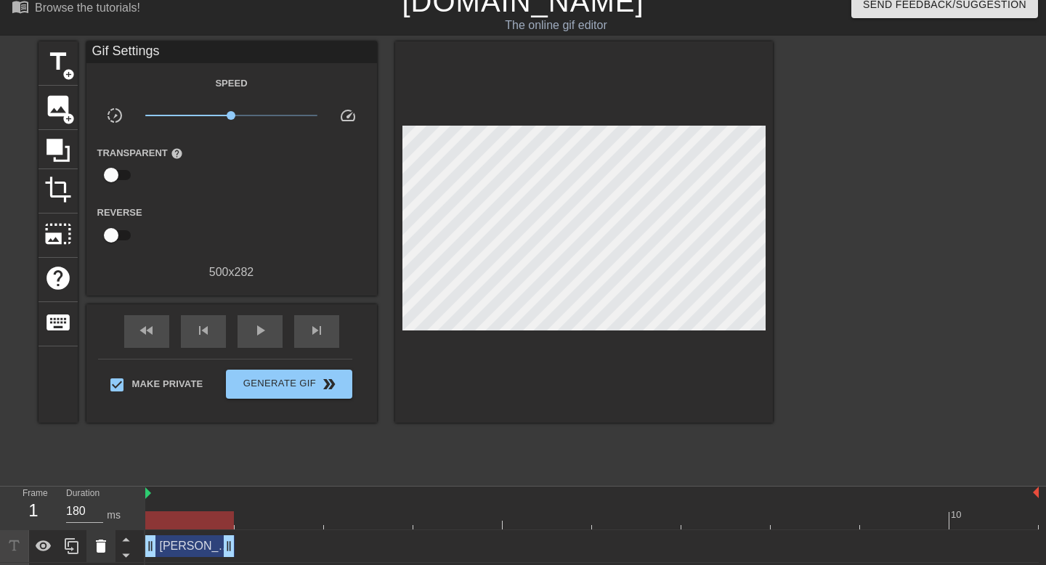
click at [97, 543] on icon at bounding box center [100, 545] width 17 height 17
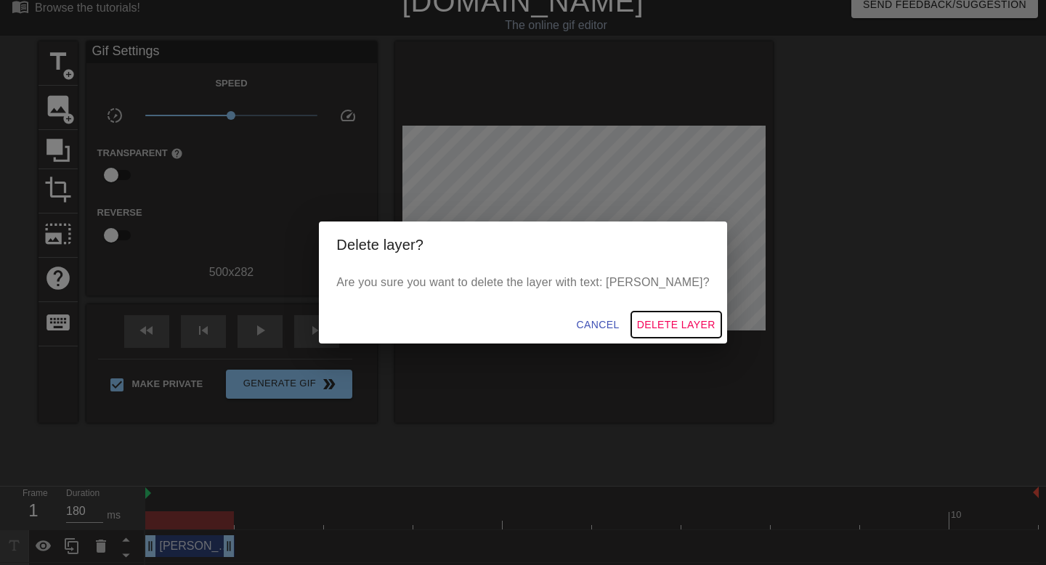
click at [648, 322] on span "Delete Layer" at bounding box center [676, 325] width 78 height 18
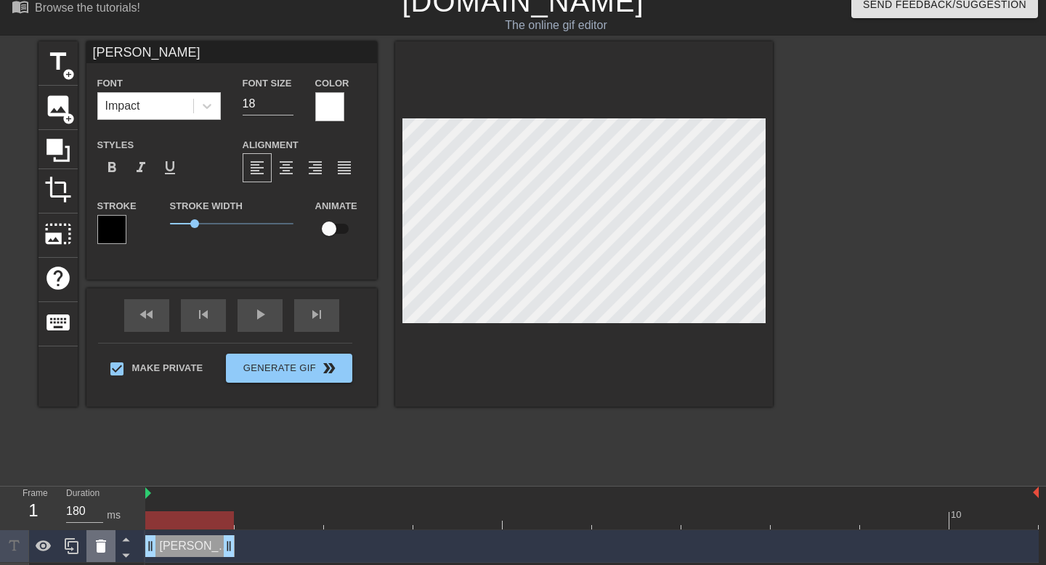
click at [102, 546] on icon at bounding box center [101, 546] width 10 height 13
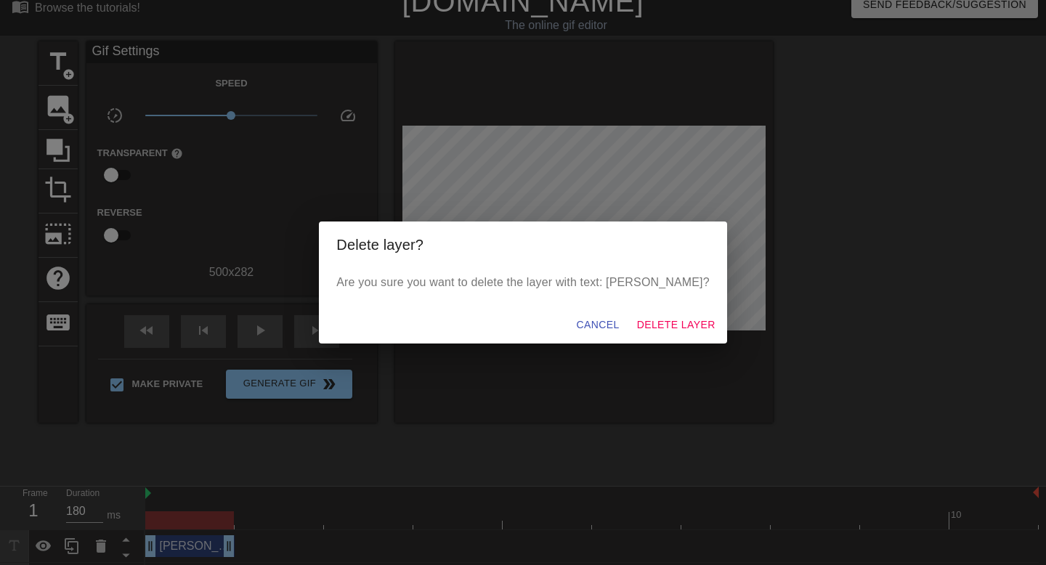
click at [617, 309] on div "Cancel Delete Layer" at bounding box center [522, 325] width 407 height 38
click at [637, 317] on span "Delete Layer" at bounding box center [676, 325] width 78 height 18
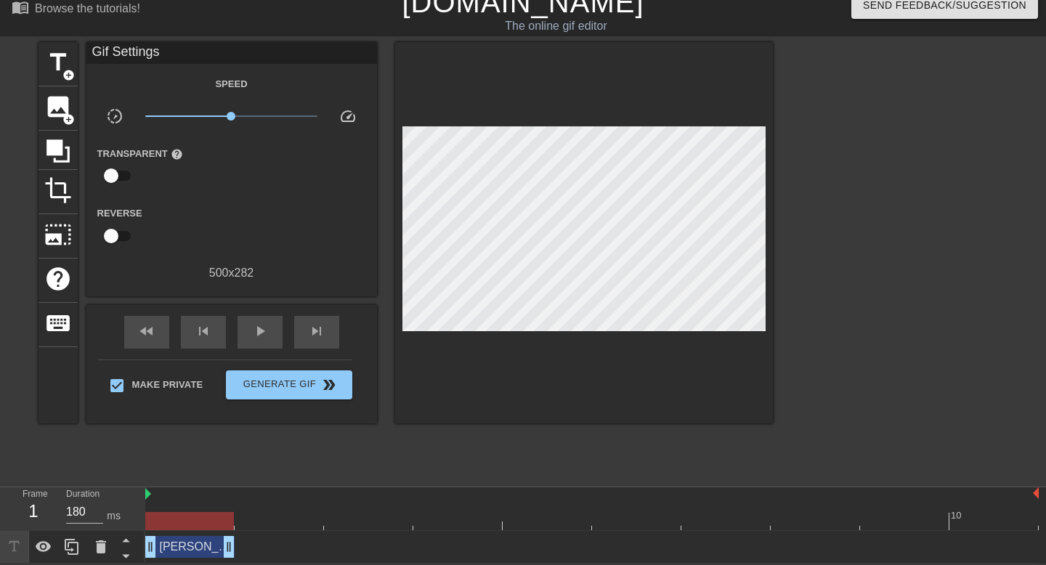
click at [527, 415] on div "title add_circle image add_circle crop photo_size_select_large help keyboard Gi…" at bounding box center [405, 260] width 734 height 436
click at [72, 545] on icon at bounding box center [71, 546] width 17 height 17
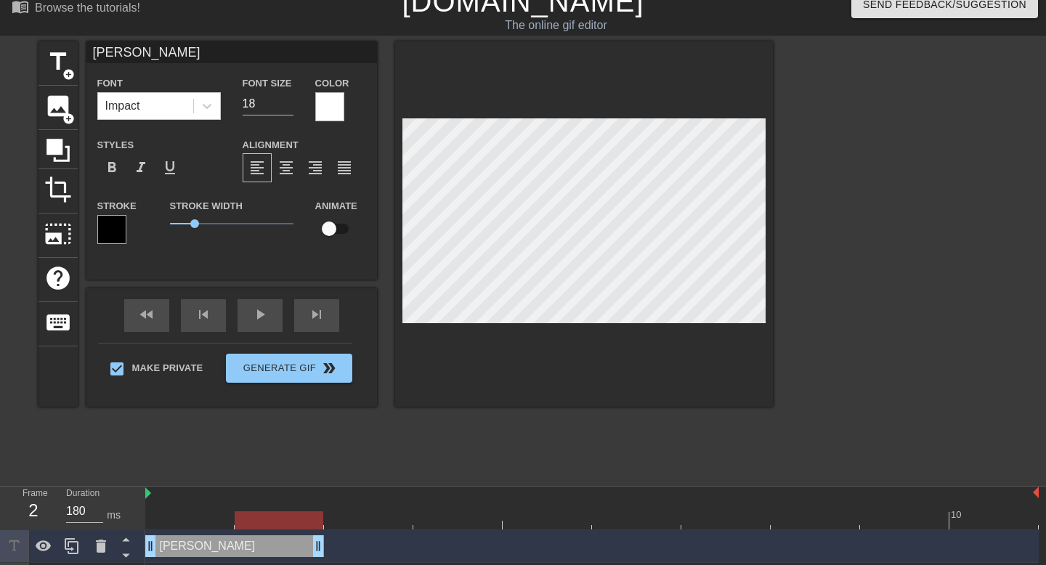
drag, startPoint x: 228, startPoint y: 547, endPoint x: 317, endPoint y: 551, distance: 89.4
drag, startPoint x: 155, startPoint y: 551, endPoint x: 220, endPoint y: 546, distance: 65.6
click at [220, 546] on div "[PERSON_NAME] drag_handle drag_handle" at bounding box center [591, 546] width 893 height 22
click at [68, 545] on icon at bounding box center [72, 546] width 14 height 16
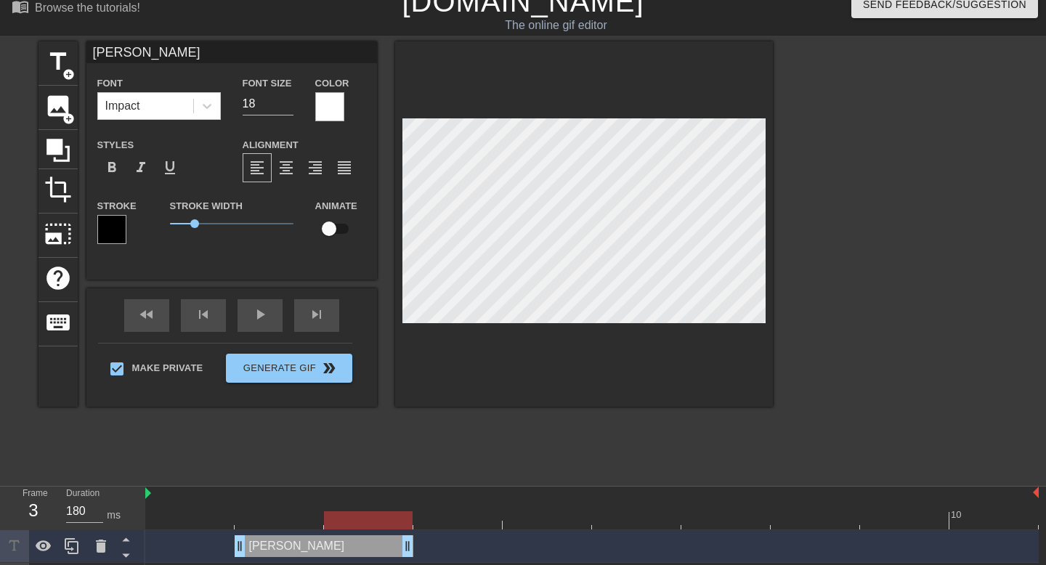
drag, startPoint x: 321, startPoint y: 545, endPoint x: 386, endPoint y: 544, distance: 65.4
drag, startPoint x: 238, startPoint y: 550, endPoint x: 295, endPoint y: 545, distance: 56.8
click at [295, 545] on div "[PERSON_NAME] drag_handle drag_handle" at bounding box center [591, 546] width 893 height 22
click at [72, 545] on icon at bounding box center [71, 545] width 17 height 17
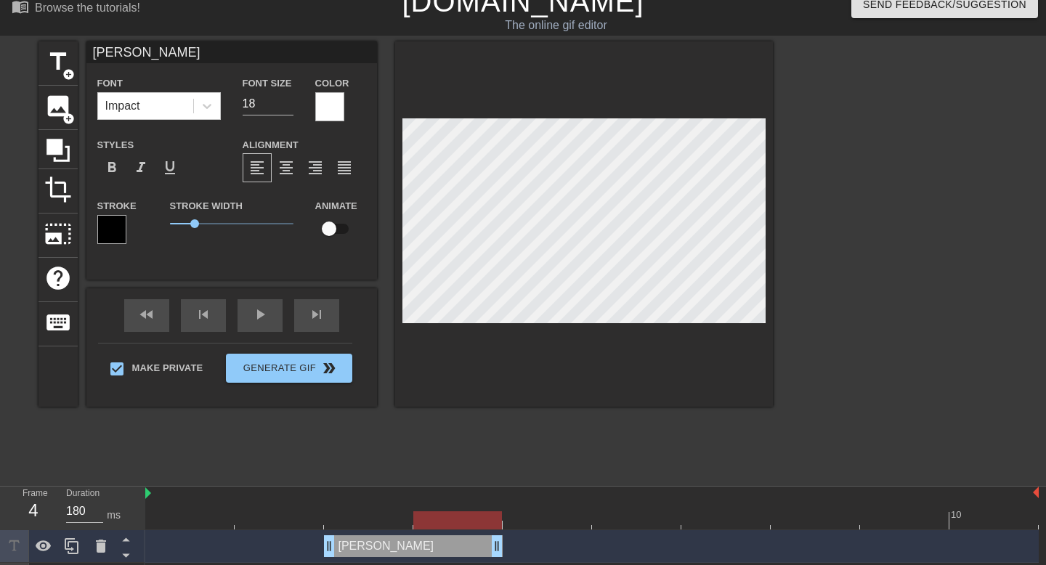
drag, startPoint x: 407, startPoint y: 544, endPoint x: 489, endPoint y: 543, distance: 82.1
drag, startPoint x: 325, startPoint y: 547, endPoint x: 392, endPoint y: 547, distance: 67.5
click at [392, 547] on div "[PERSON_NAME] drag_handle drag_handle" at bounding box center [591, 546] width 893 height 22
click at [78, 549] on icon at bounding box center [72, 546] width 14 height 16
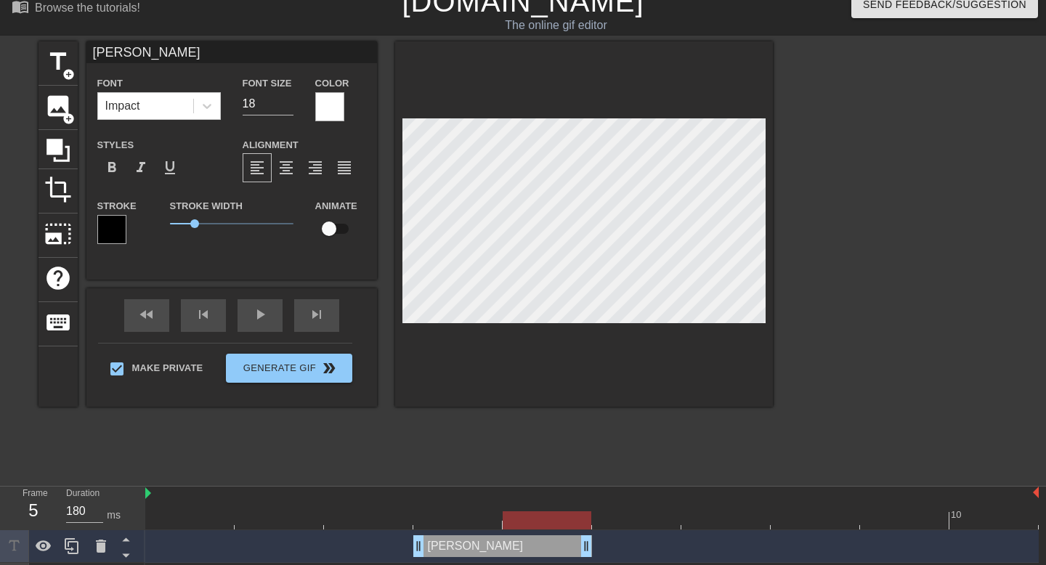
drag, startPoint x: 499, startPoint y: 553, endPoint x: 552, endPoint y: 553, distance: 53.0
drag, startPoint x: 417, startPoint y: 548, endPoint x: 510, endPoint y: 546, distance: 93.0
click at [671, 444] on div "title add_circle image add_circle crop photo_size_select_large help keyboard AL…" at bounding box center [405, 259] width 734 height 436
click at [102, 538] on icon at bounding box center [100, 545] width 17 height 17
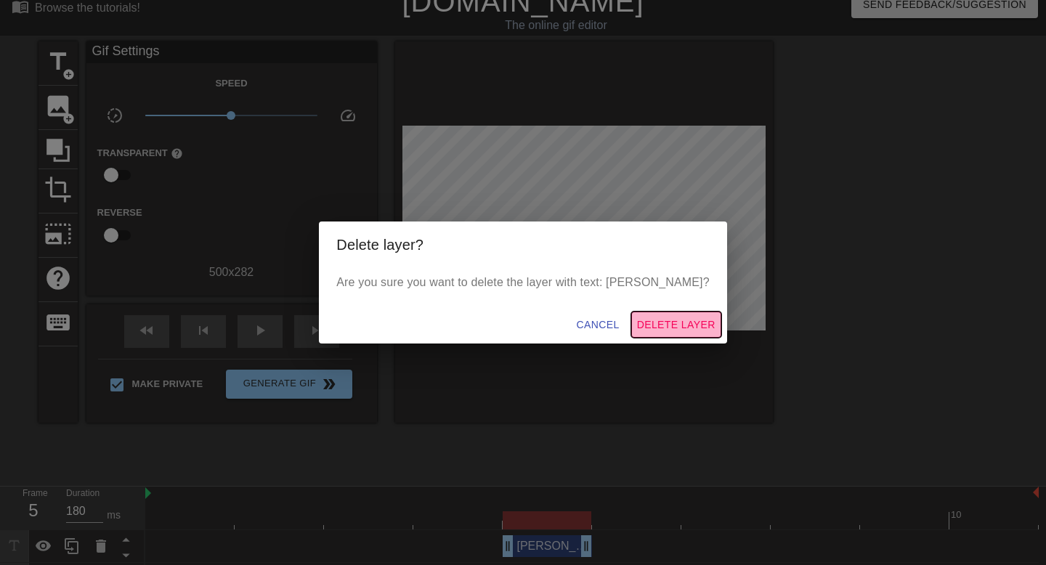
click at [631, 314] on button "Delete Layer" at bounding box center [676, 325] width 90 height 27
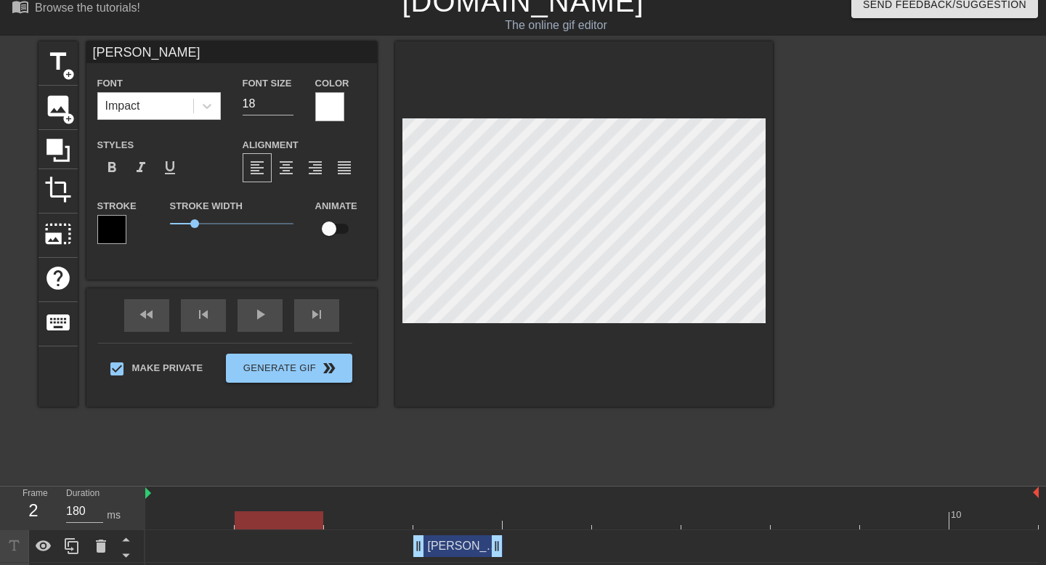
click at [484, 409] on div "title add_circle image add_circle crop photo_size_select_large help keyboard AL…" at bounding box center [405, 259] width 734 height 436
click at [605, 116] on div at bounding box center [584, 223] width 378 height 365
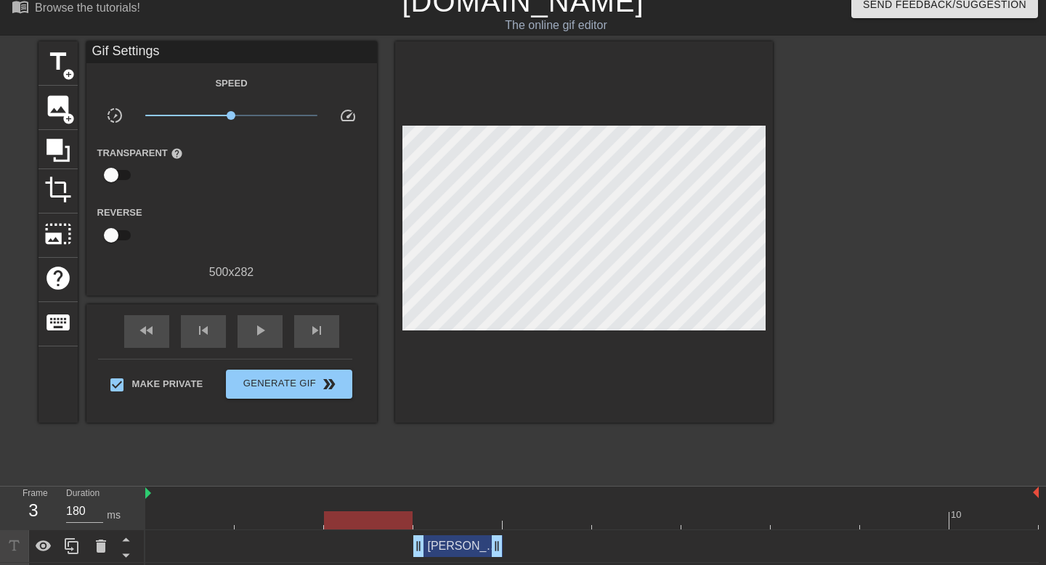
click at [521, 450] on div "title add_circle image add_circle crop photo_size_select_large help keyboard Gi…" at bounding box center [405, 259] width 734 height 436
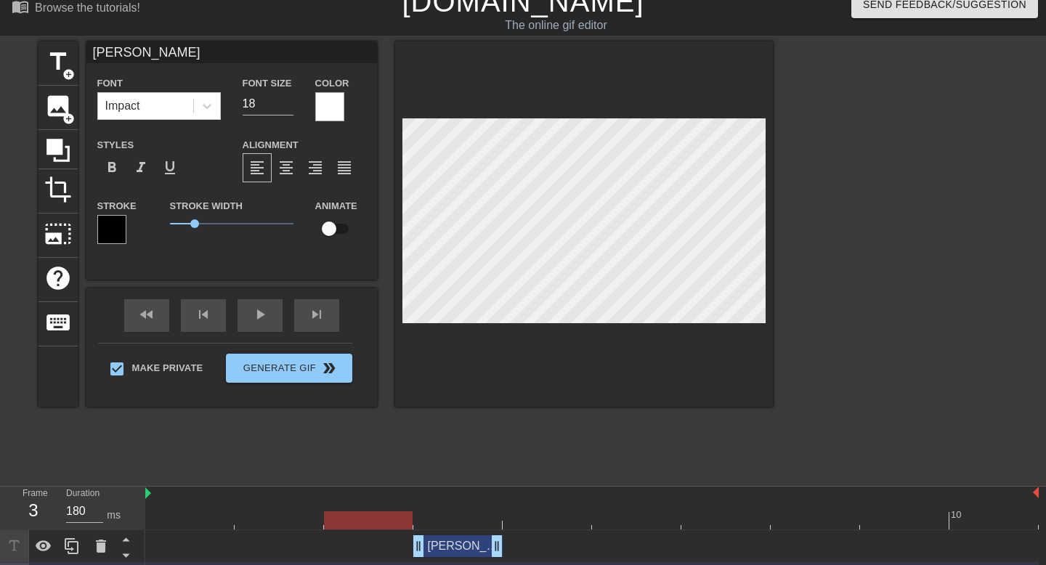
click at [517, 431] on div "title add_circle image add_circle crop photo_size_select_large help keyboard AL…" at bounding box center [405, 259] width 734 height 436
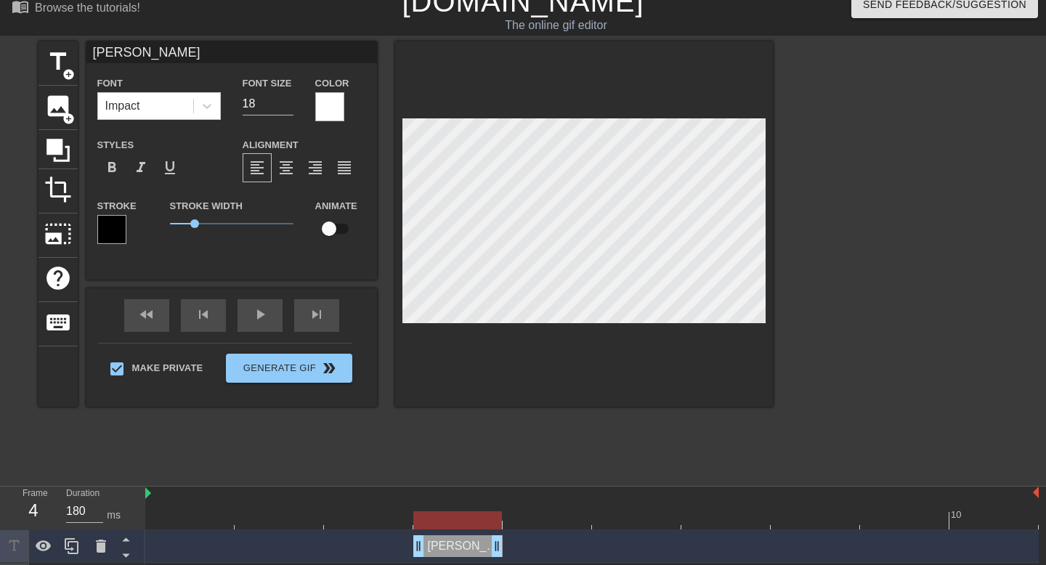
click at [607, 105] on div at bounding box center [584, 223] width 378 height 365
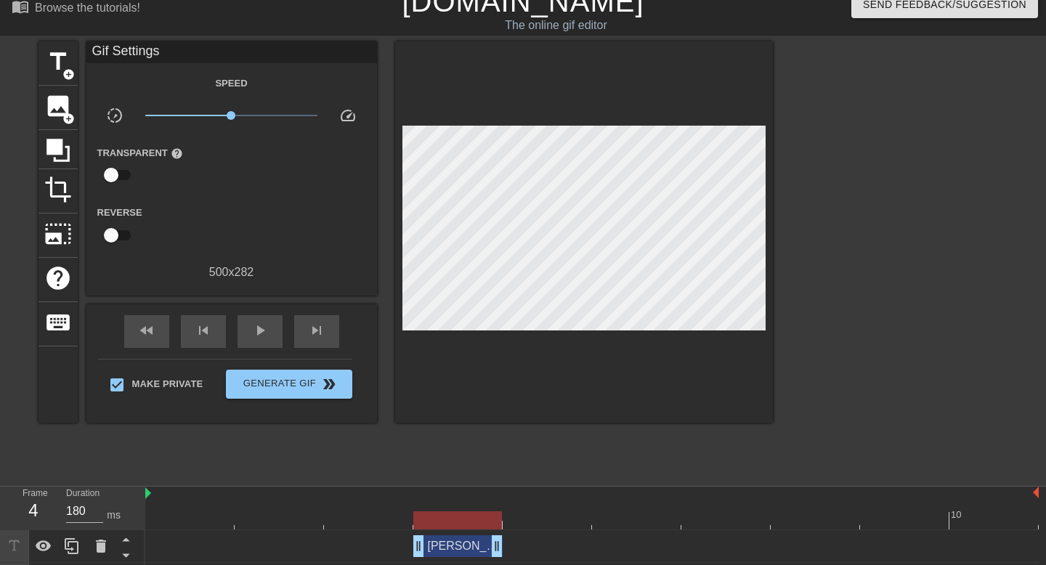
click at [564, 478] on div "menu_book Browse the tutorials! [DOMAIN_NAME] The online gif editor Send Feedba…" at bounding box center [523, 322] width 1046 height 677
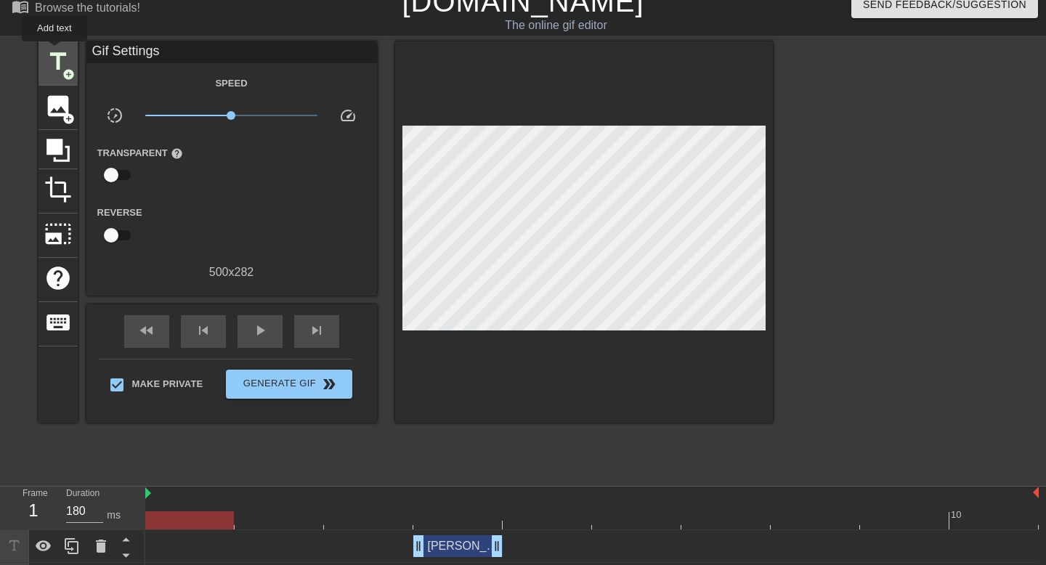
click at [55, 52] on span "title" at bounding box center [58, 62] width 28 height 28
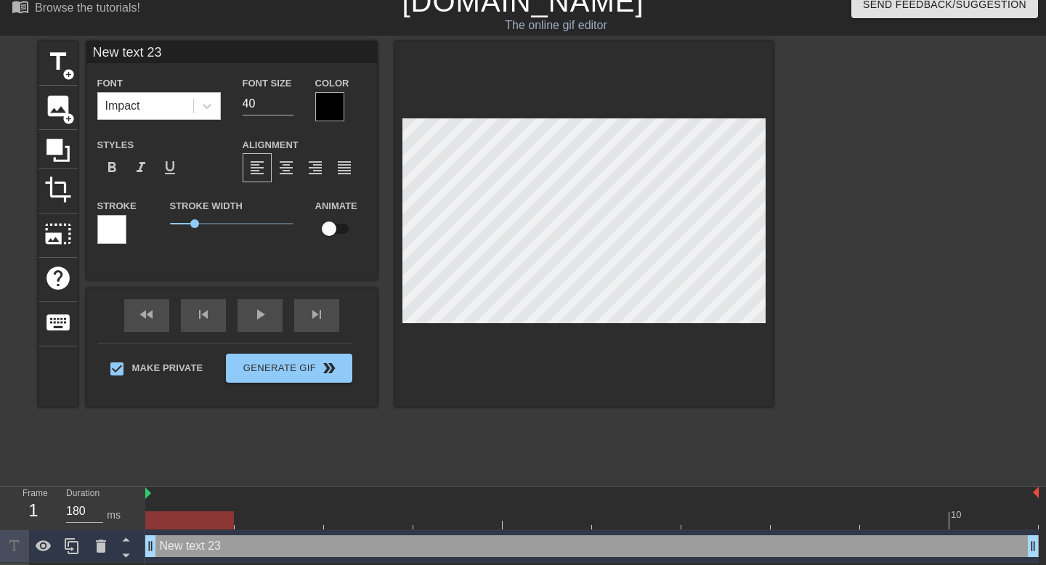
type input "S"
type textarea "S"
type input "Si"
type textarea "Si"
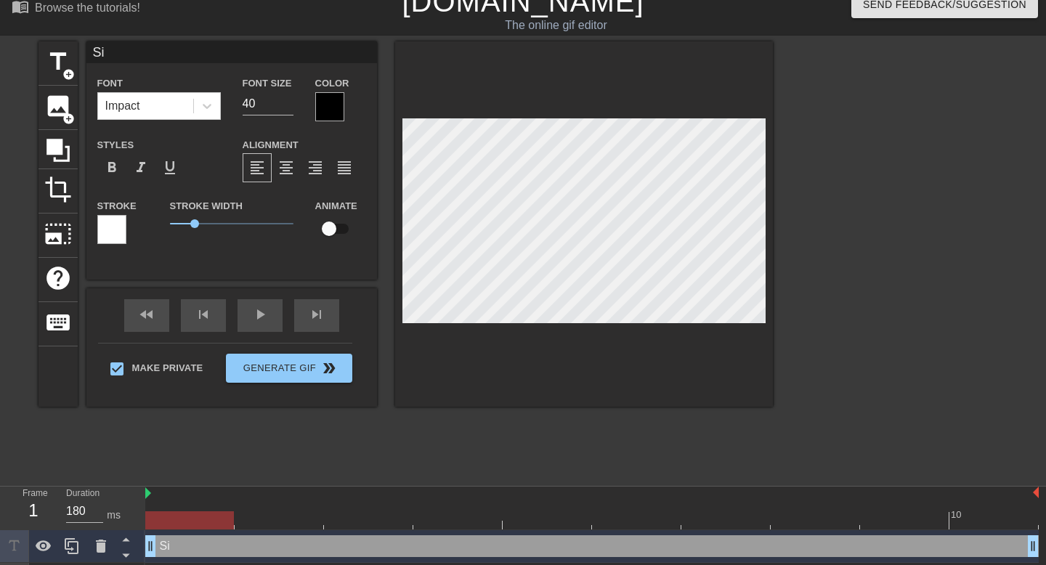
type input "Sim"
type textarea "Sim"
type input "Simp"
type textarea "Simp"
click at [329, 109] on div at bounding box center [329, 106] width 29 height 29
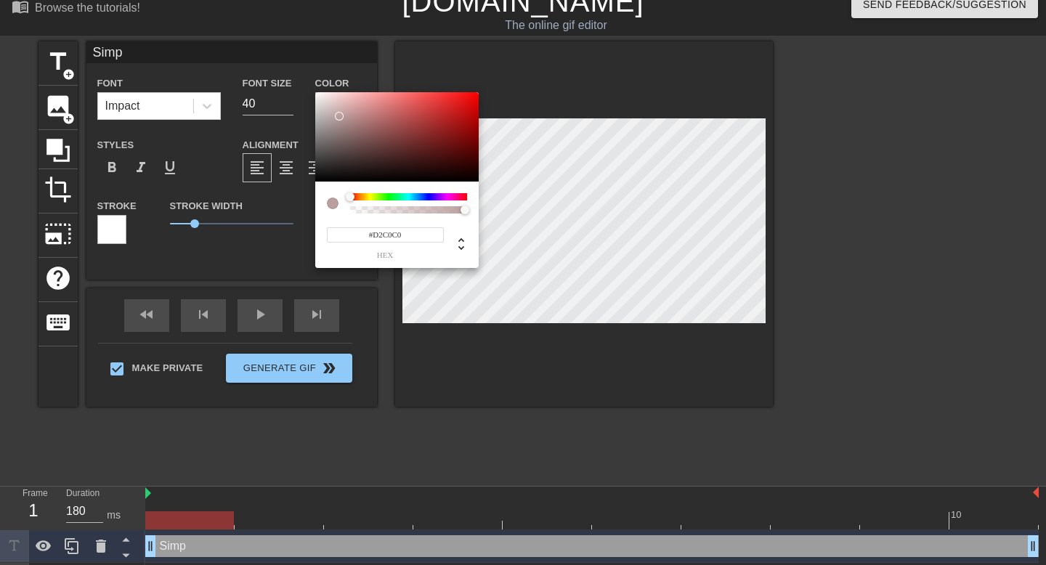
type input "#FFFFFF"
drag, startPoint x: 339, startPoint y: 115, endPoint x: 298, endPoint y: 75, distance: 58.0
click at [298, 75] on div "#FFFFFF hex" at bounding box center [523, 282] width 1046 height 565
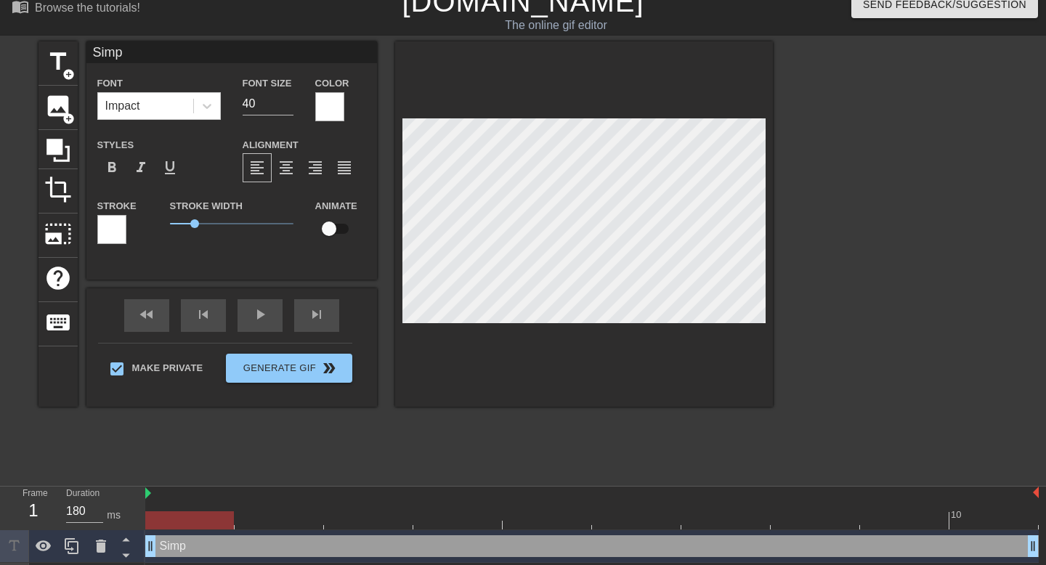
click at [111, 227] on div at bounding box center [111, 229] width 29 height 29
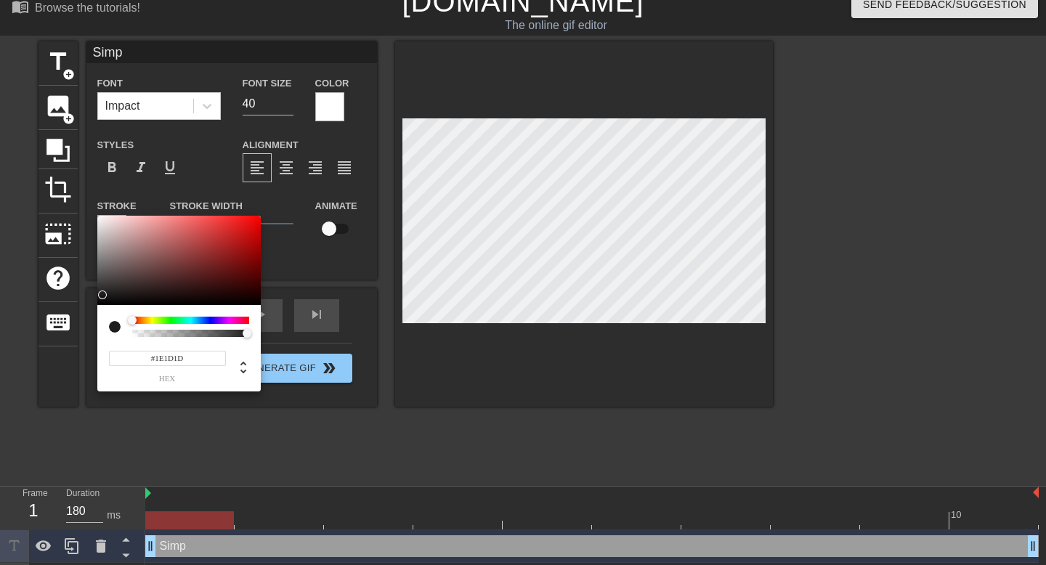
type input "#000000"
drag, startPoint x: 110, startPoint y: 229, endPoint x: 98, endPoint y: 308, distance: 80.0
click at [98, 308] on div "#000000 hex" at bounding box center [178, 304] width 163 height 176
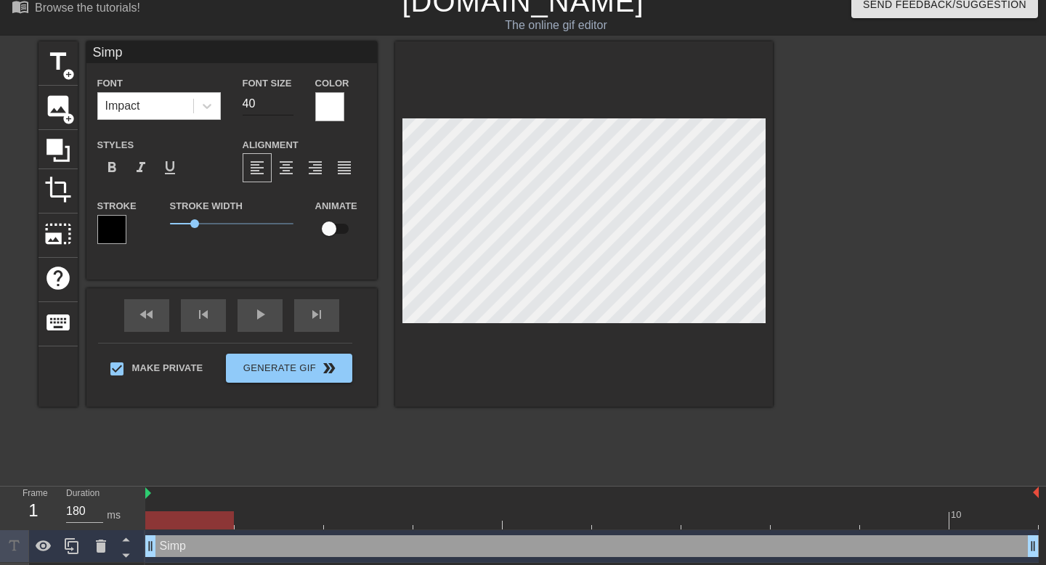
click at [270, 102] on input "40" at bounding box center [268, 103] width 51 height 23
type input "18"
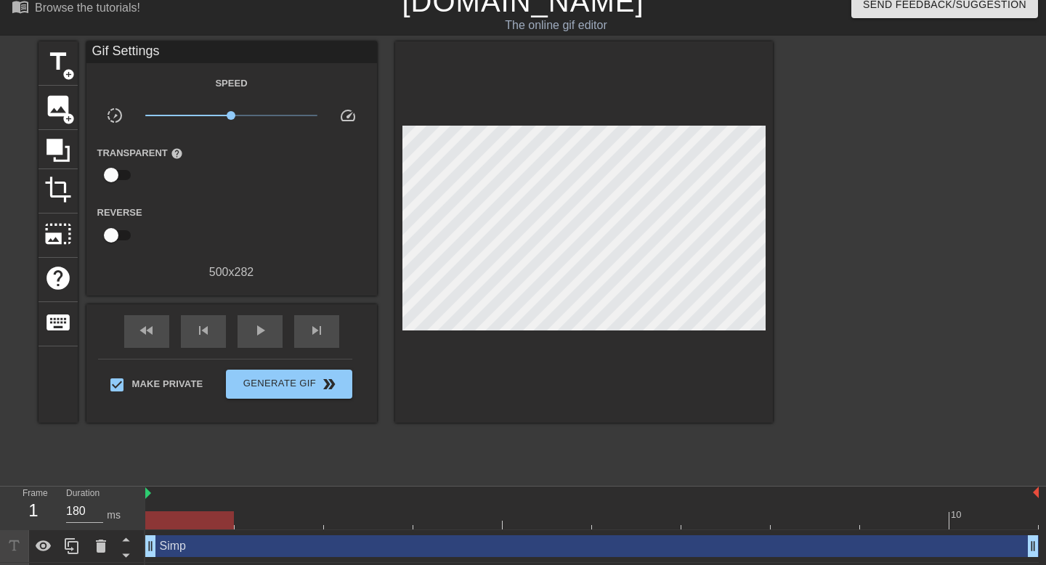
click at [470, 436] on div "title add_circle image add_circle crop photo_size_select_large help keyboard Gi…" at bounding box center [405, 259] width 734 height 436
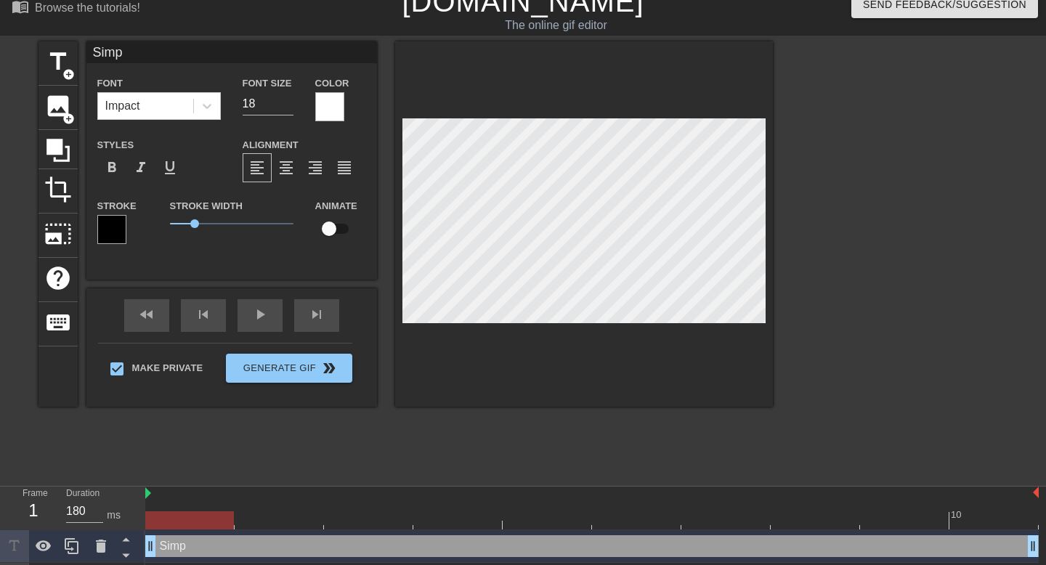
click at [330, 445] on div "title add_circle image add_circle crop photo_size_select_large help keyboard Si…" at bounding box center [405, 259] width 734 height 436
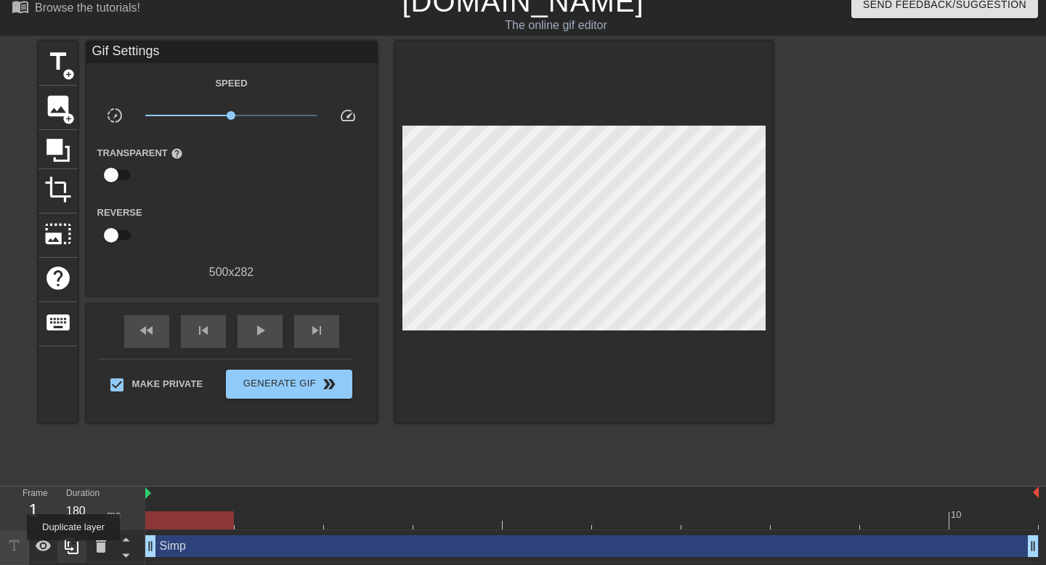
click at [75, 551] on icon at bounding box center [71, 545] width 17 height 17
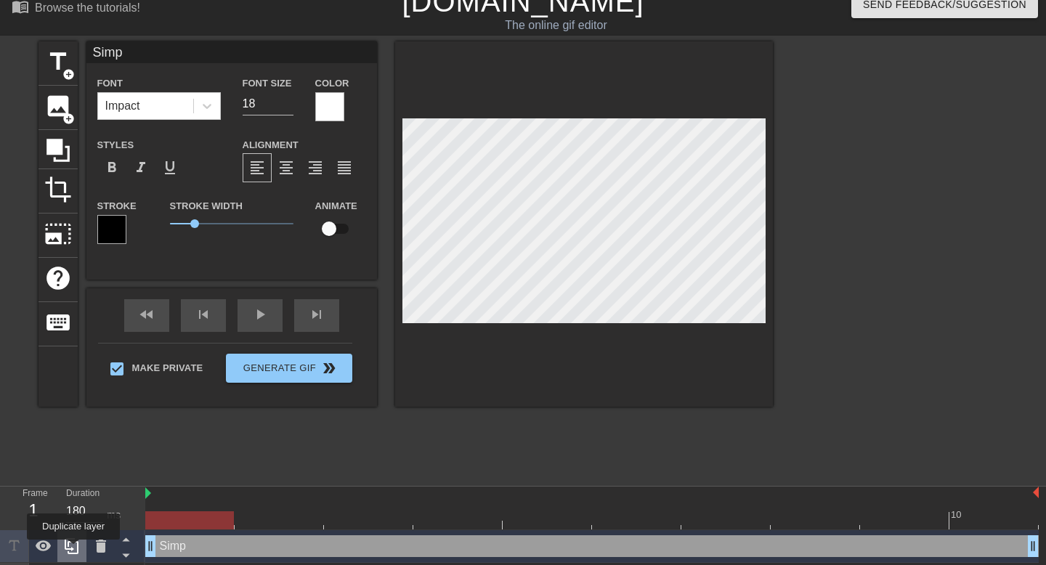
click at [75, 549] on icon at bounding box center [71, 545] width 17 height 17
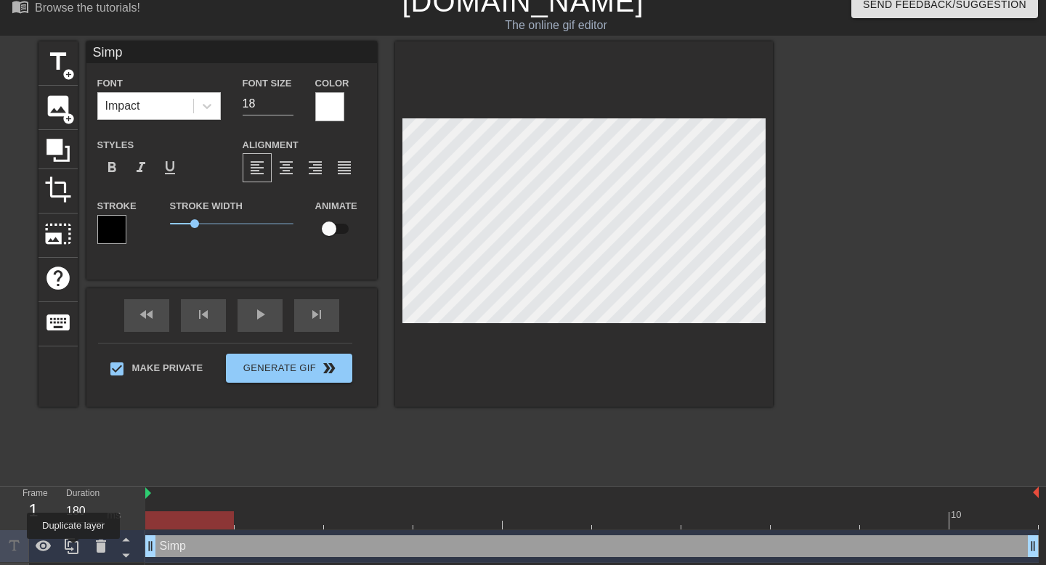
click at [75, 549] on icon at bounding box center [71, 545] width 17 height 17
click at [481, 475] on div "title add_circle image add_circle crop photo_size_select_large help keyboard Si…" at bounding box center [405, 259] width 734 height 436
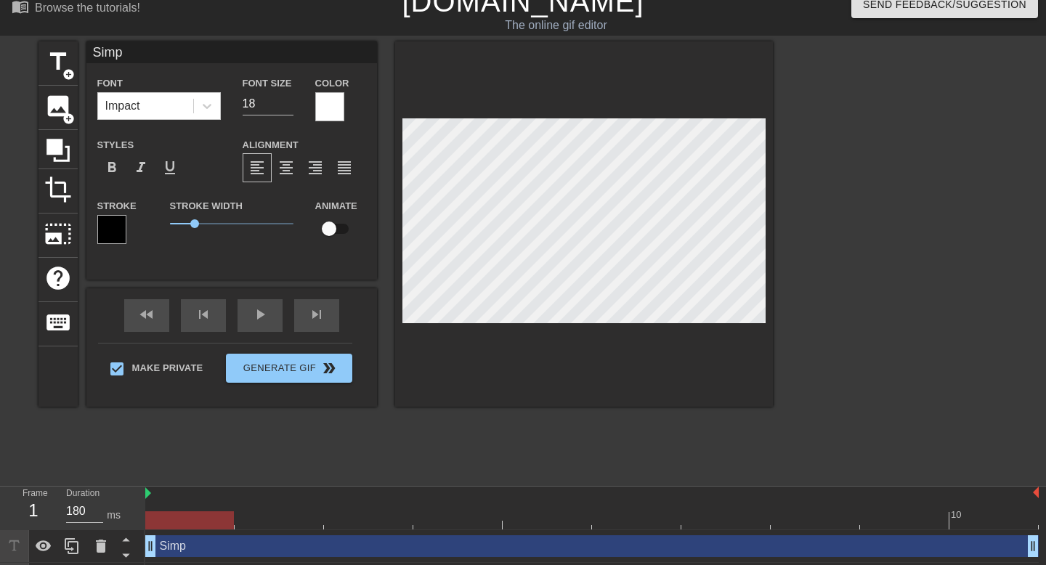
click at [463, 455] on div "title add_circle image add_circle crop photo_size_select_large help keyboard Si…" at bounding box center [405, 259] width 734 height 436
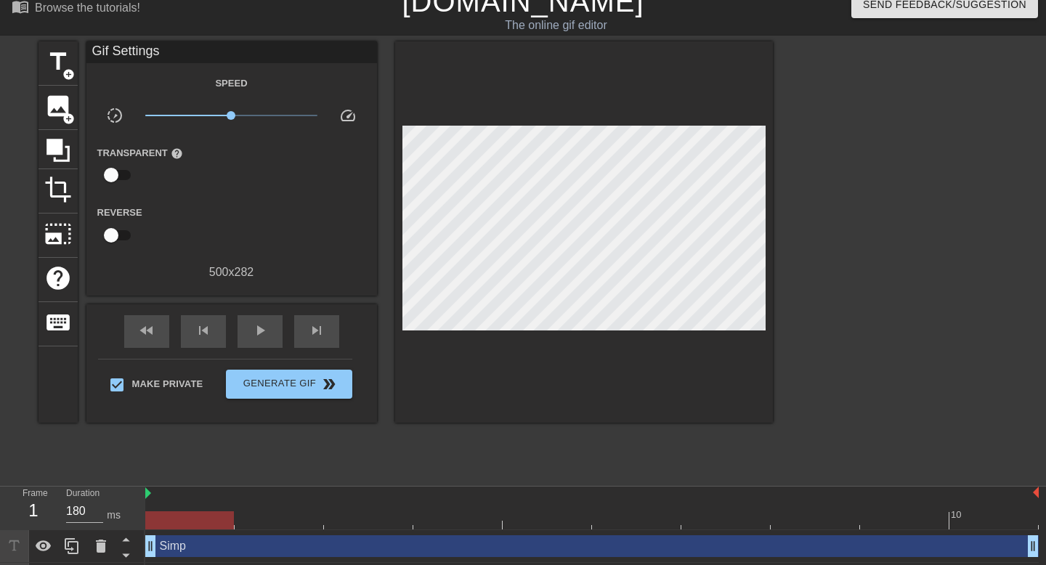
click at [527, 412] on div "title add_circle image add_circle crop photo_size_select_large help keyboard Gi…" at bounding box center [405, 259] width 734 height 436
click at [559, 429] on div "title add_circle image add_circle crop photo_size_select_large help keyboard Gi…" at bounding box center [405, 259] width 734 height 436
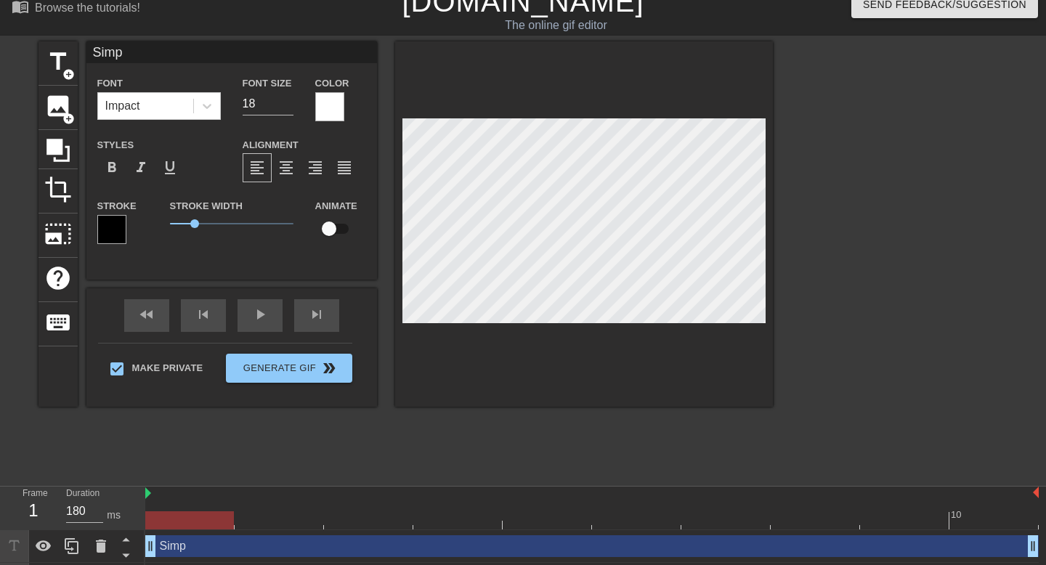
click at [581, 429] on div "title add_circle image add_circle crop photo_size_select_large help keyboard Si…" at bounding box center [405, 259] width 734 height 436
click at [616, 429] on div "title add_circle image add_circle crop photo_size_select_large help keyboard Si…" at bounding box center [405, 259] width 734 height 436
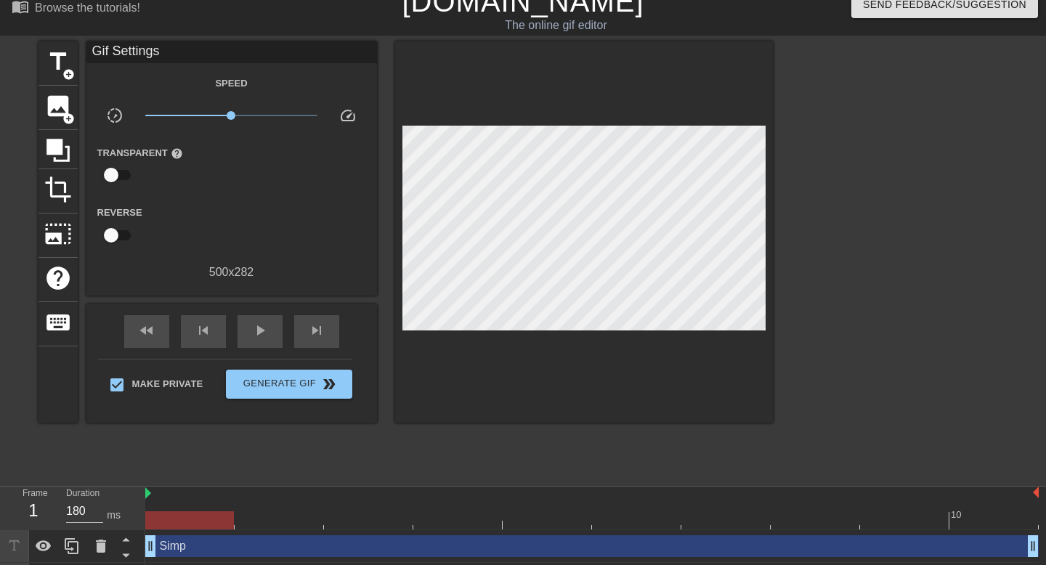
click at [555, 455] on div "title add_circle image add_circle crop photo_size_select_large help keyboard Gi…" at bounding box center [405, 259] width 734 height 436
click at [585, 474] on div "title add_circle image add_circle crop photo_size_select_large help keyboard Gi…" at bounding box center [405, 259] width 734 height 436
click at [532, 457] on div "title add_circle image add_circle crop photo_size_select_large help keyboard Gi…" at bounding box center [405, 259] width 734 height 436
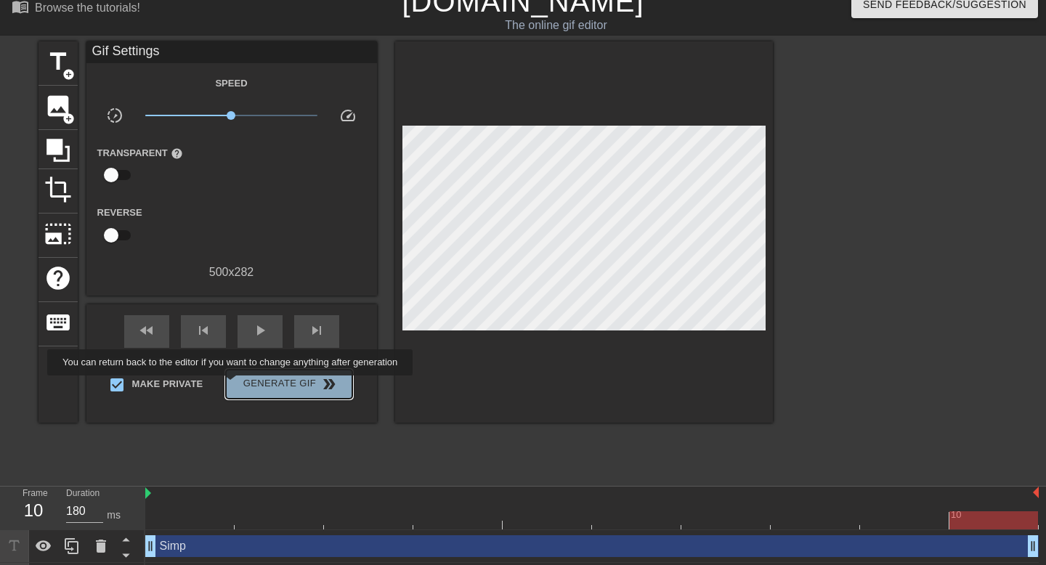
click at [240, 386] on span "Generate Gif double_arrow" at bounding box center [289, 384] width 114 height 17
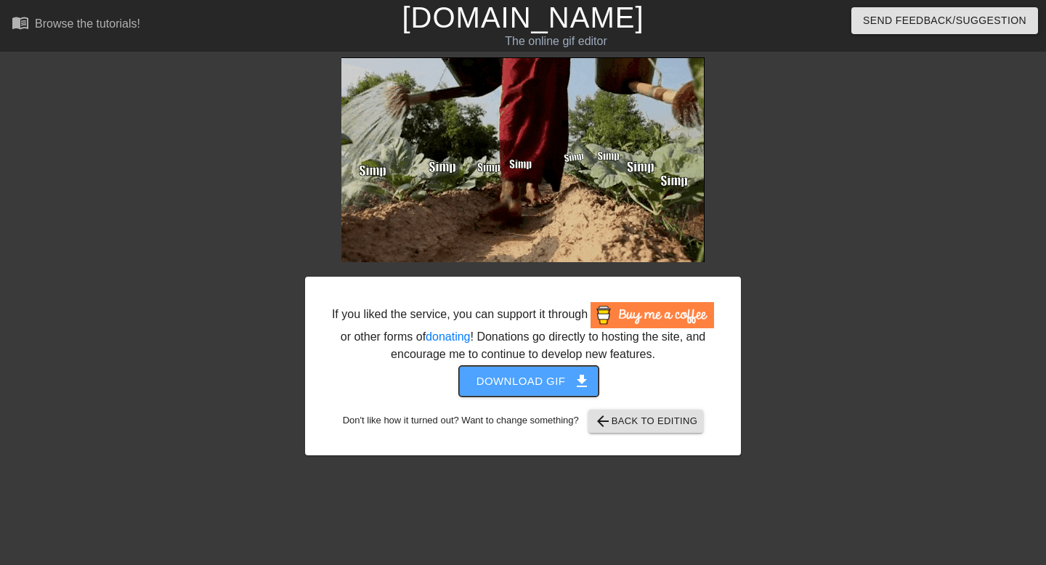
click at [544, 391] on span "Download gif get_app" at bounding box center [528, 381] width 105 height 19
